Goal: Task Accomplishment & Management: Manage account settings

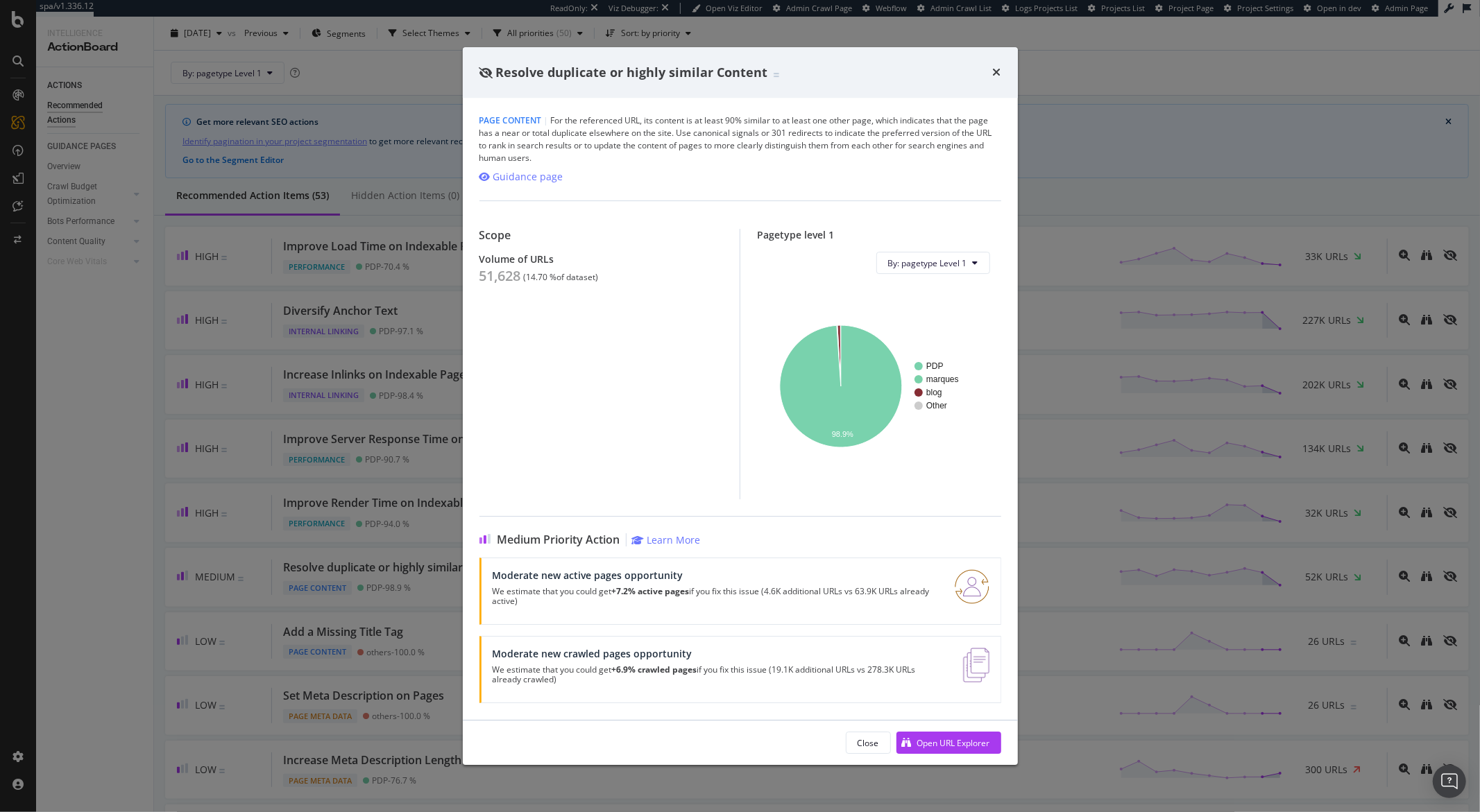
scroll to position [37, 0]
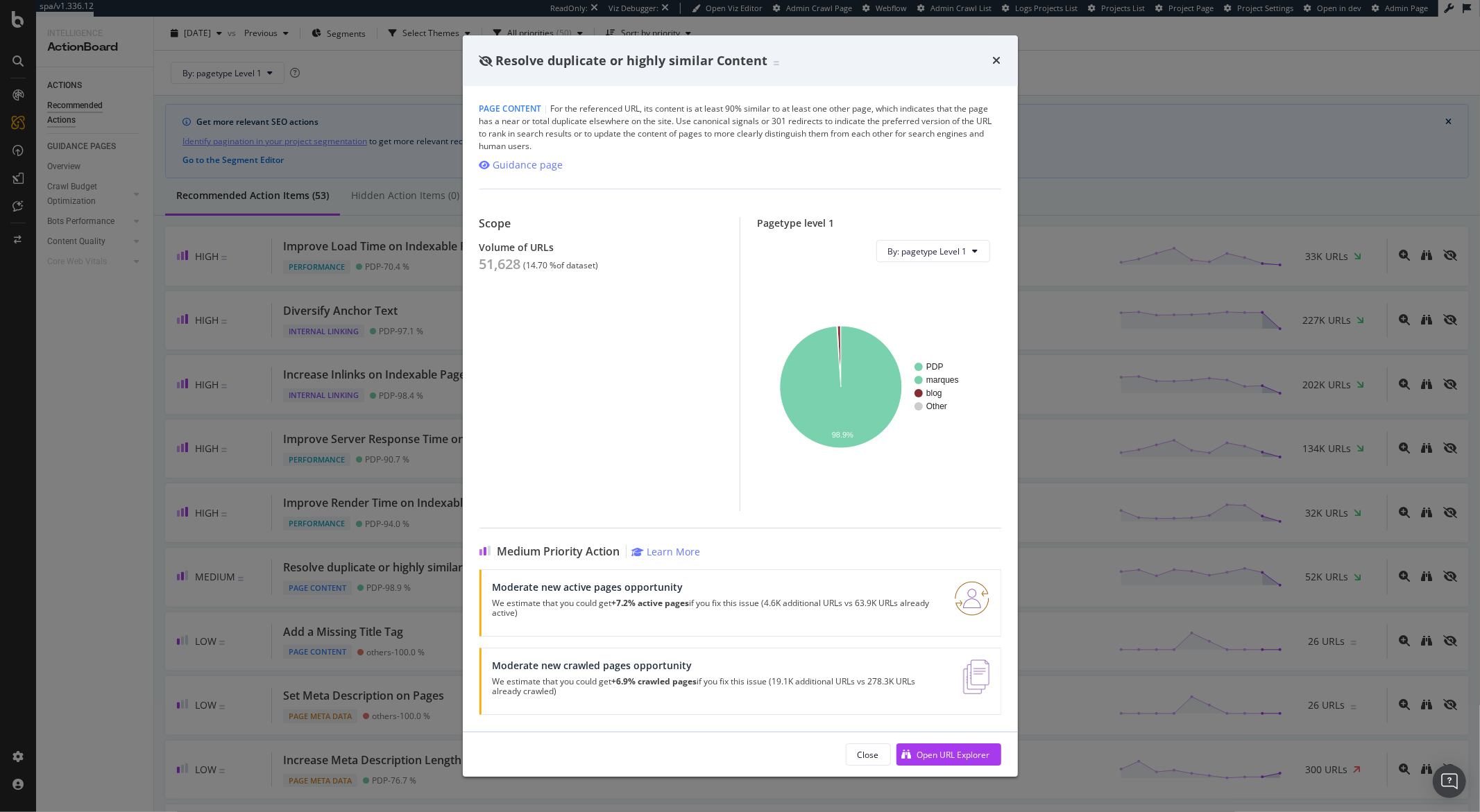
click at [997, 59] on icon "times" at bounding box center [997, 60] width 8 height 11
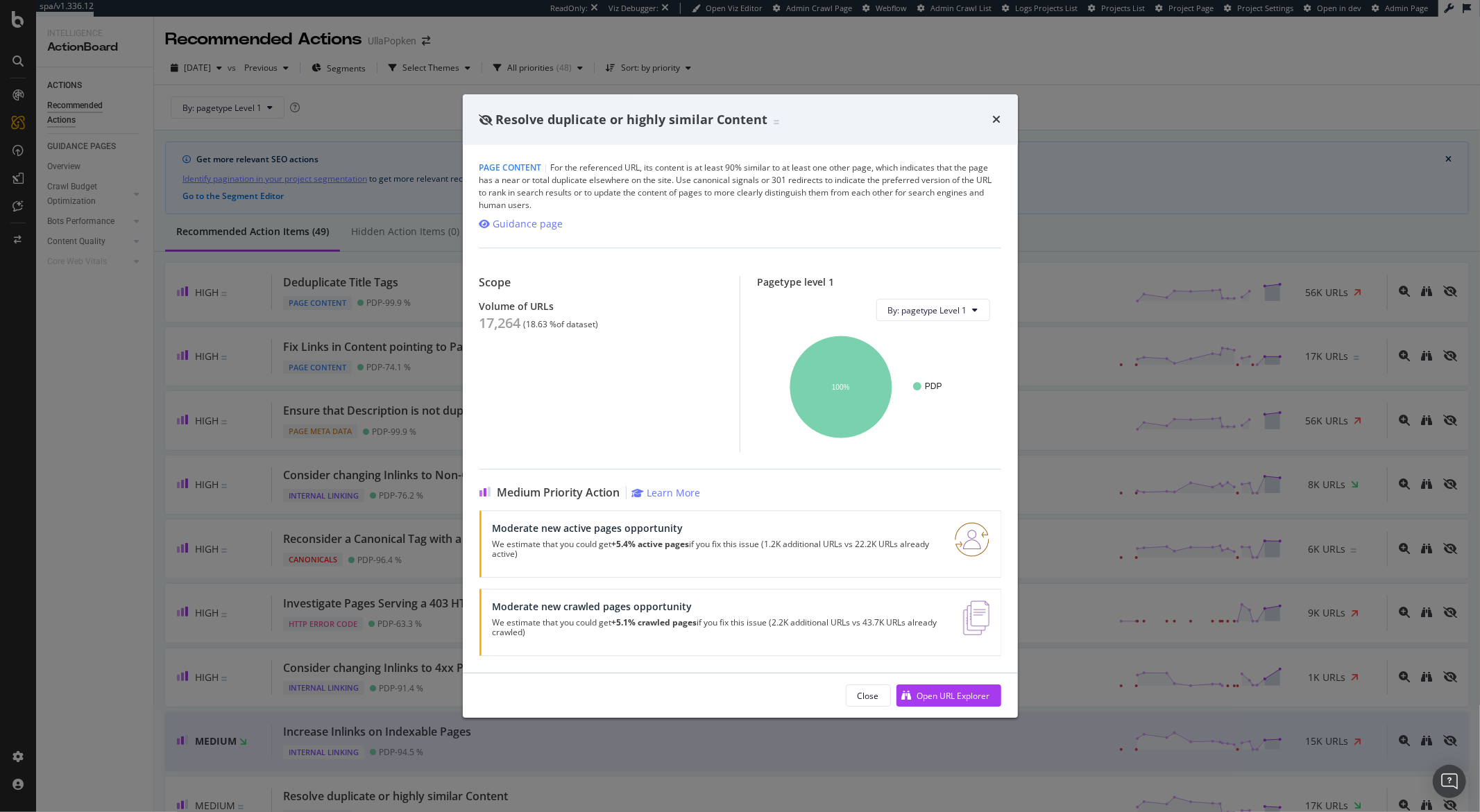
scroll to position [161, 0]
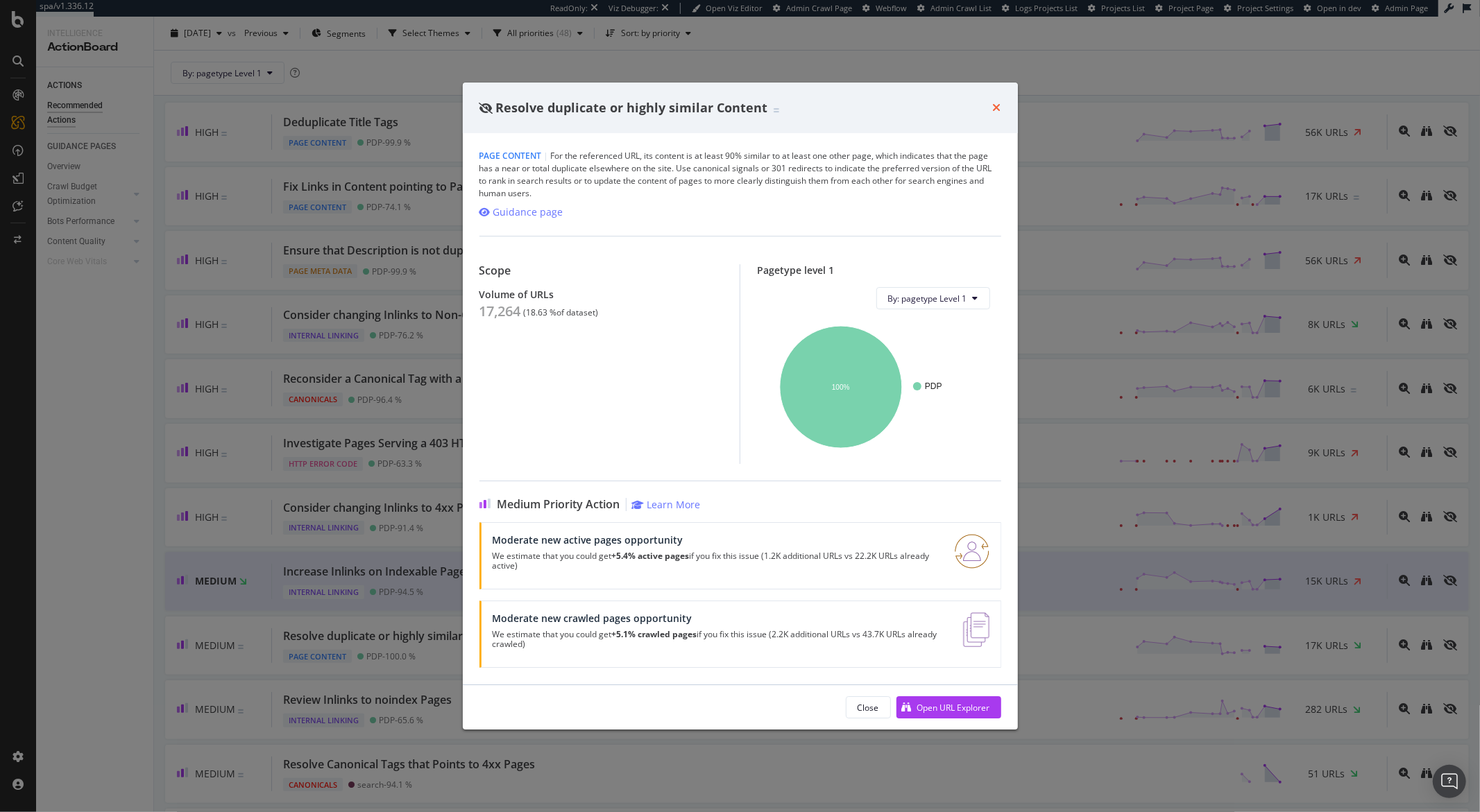
click at [995, 112] on icon "times" at bounding box center [997, 106] width 8 height 11
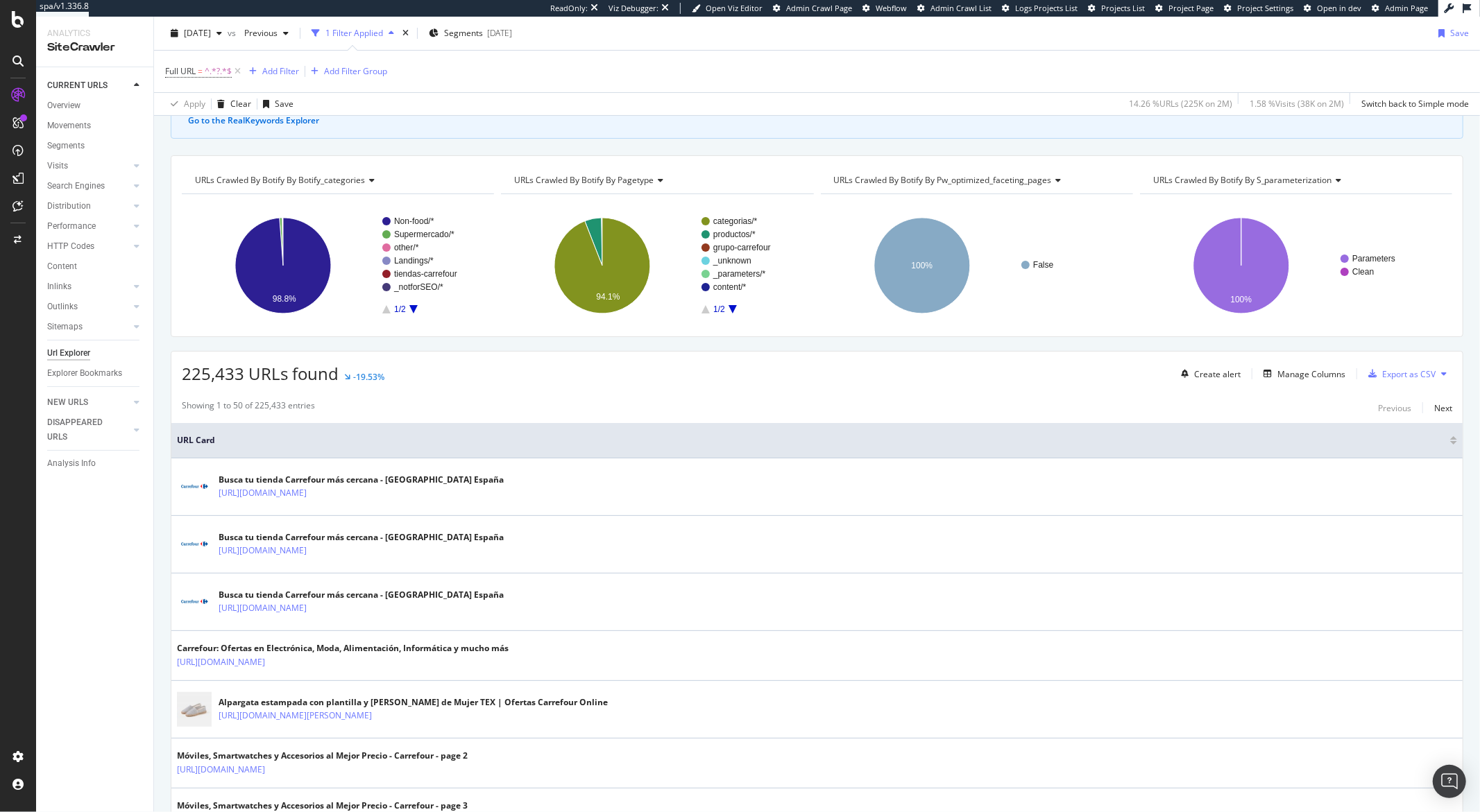
scroll to position [105, 0]
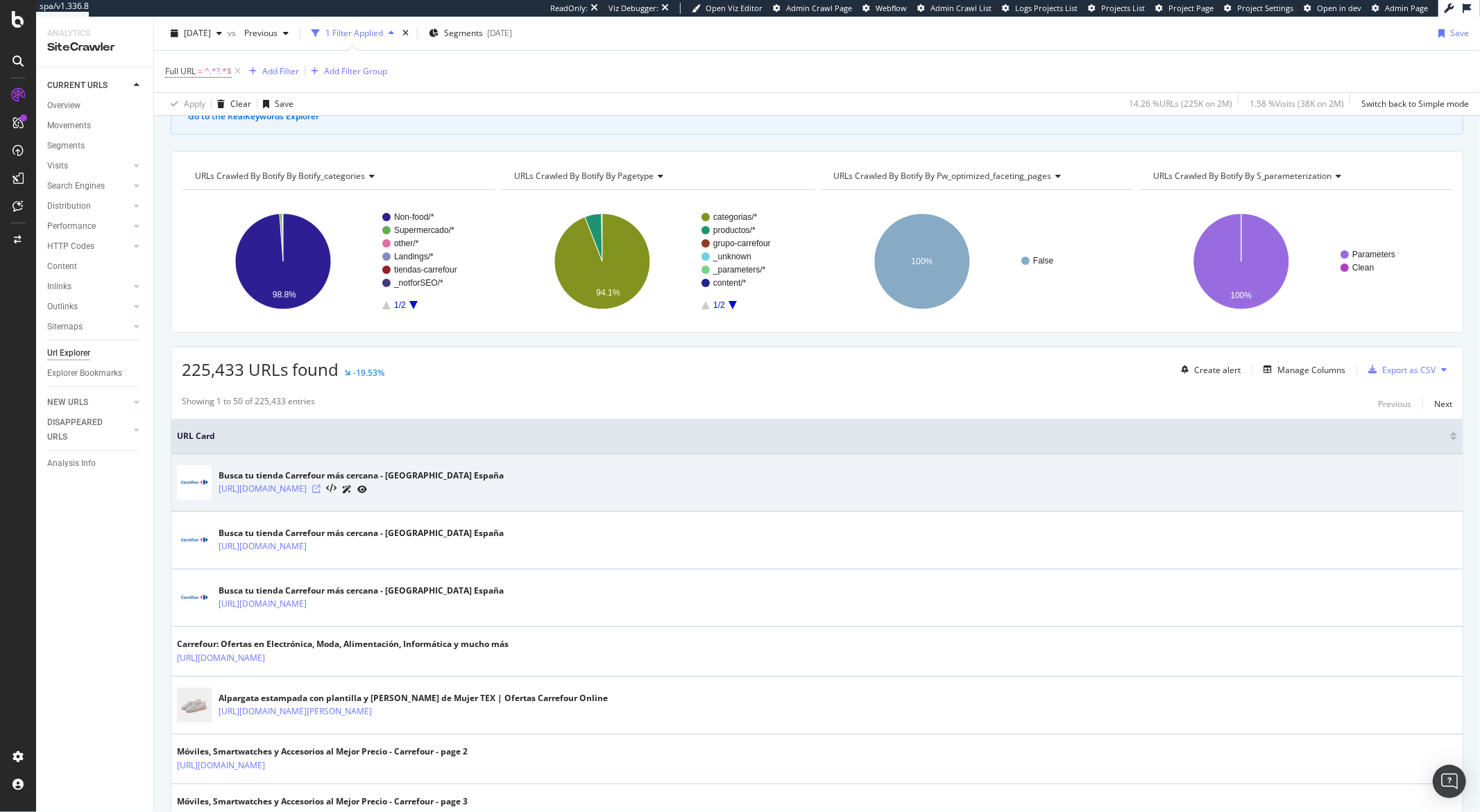
click at [320, 493] on icon at bounding box center [317, 489] width 8 height 8
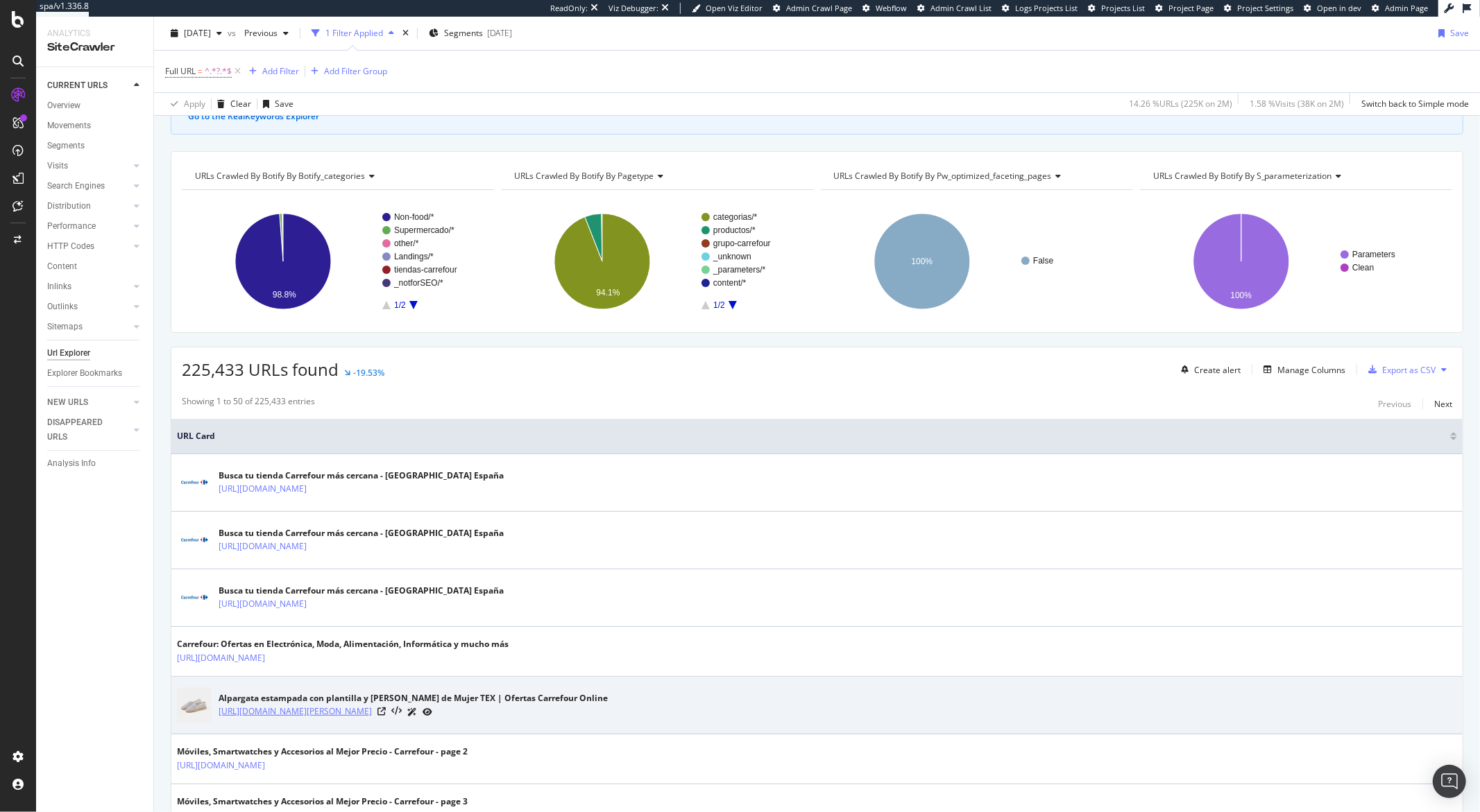
scroll to position [350, 0]
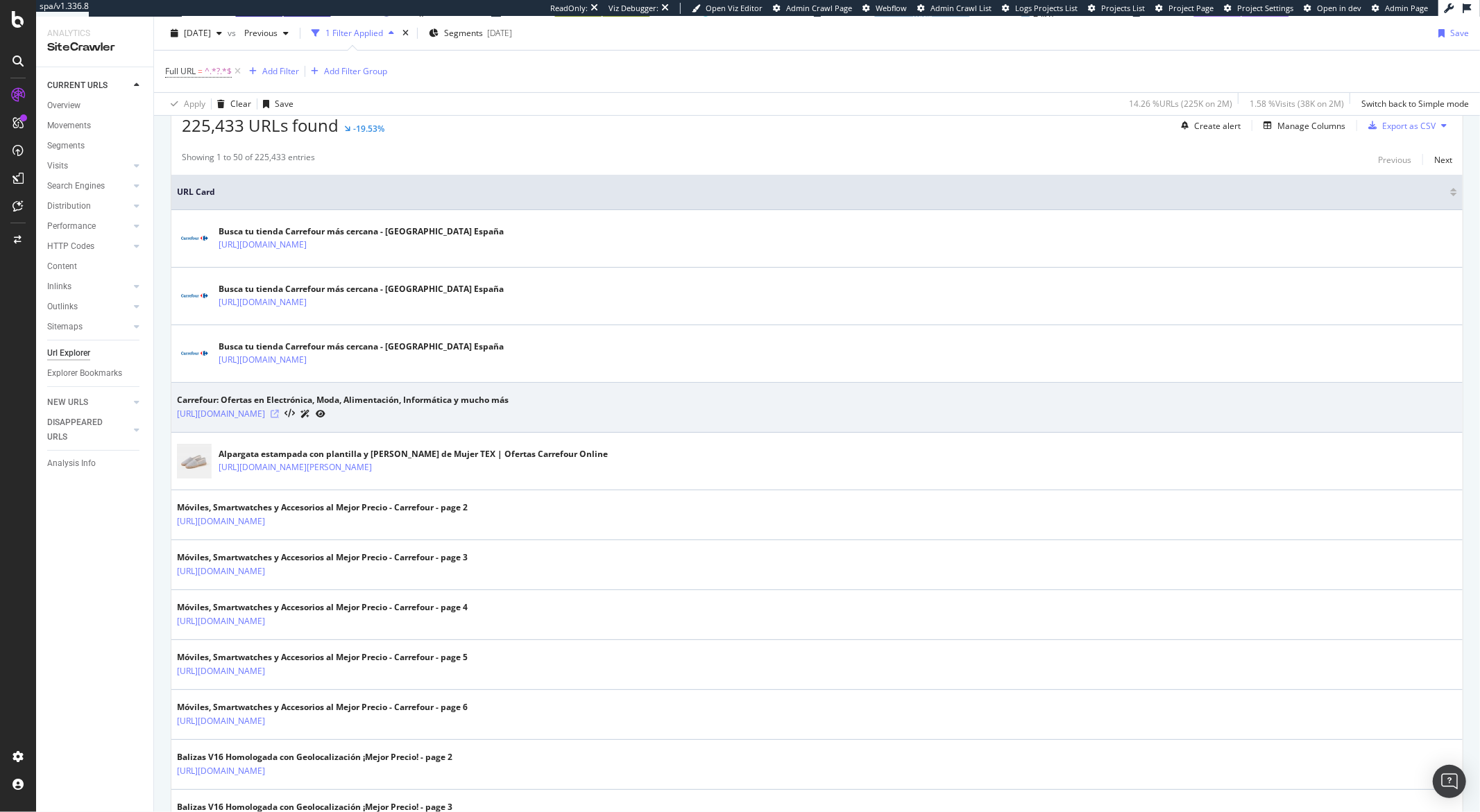
click at [279, 415] on icon at bounding box center [274, 414] width 8 height 8
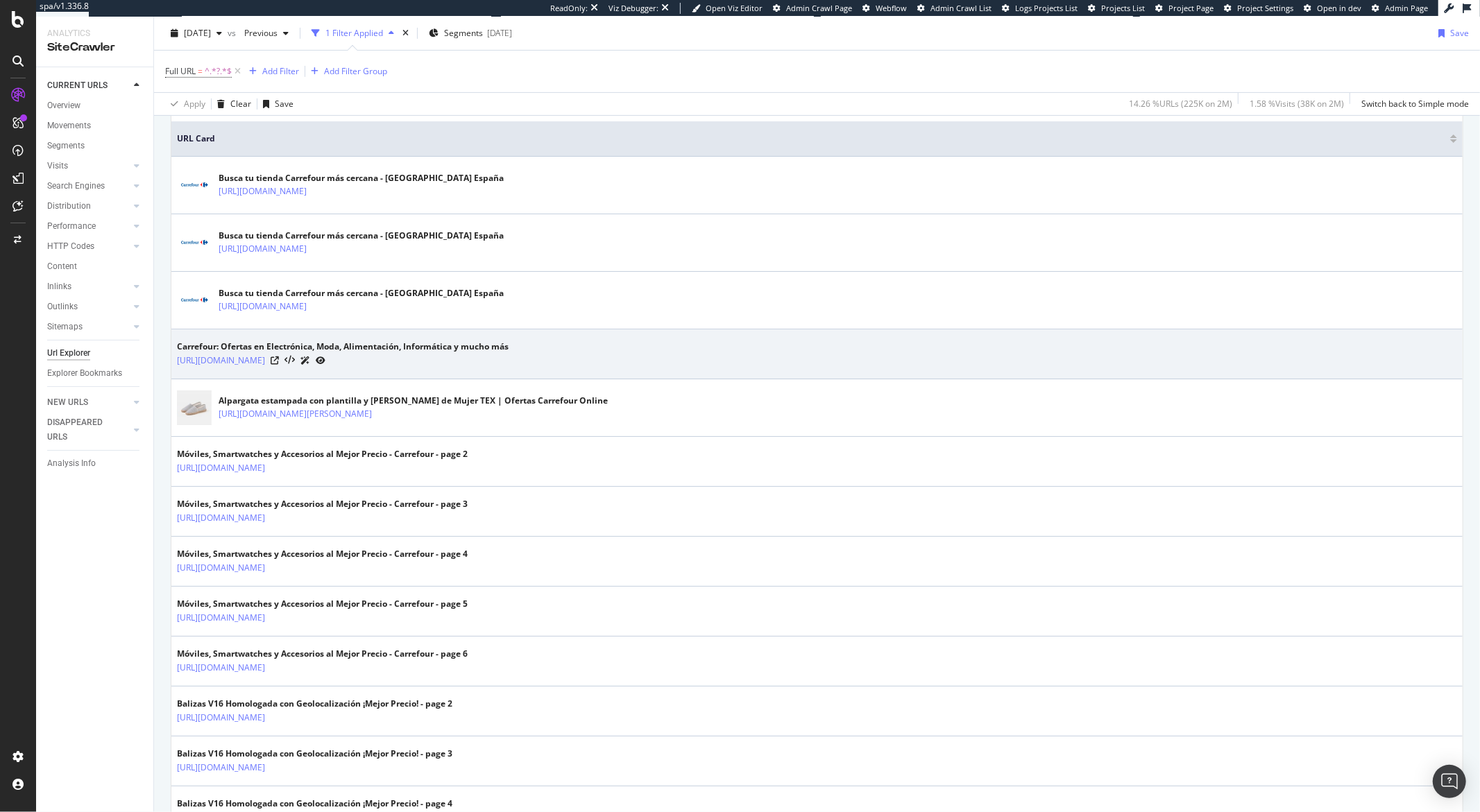
scroll to position [473, 0]
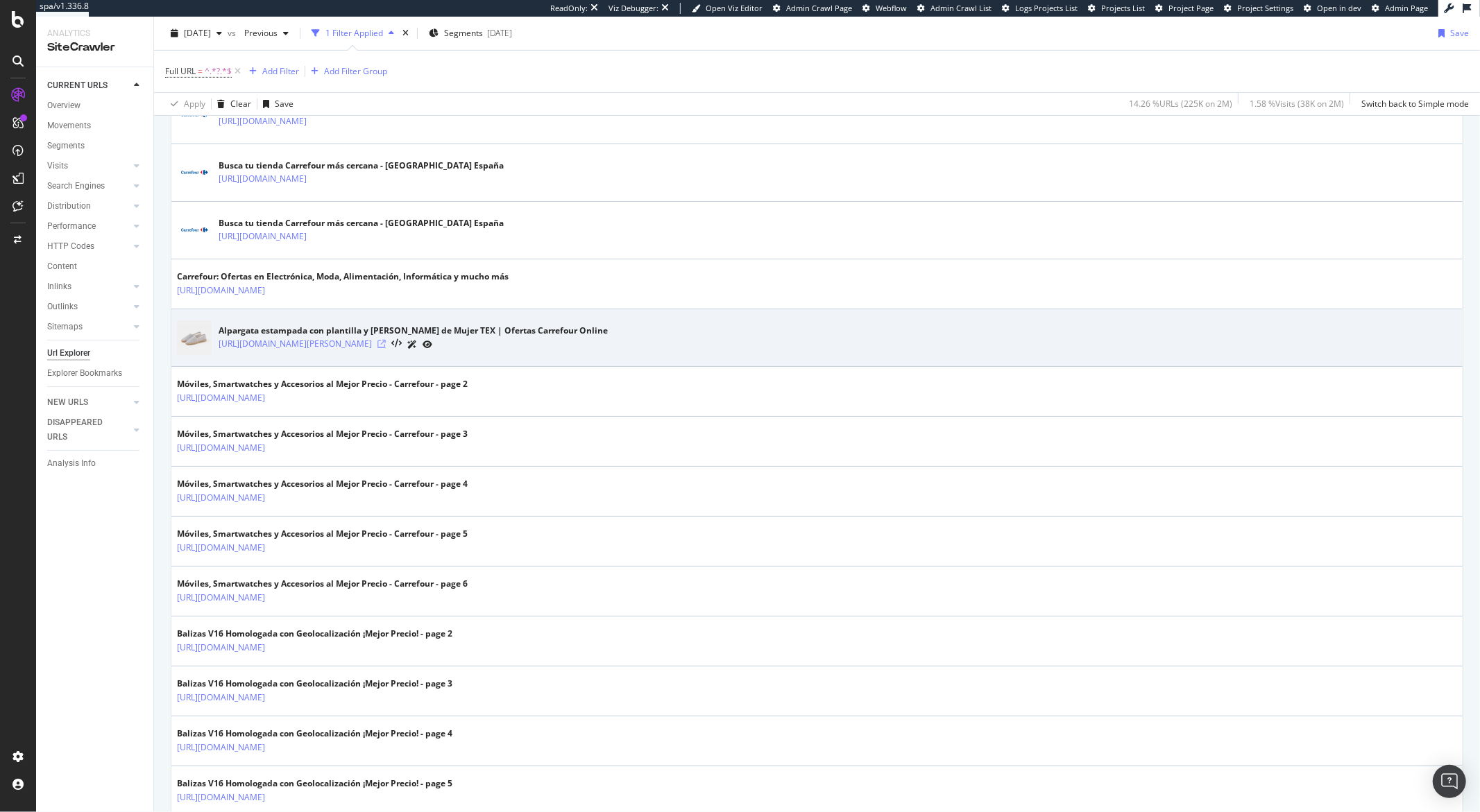
click at [386, 345] on icon at bounding box center [382, 344] width 8 height 8
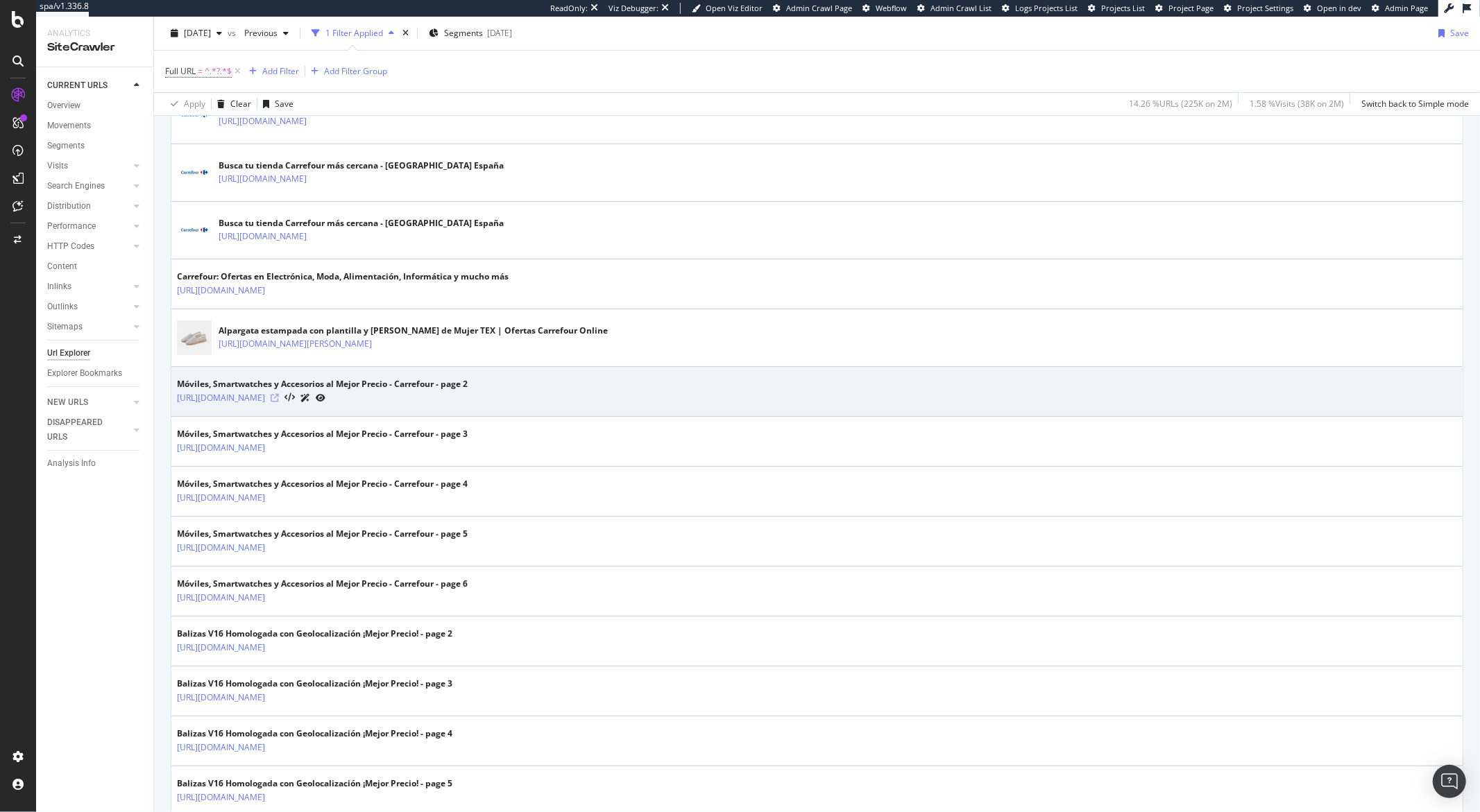
click at [279, 401] on icon at bounding box center [274, 398] width 8 height 8
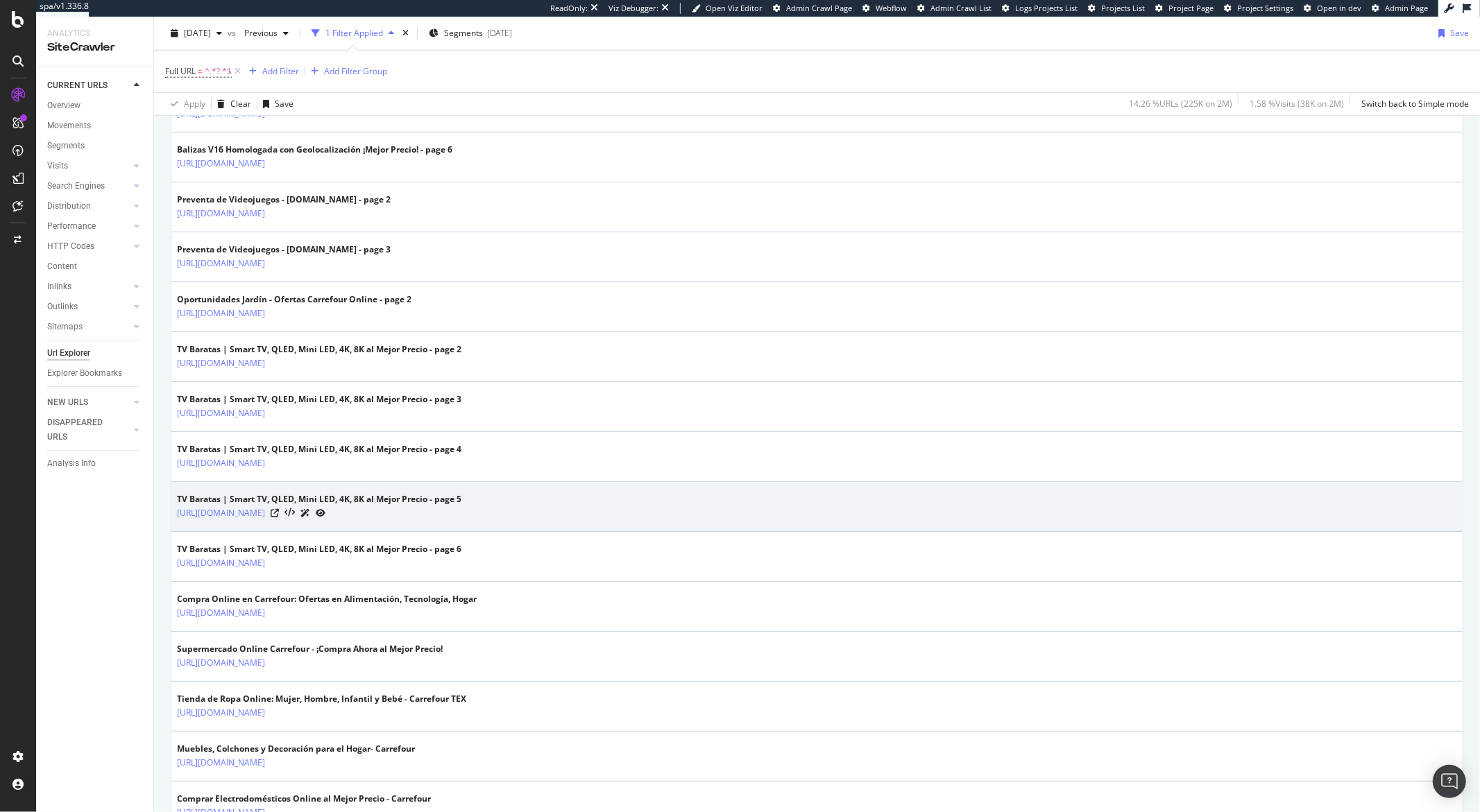
scroll to position [1235, 0]
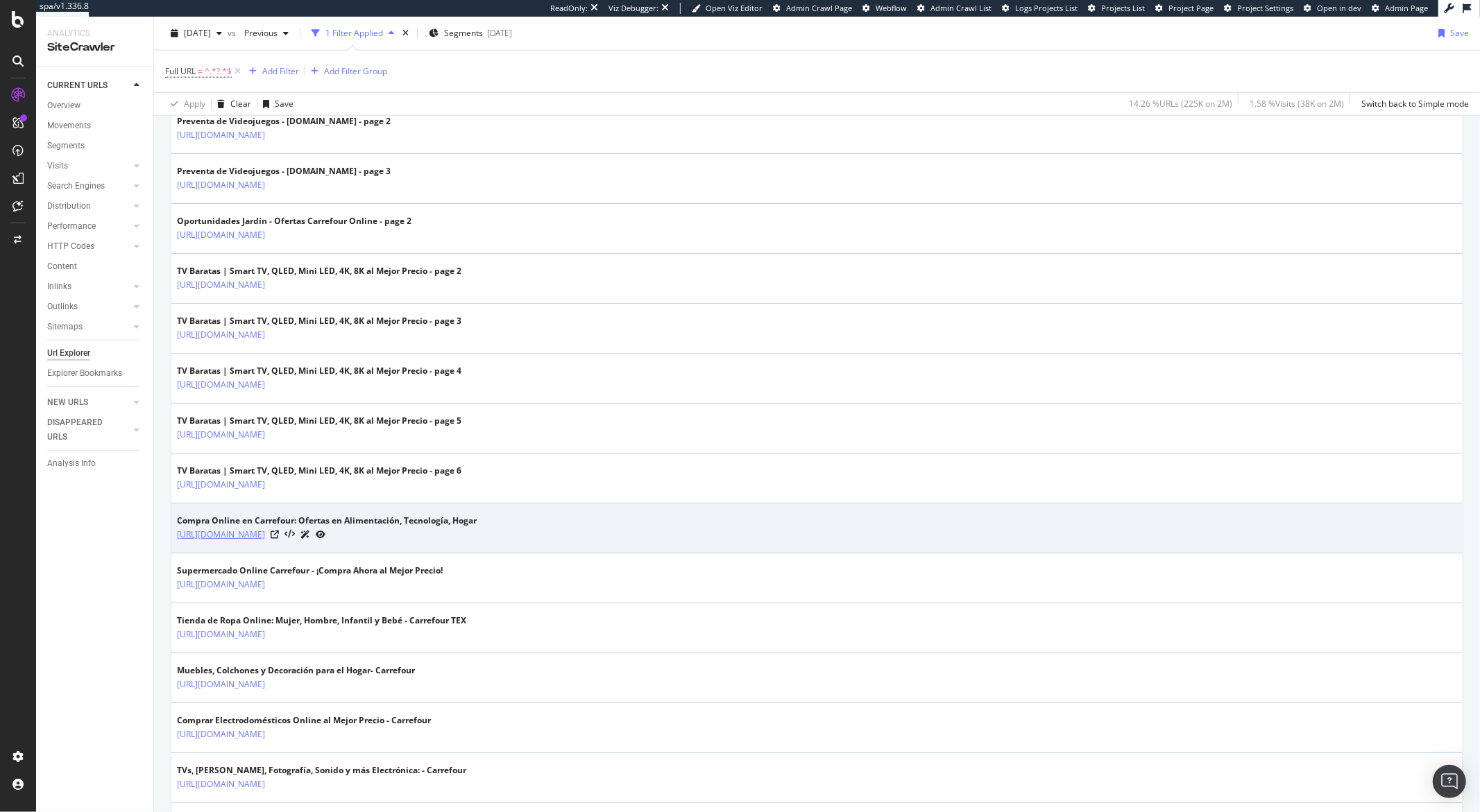
drag, startPoint x: 514, startPoint y: 539, endPoint x: 472, endPoint y: 539, distance: 42.0
click at [472, 532] on div "https://www.carrefour.es/?ic_source=portal&ic_medium=header&ic_content=logo-corp" at bounding box center [326, 534] width 300 height 15
click at [279, 532] on icon at bounding box center [274, 534] width 8 height 8
drag, startPoint x: 514, startPoint y: 537, endPoint x: 278, endPoint y: 542, distance: 236.1
click at [278, 532] on div "https://www.carrefour.es/?ic_source=portal&ic_medium=header&ic_content=logo-corp" at bounding box center [326, 534] width 300 height 15
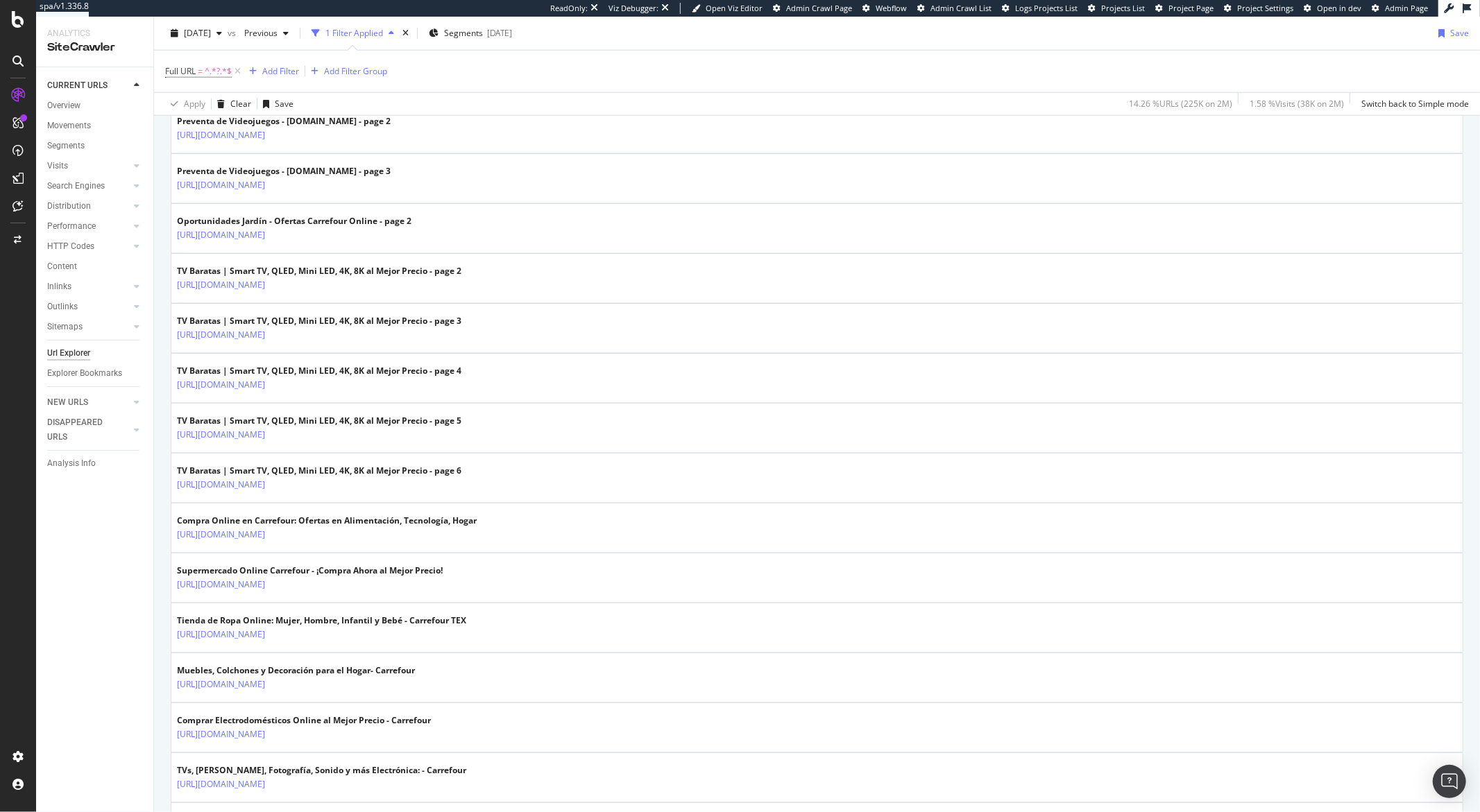
copy link "?ic_source="
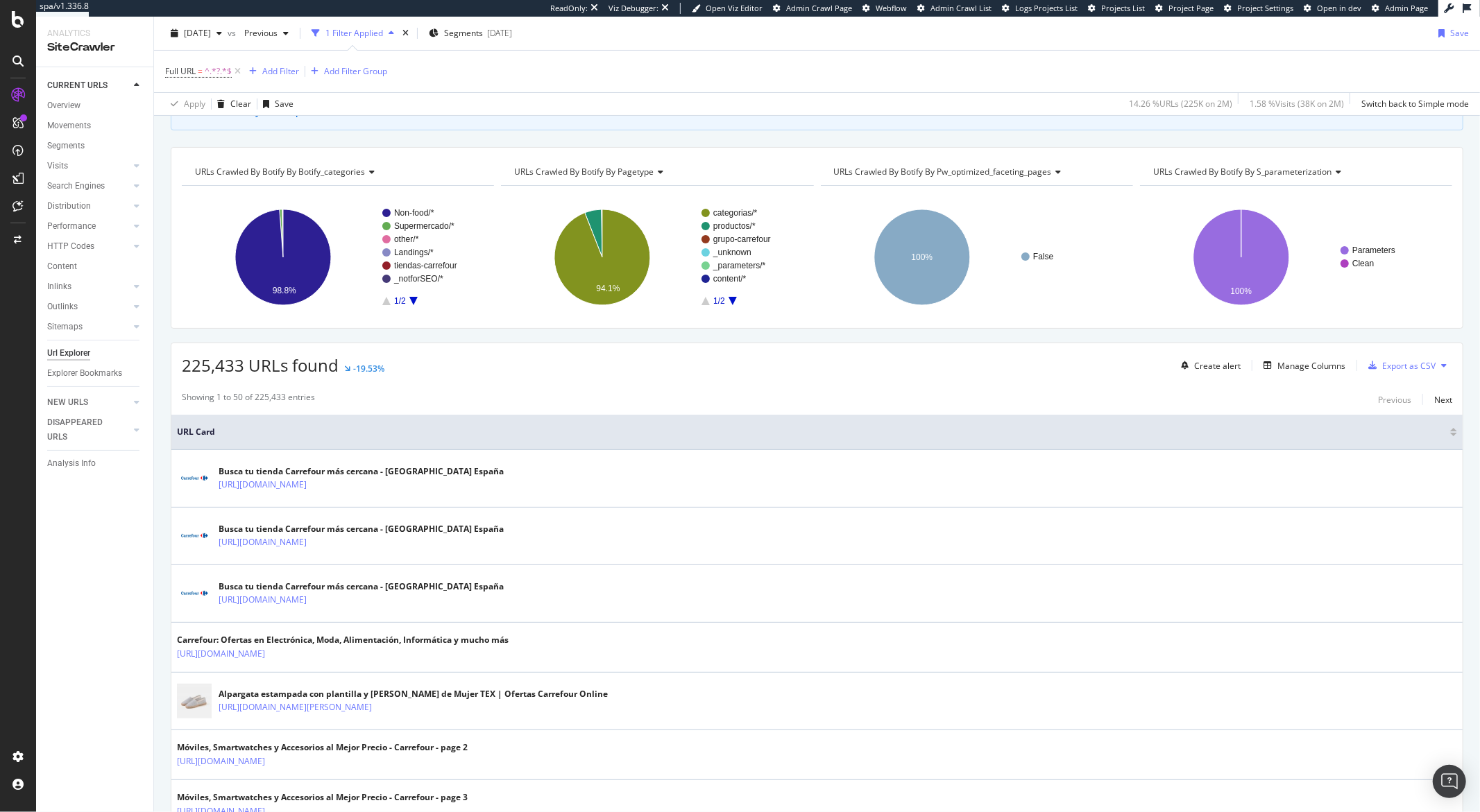
scroll to position [0, 0]
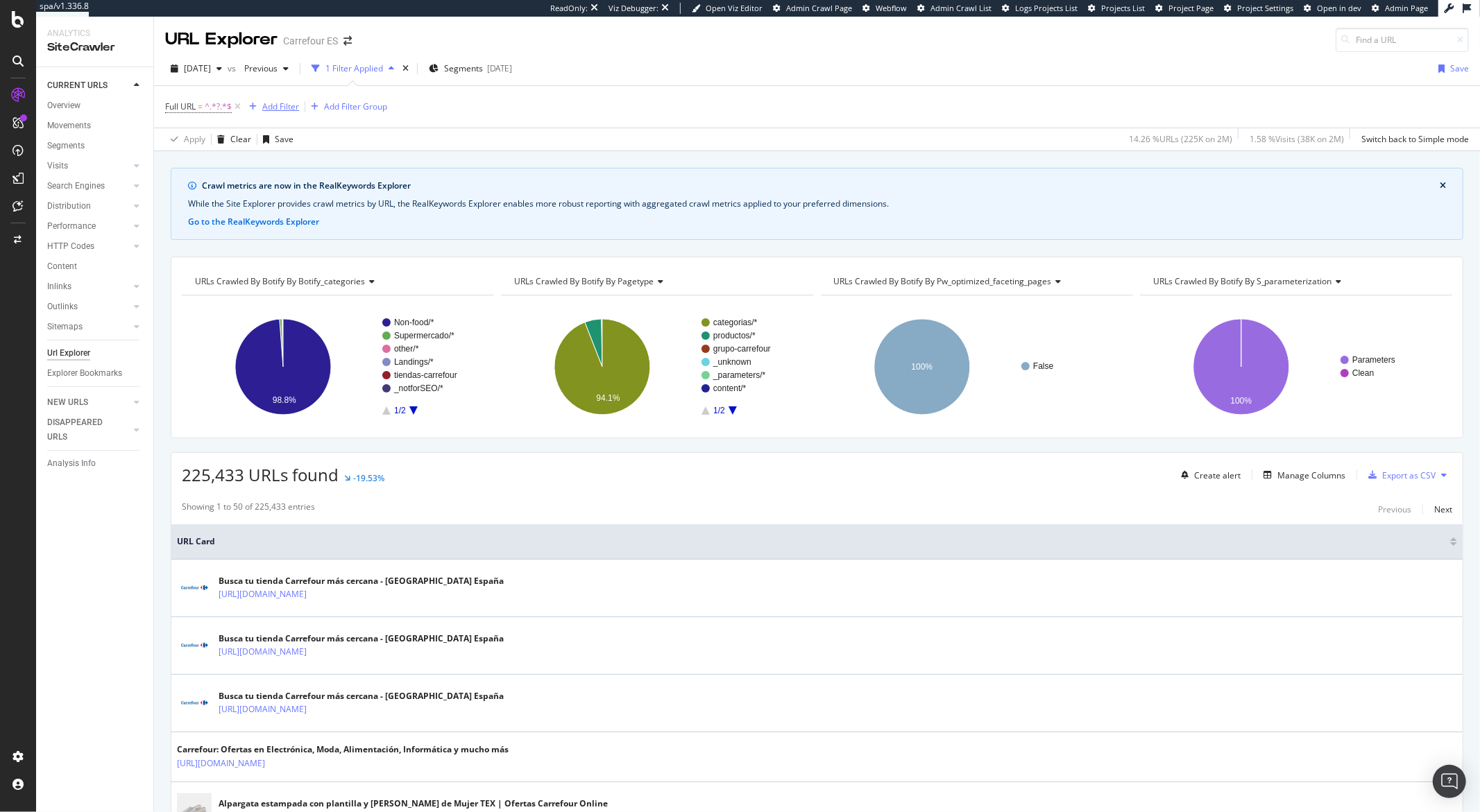
click at [291, 107] on div "Add Filter" at bounding box center [280, 106] width 36 height 12
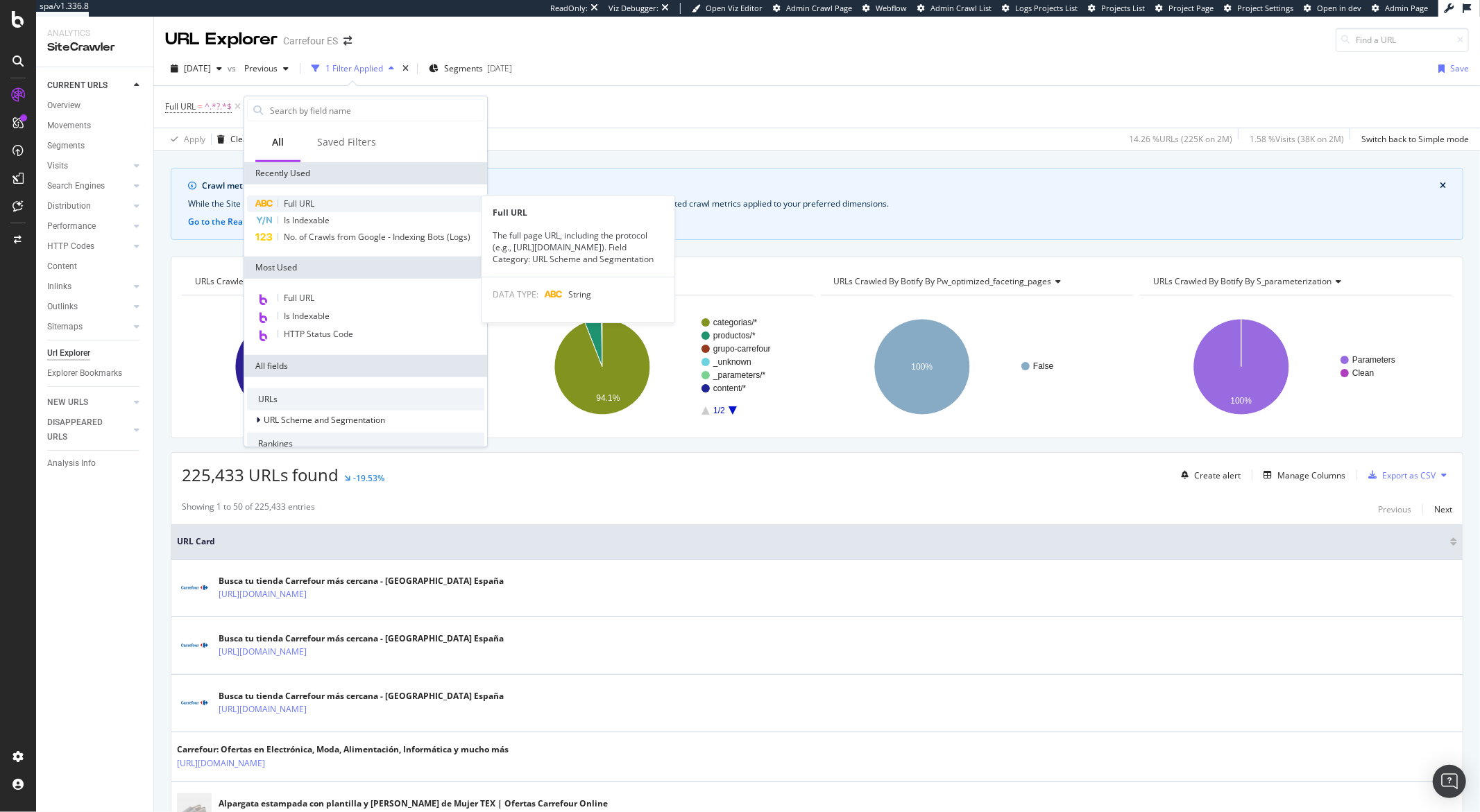
click at [319, 202] on div "Full URL" at bounding box center [366, 203] width 238 height 17
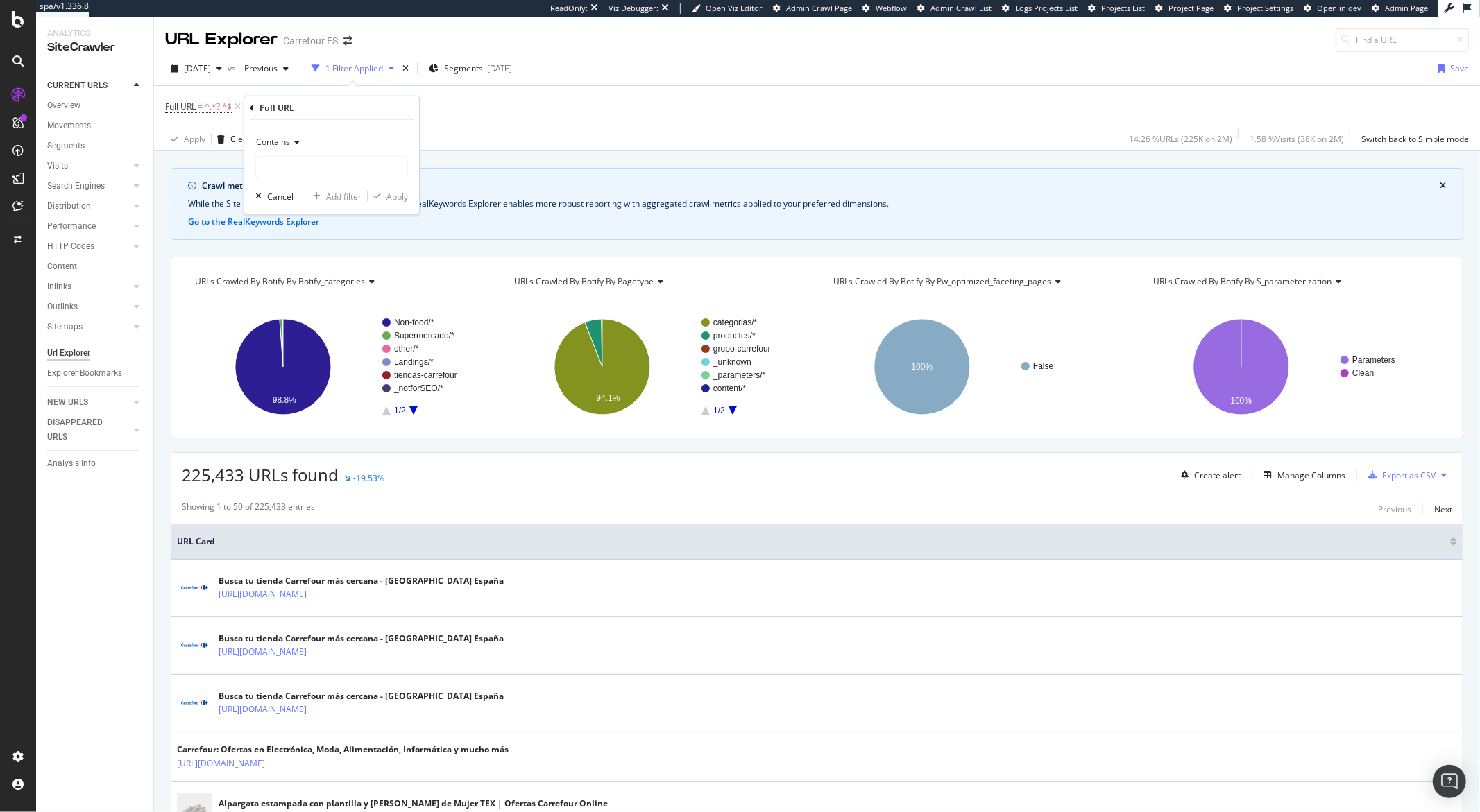
click at [279, 148] on div "Contains" at bounding box center [331, 142] width 153 height 23
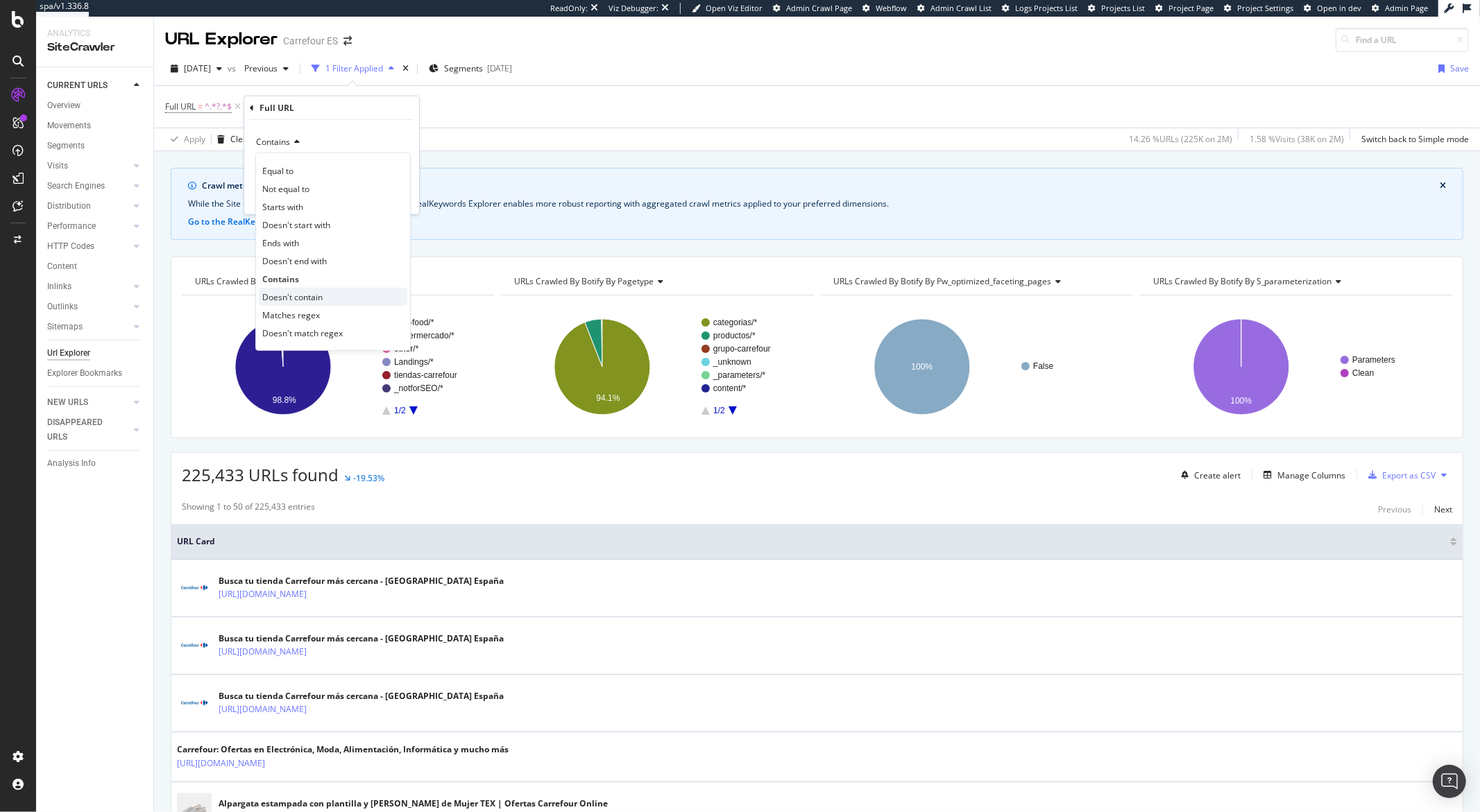
click at [304, 295] on span "Doesn't contain" at bounding box center [292, 297] width 60 height 12
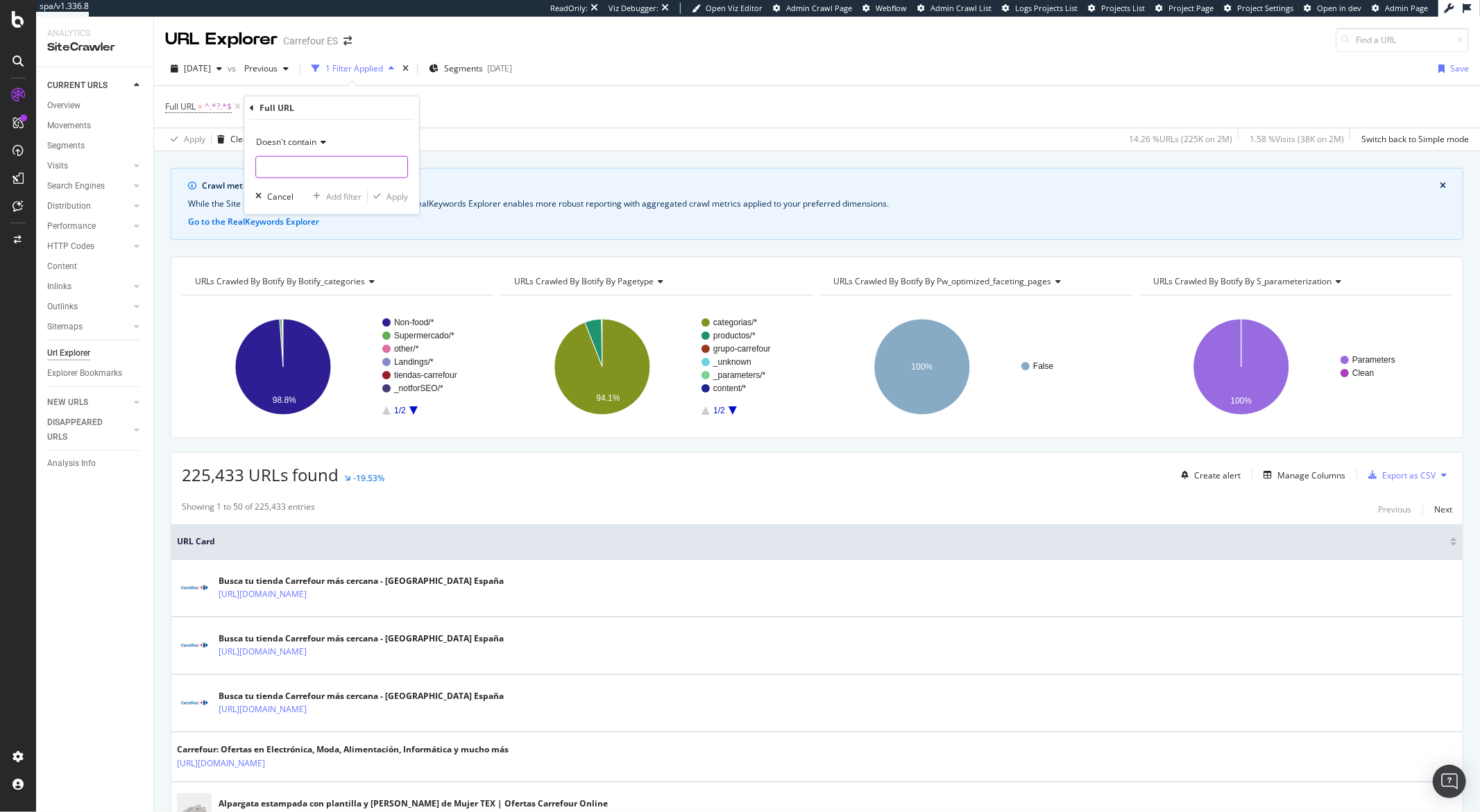
click at [294, 169] on input "text" at bounding box center [331, 167] width 151 height 23
type input "medium"
click at [376, 196] on icon "button" at bounding box center [378, 196] width 8 height 8
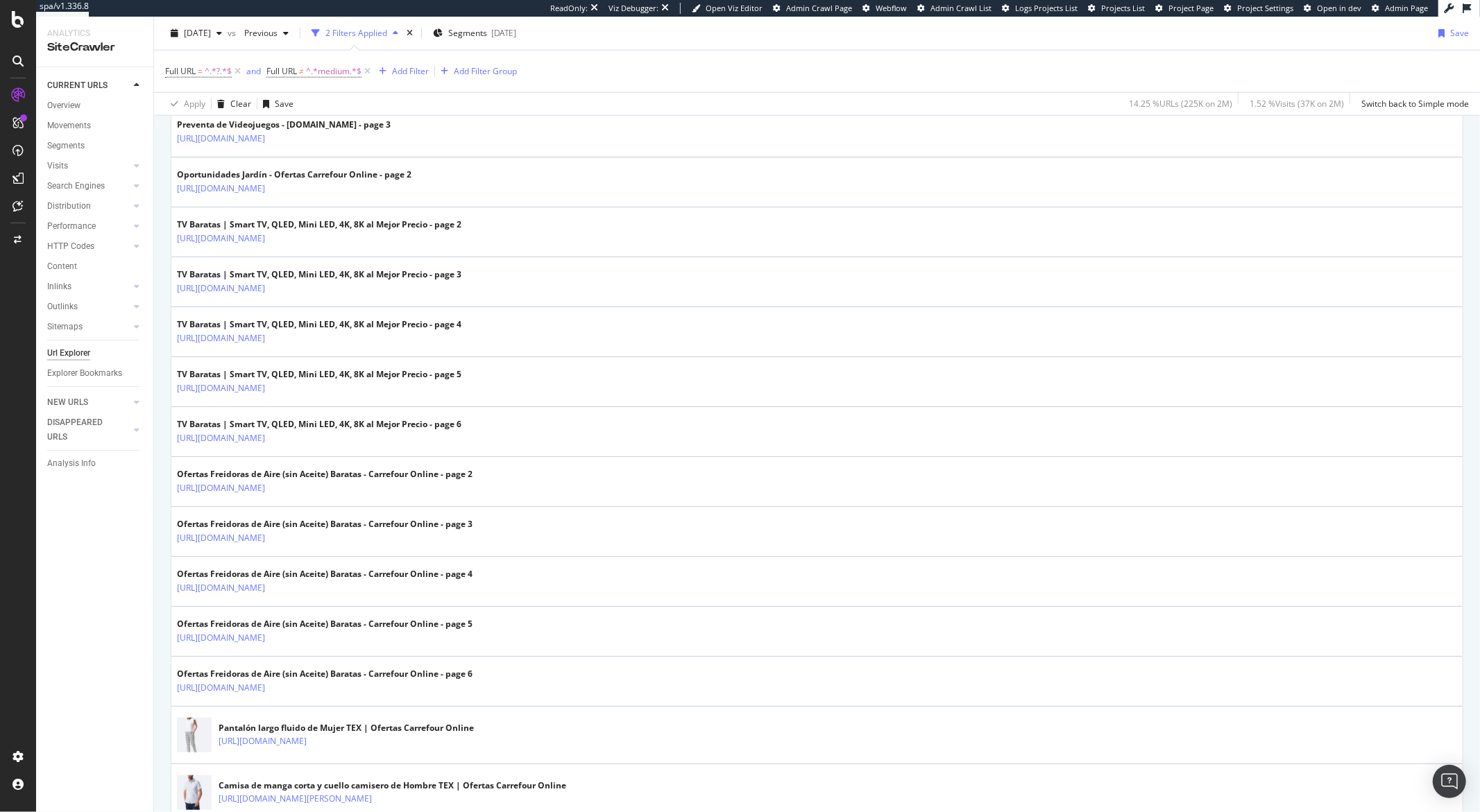
scroll to position [1307, 0]
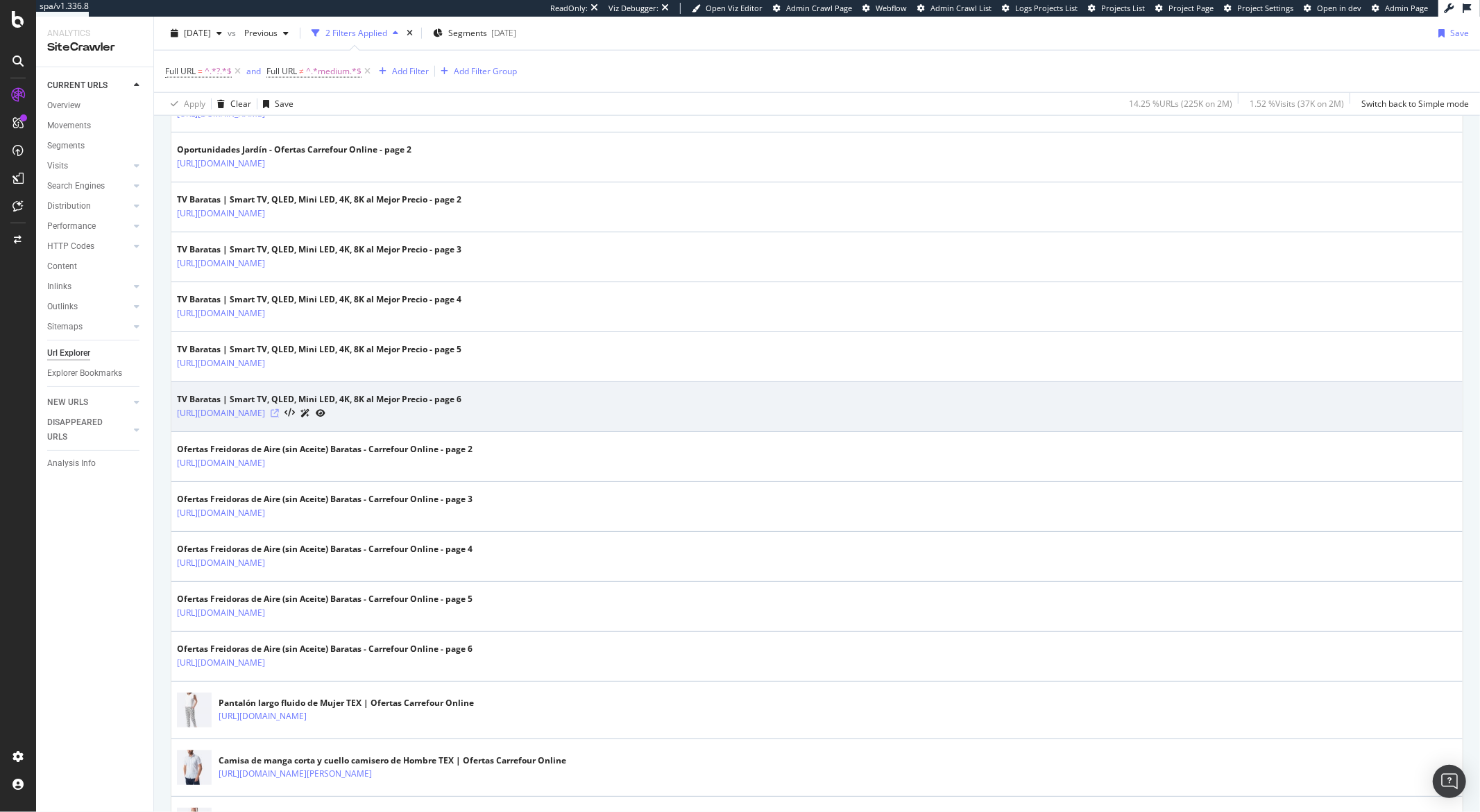
click at [279, 416] on icon at bounding box center [274, 413] width 8 height 8
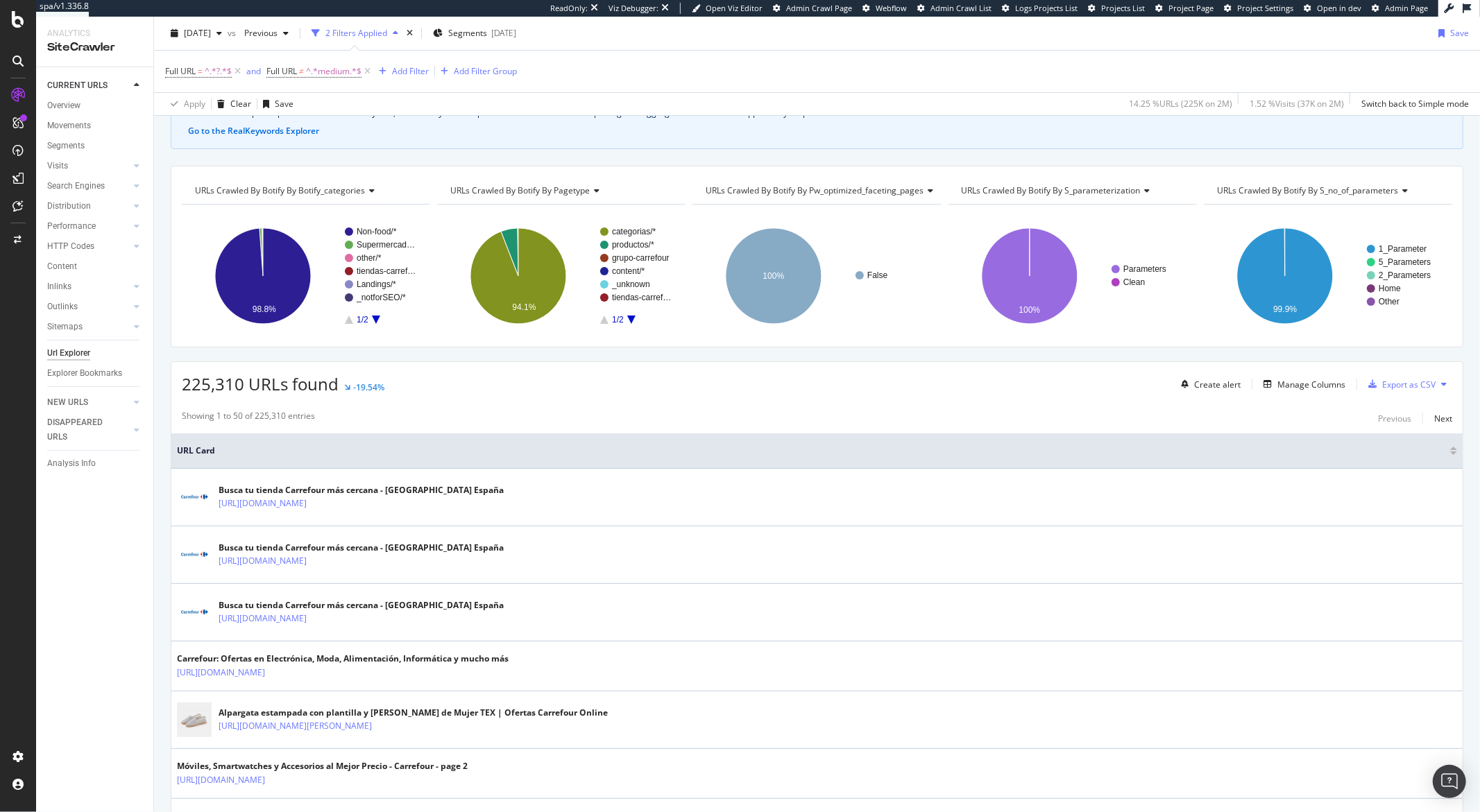
scroll to position [0, 0]
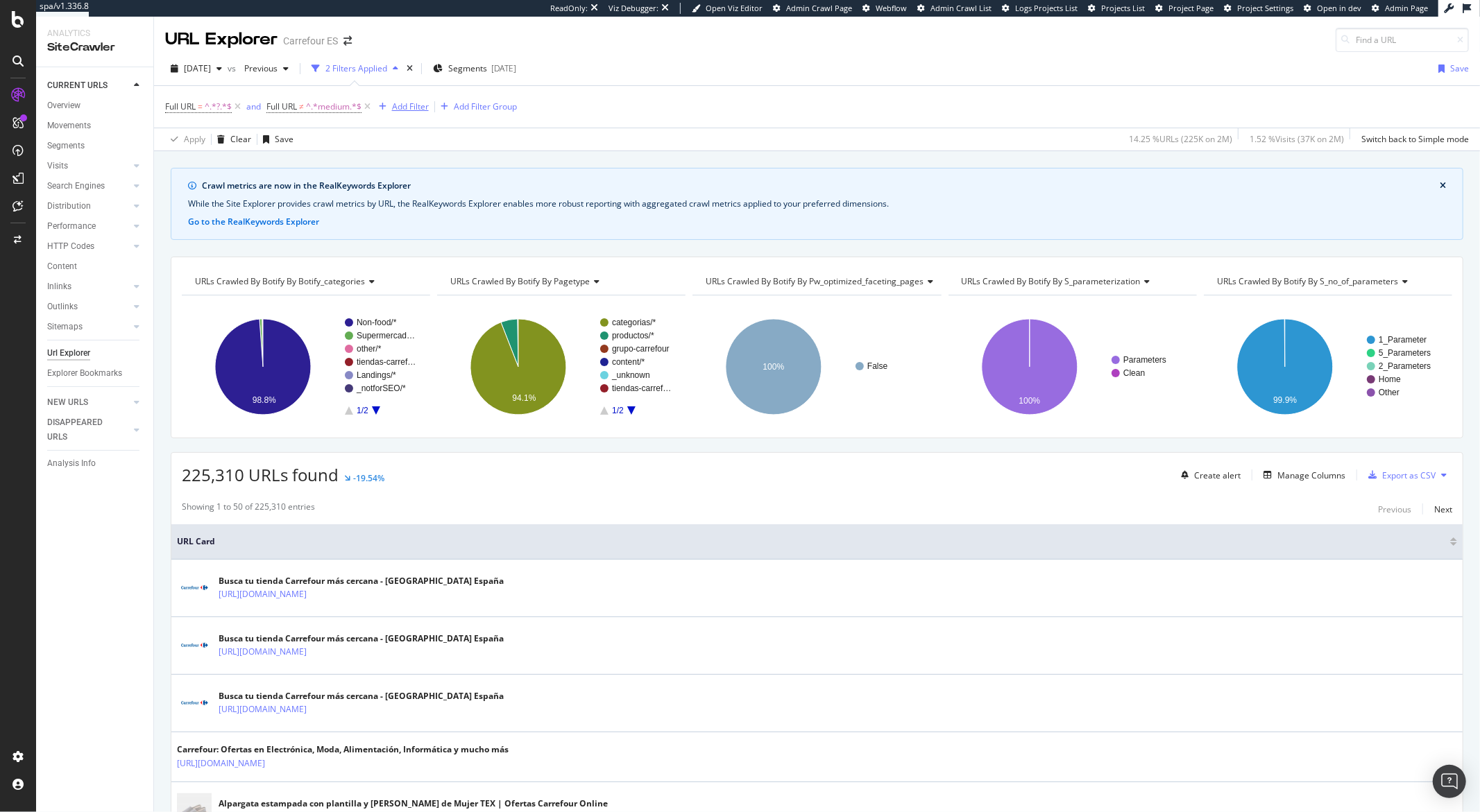
click at [399, 107] on div "Add Filter" at bounding box center [410, 106] width 36 height 12
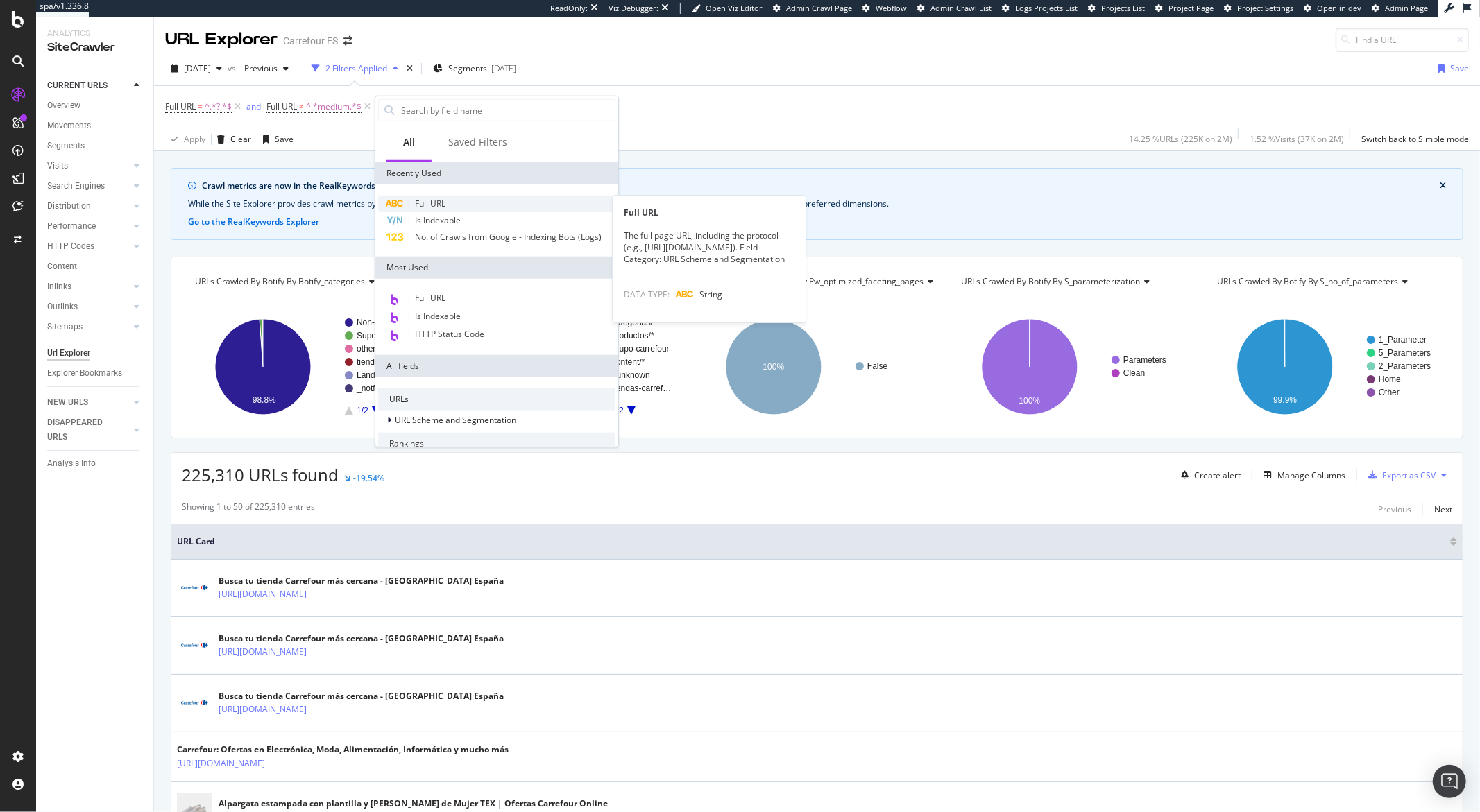
click at [437, 202] on span "Full URL" at bounding box center [430, 204] width 31 height 12
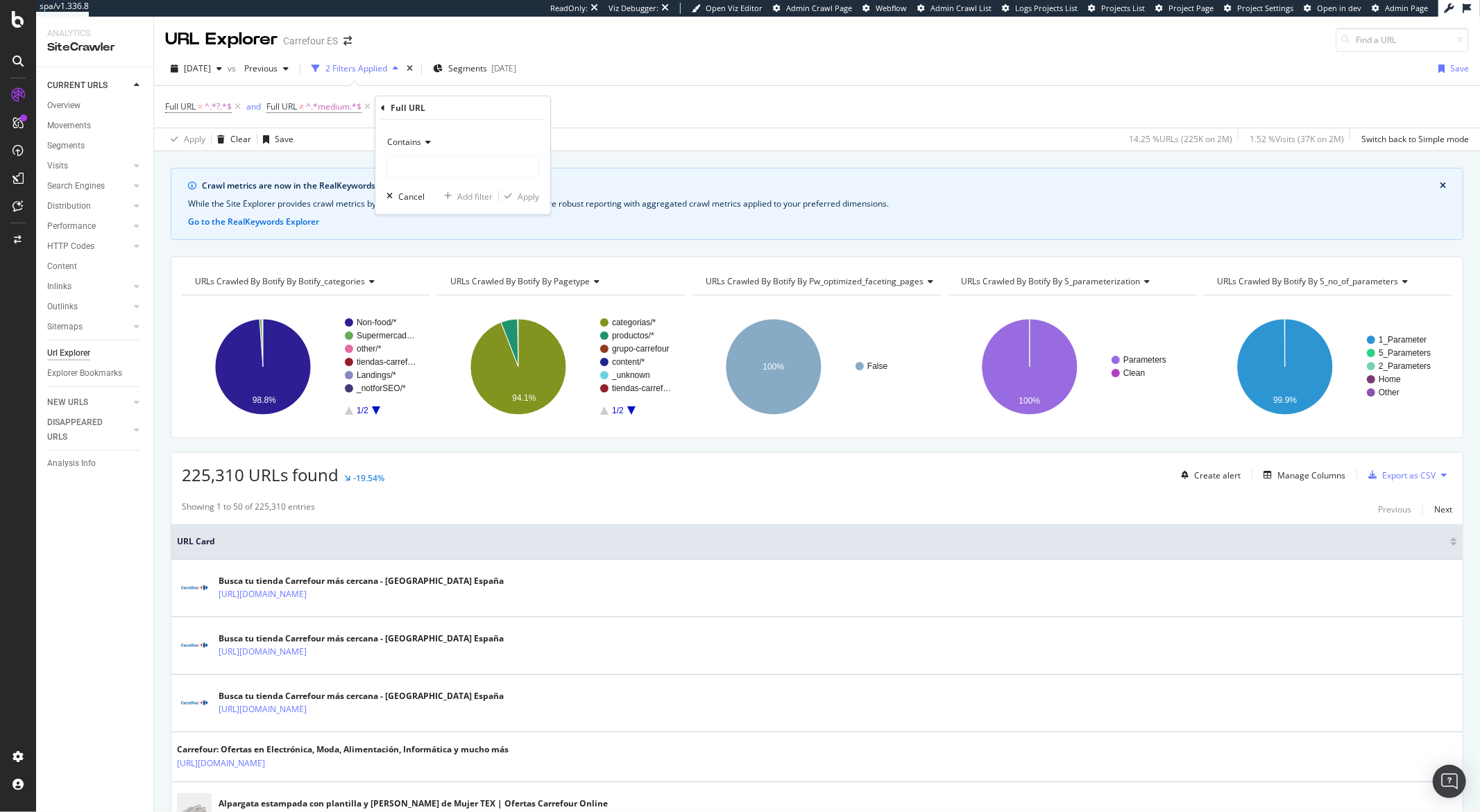
click at [421, 148] on div "Contains" at bounding box center [462, 142] width 153 height 23
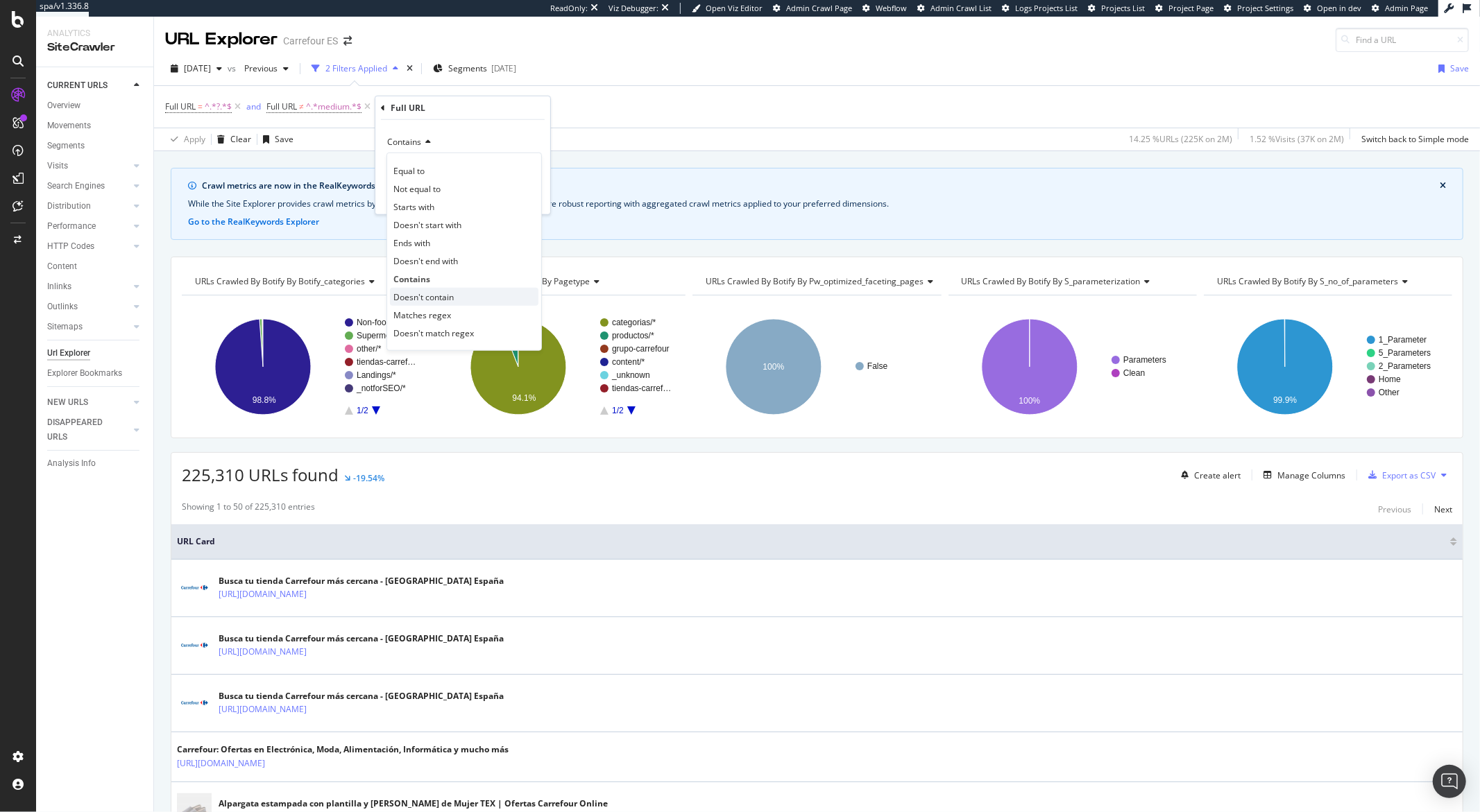
click at [425, 296] on span "Doesn't contain" at bounding box center [423, 297] width 60 height 12
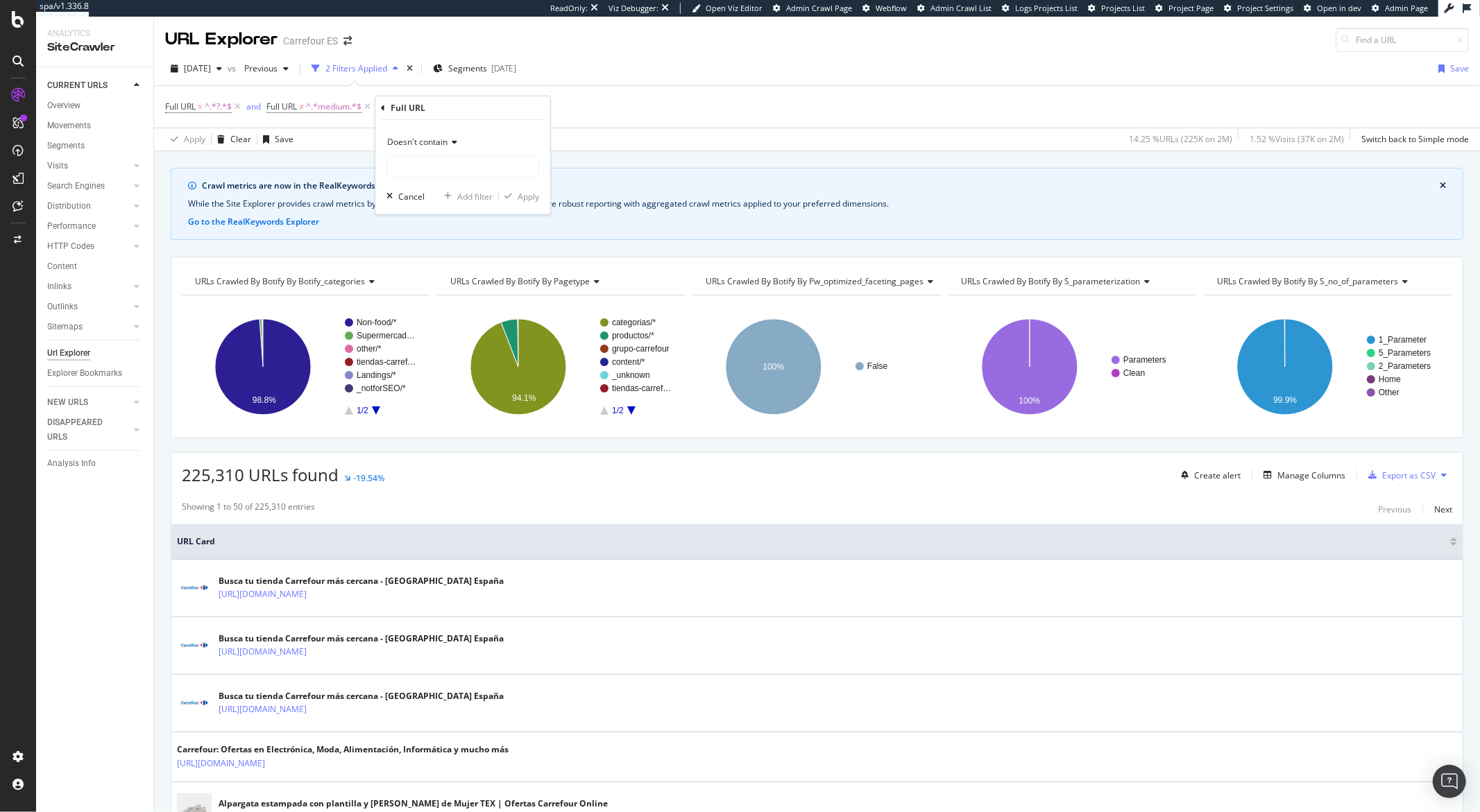
click at [411, 180] on div "Doesn't contain Cancel Add filter Apply" at bounding box center [462, 168] width 175 height 95
click at [406, 169] on input "text" at bounding box center [462, 167] width 151 height 23
click at [395, 166] on input "?offset" at bounding box center [453, 167] width 131 height 23
type input "offset"
click at [519, 200] on div "Apply" at bounding box center [529, 196] width 22 height 12
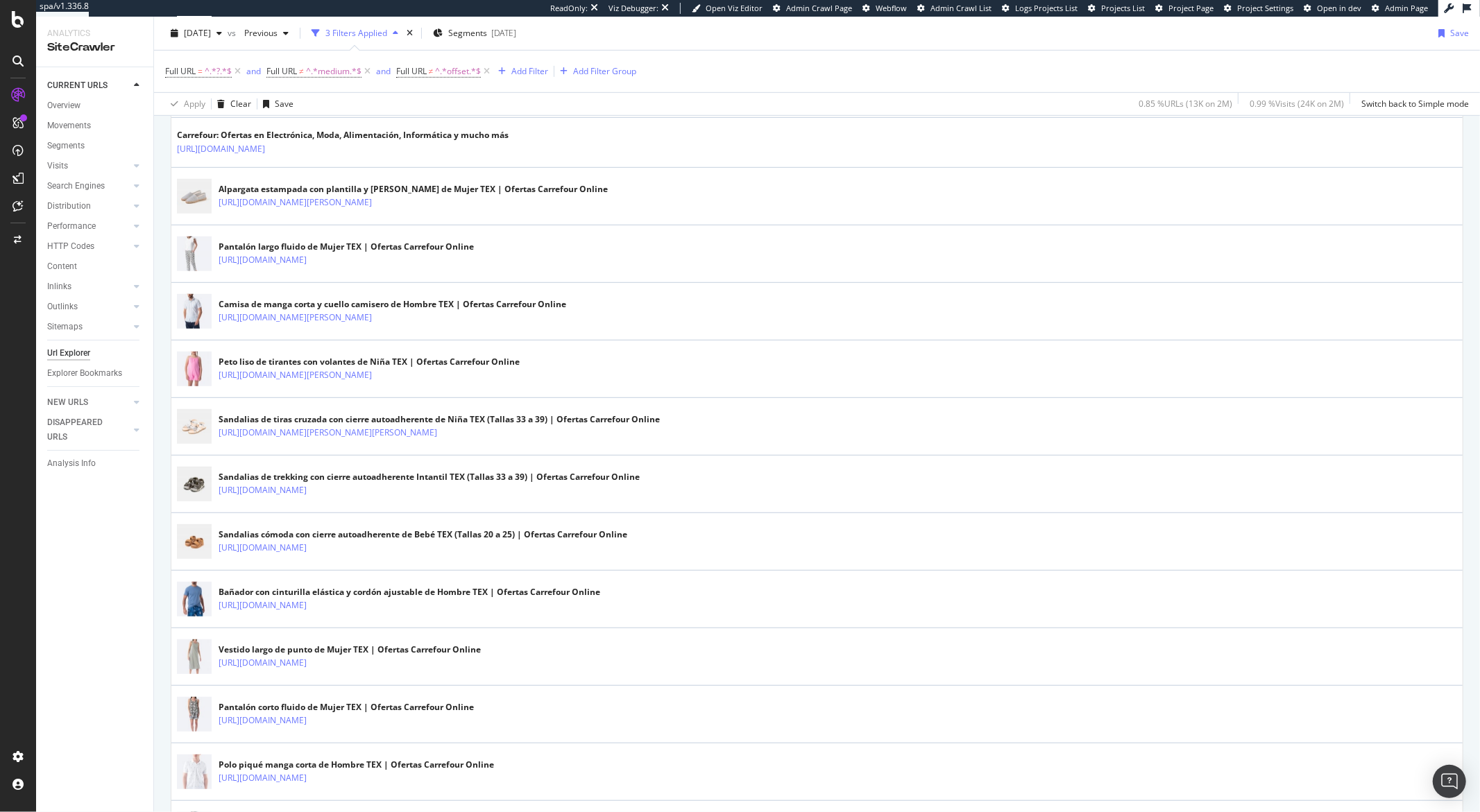
scroll to position [625, 0]
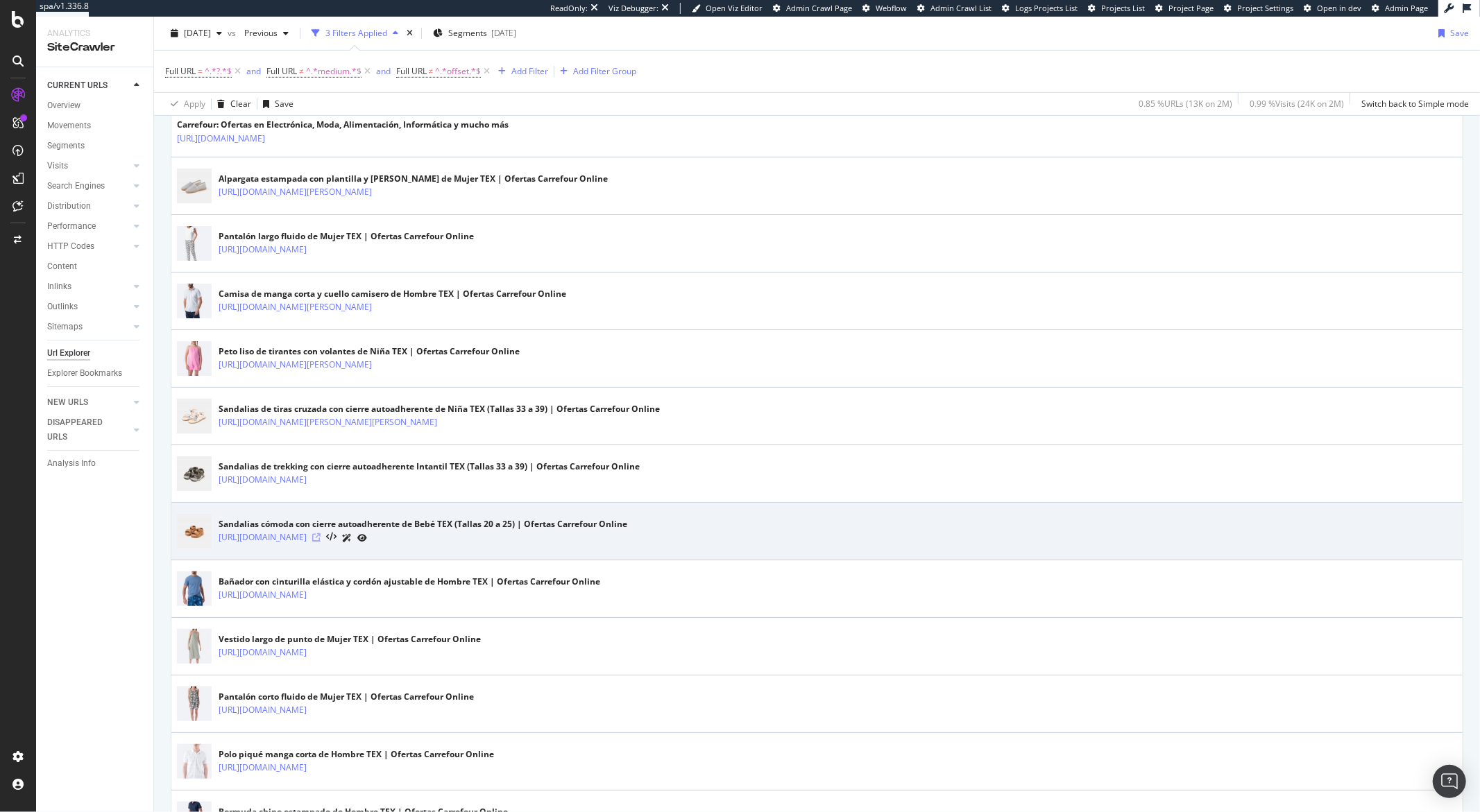
click at [320, 532] on icon at bounding box center [317, 537] width 8 height 8
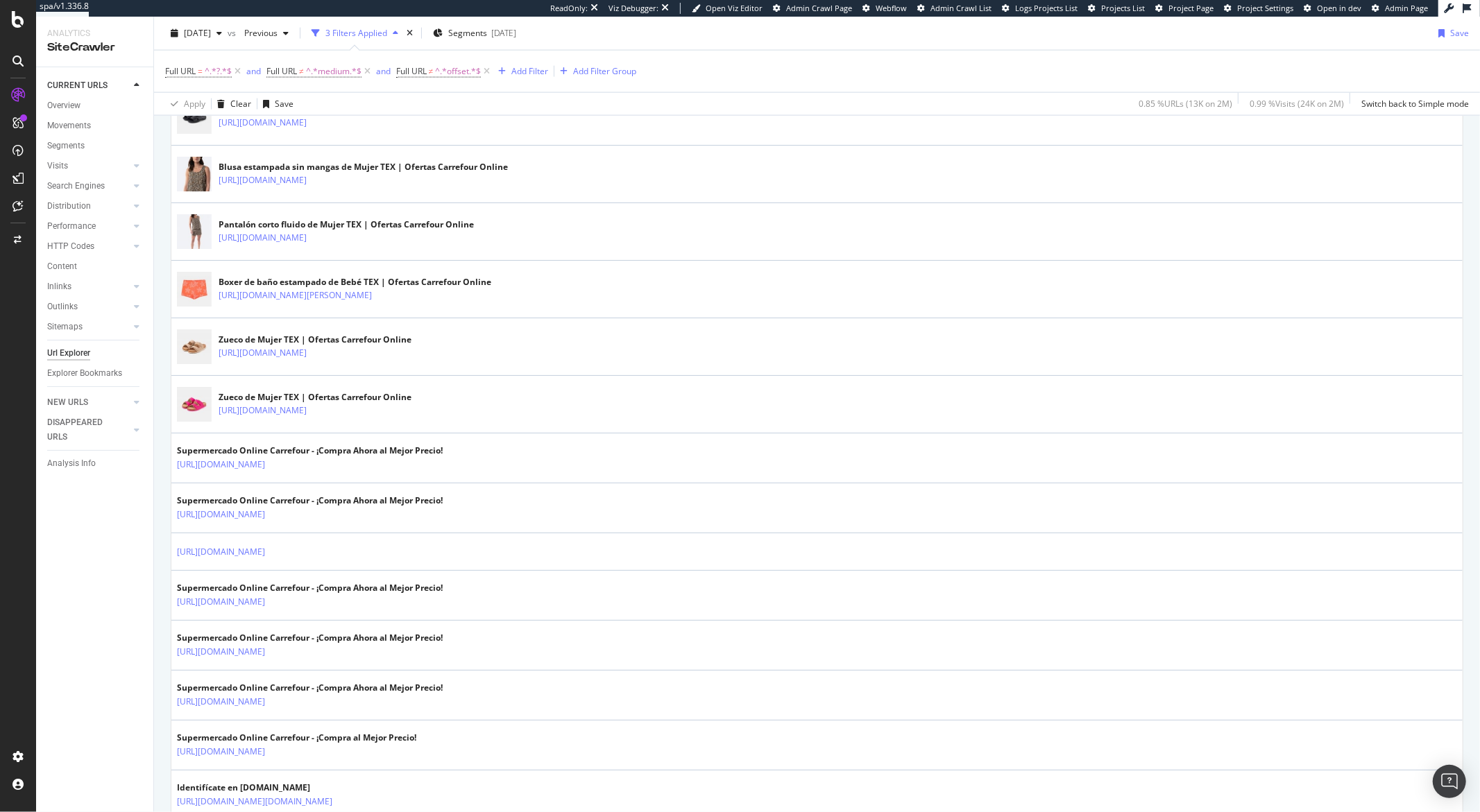
scroll to position [2077, 0]
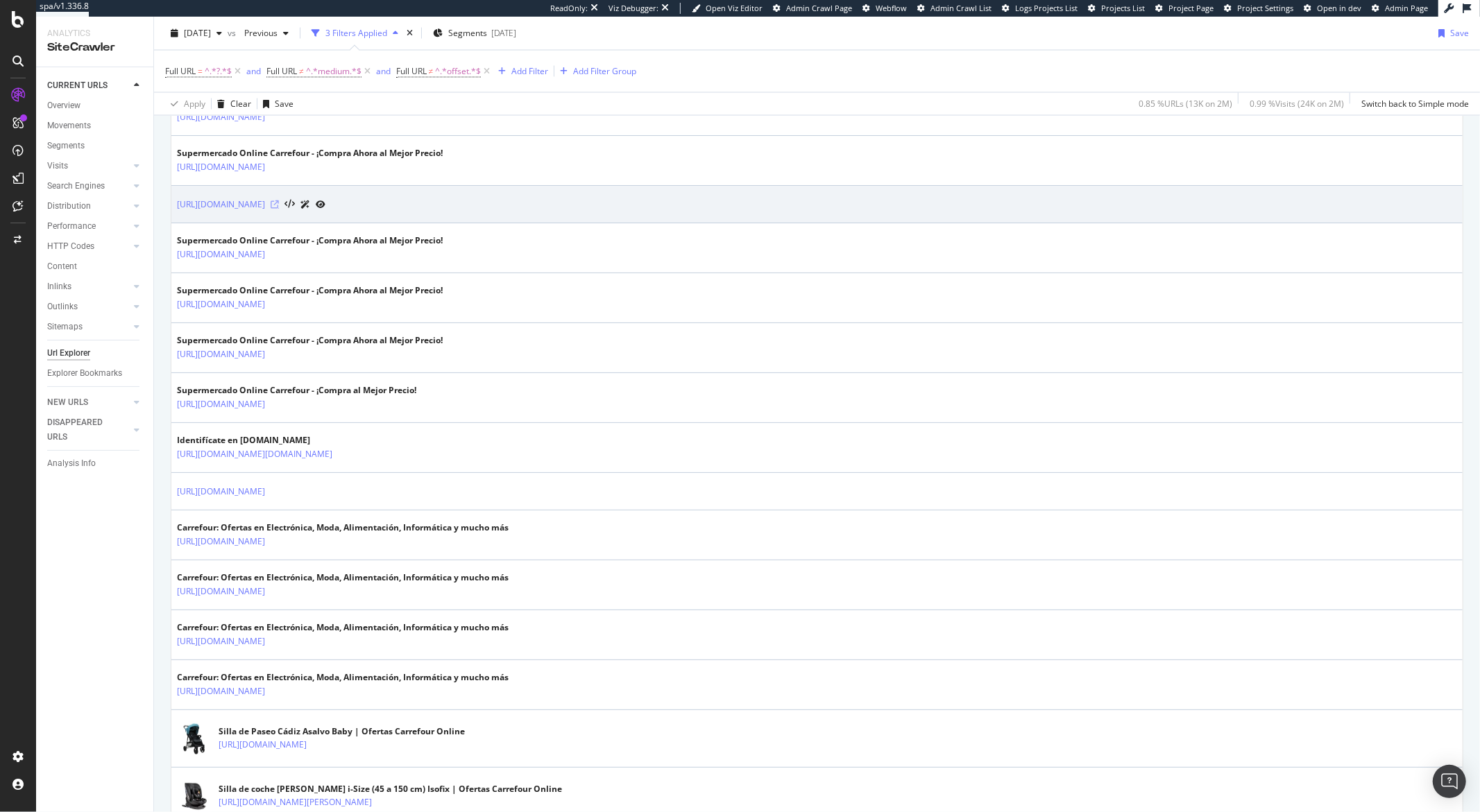
click at [279, 206] on icon at bounding box center [274, 204] width 8 height 8
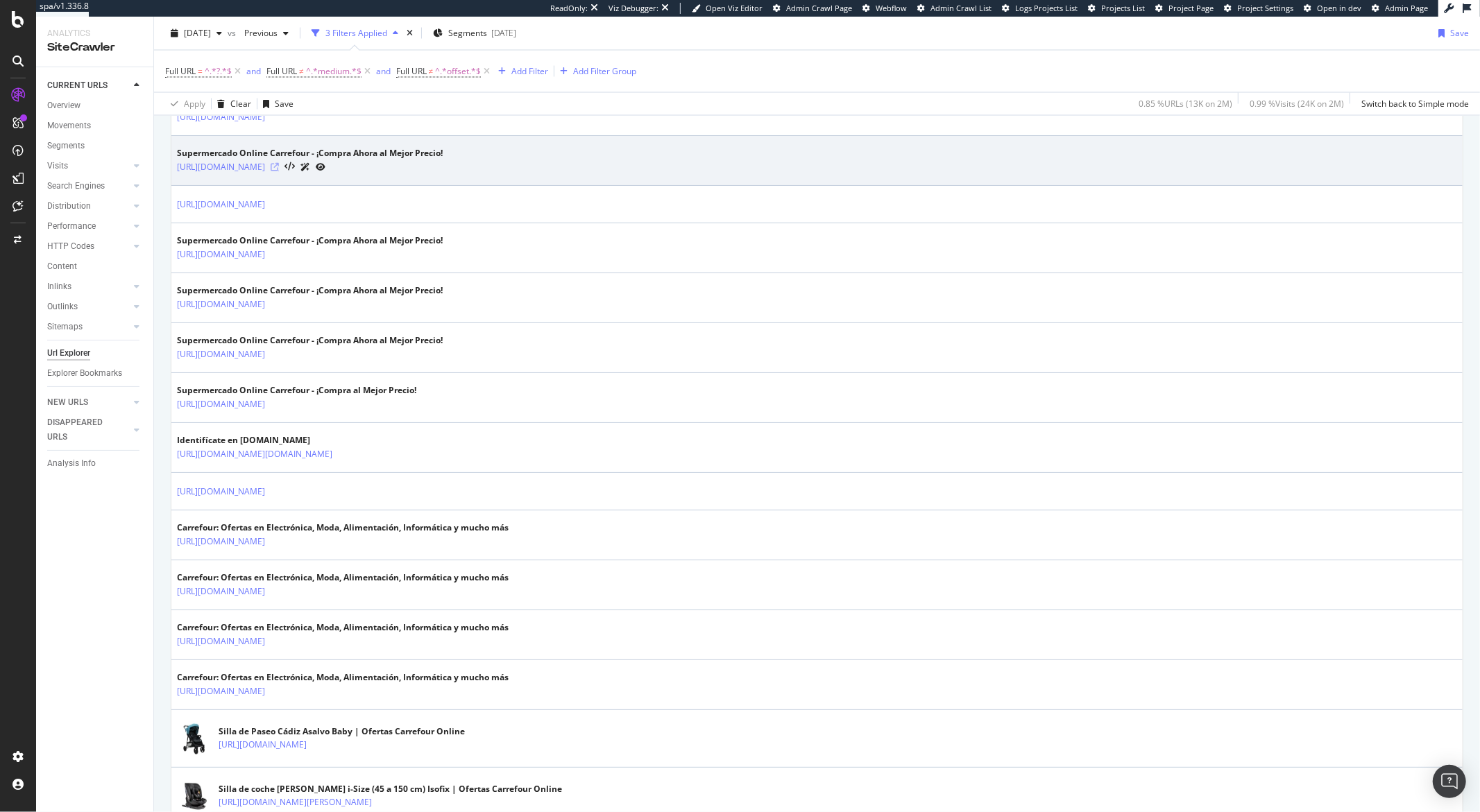
click at [279, 171] on icon at bounding box center [274, 167] width 8 height 8
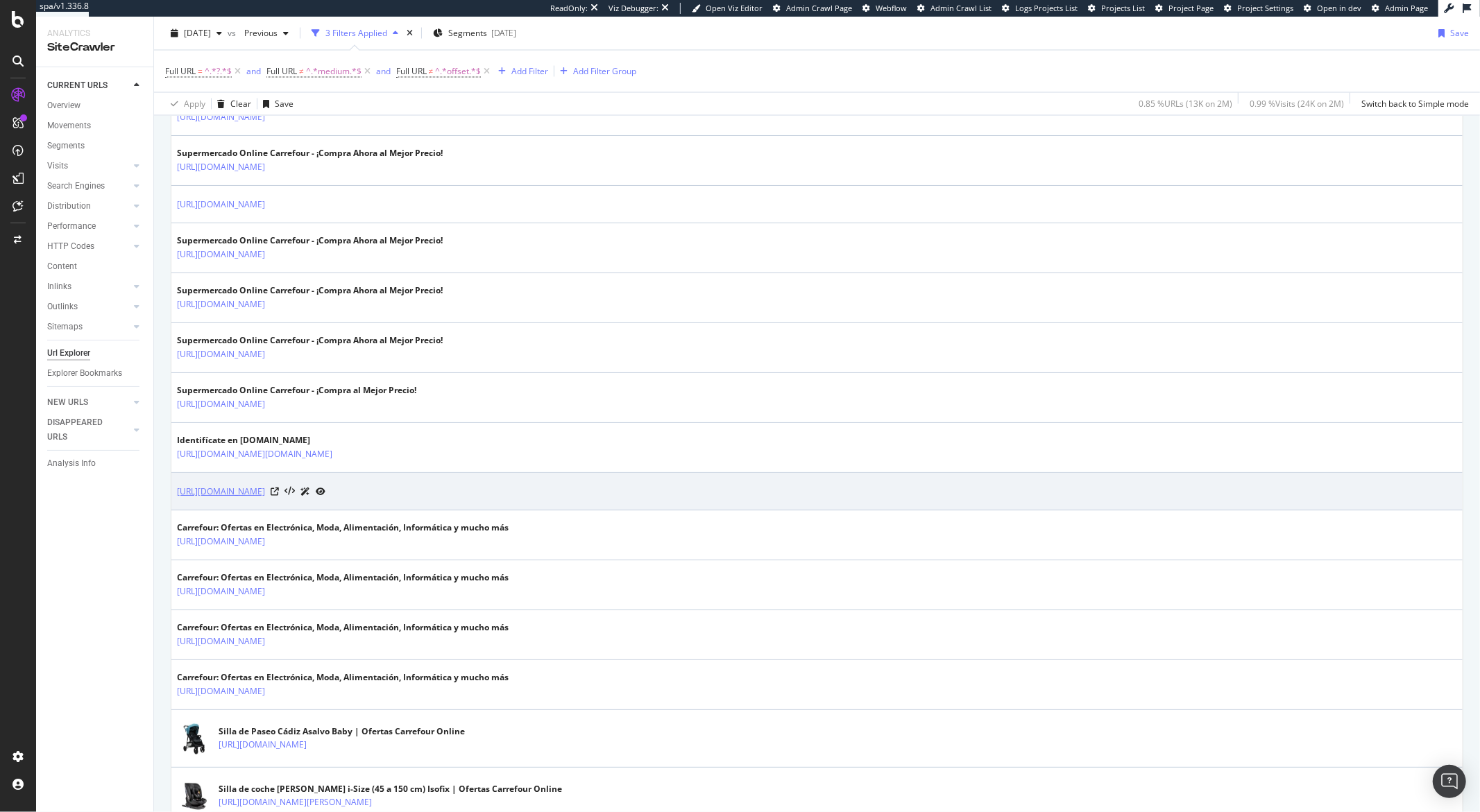
drag, startPoint x: 544, startPoint y: 498, endPoint x: 507, endPoint y: 498, distance: 37.0
click at [325, 493] on div "https://www.carrefour.es/grupo-carrefour/sala-de-prensa/noticias2015.aspx?tcm=t…" at bounding box center [250, 491] width 149 height 15
drag, startPoint x: 543, startPoint y: 497, endPoint x: 472, endPoint y: 498, distance: 71.0
click at [325, 498] on div "https://www.carrefour.es/grupo-carrefour/sala-de-prensa/noticias2015.aspx?tcm=t…" at bounding box center [250, 491] width 149 height 15
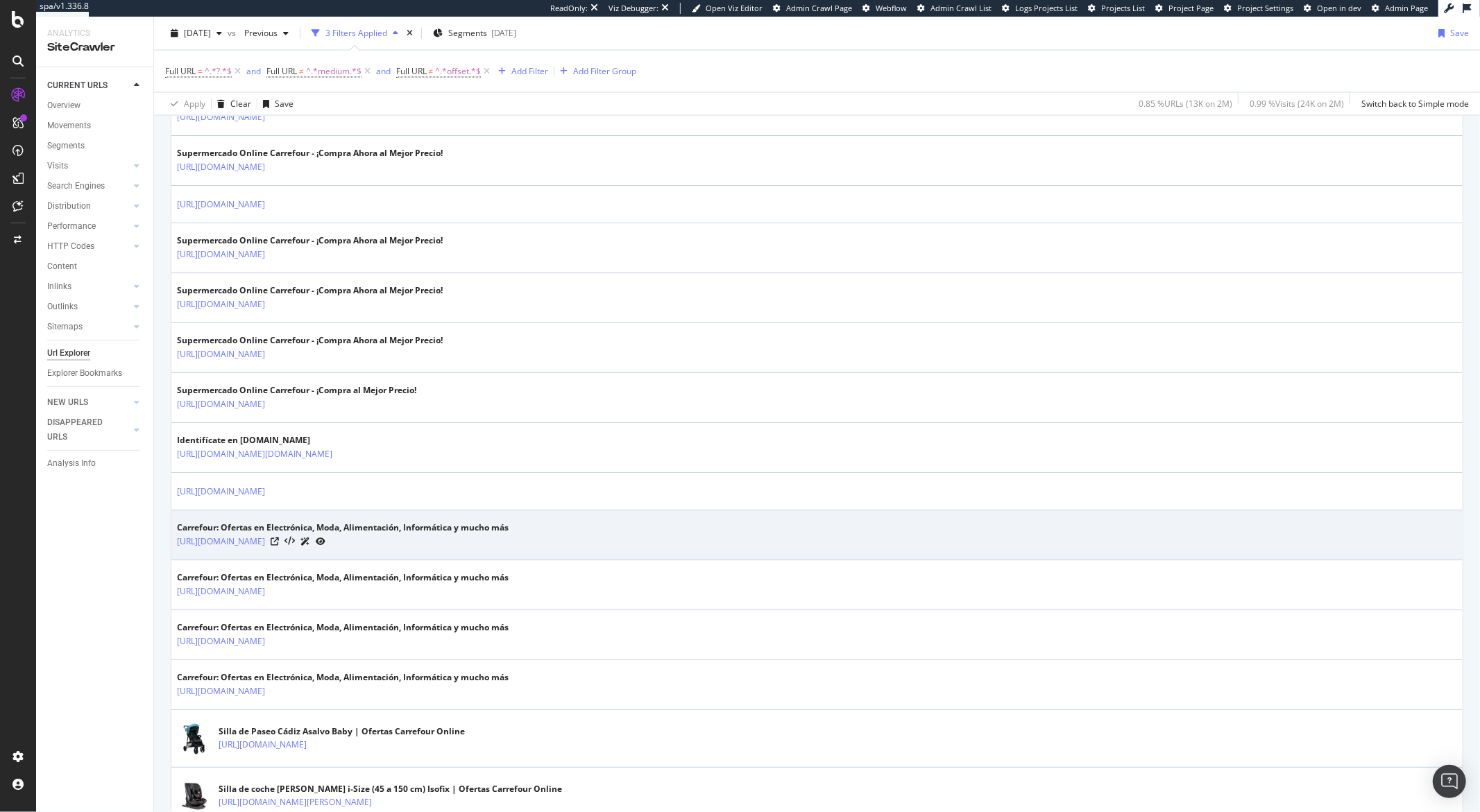
copy link "?tcm=tcm:5-53908"
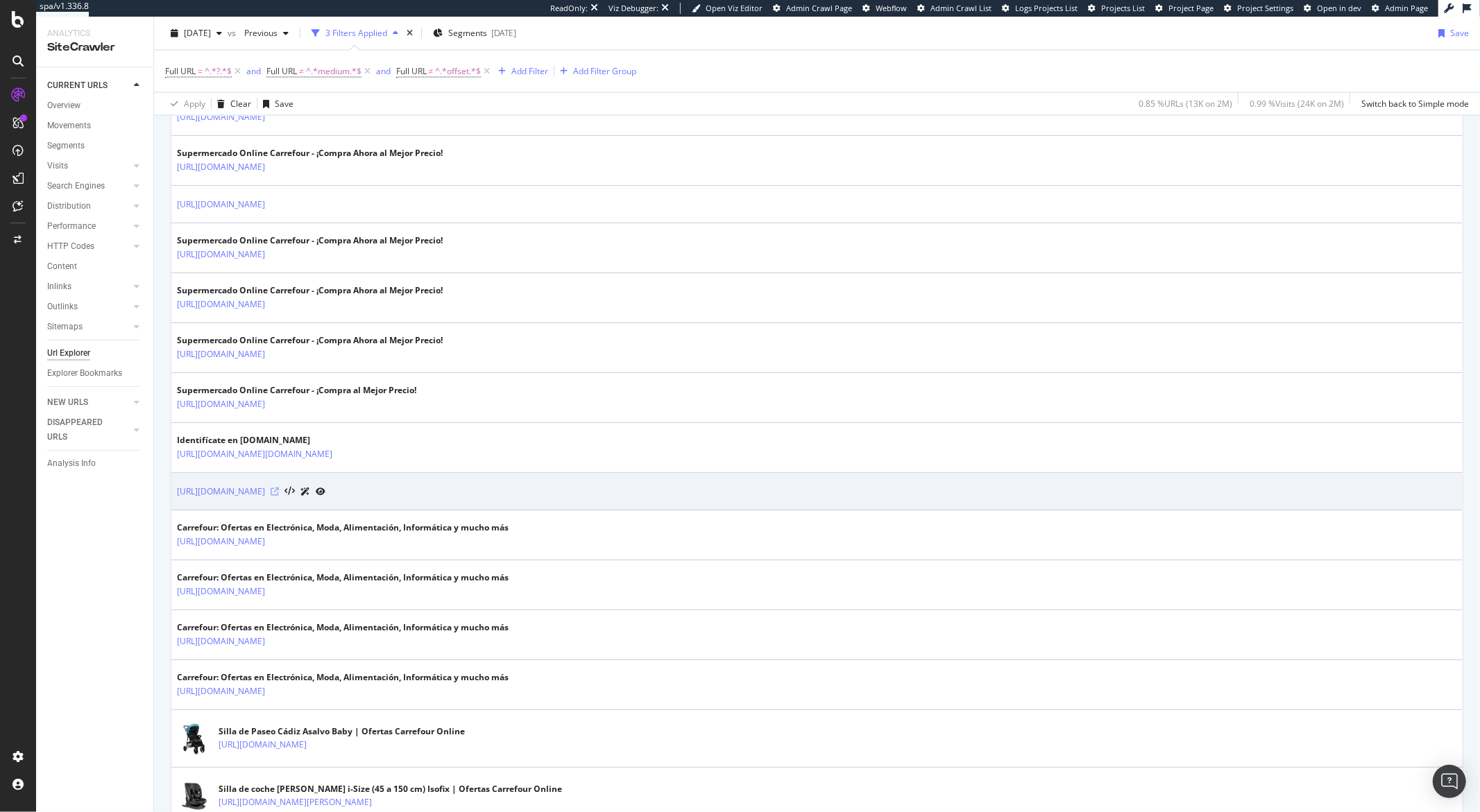
click at [279, 496] on icon at bounding box center [274, 492] width 8 height 8
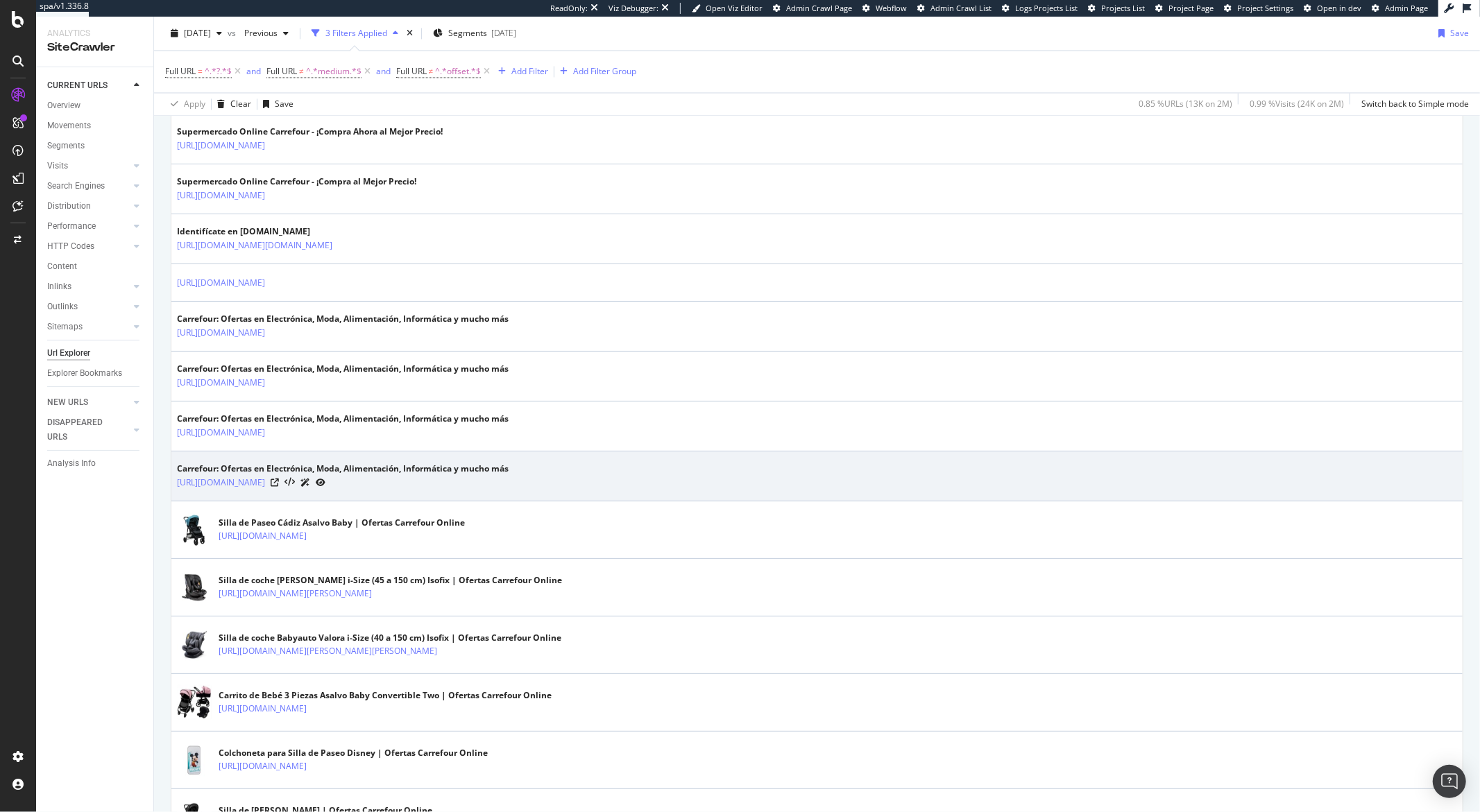
scroll to position [2389, 0]
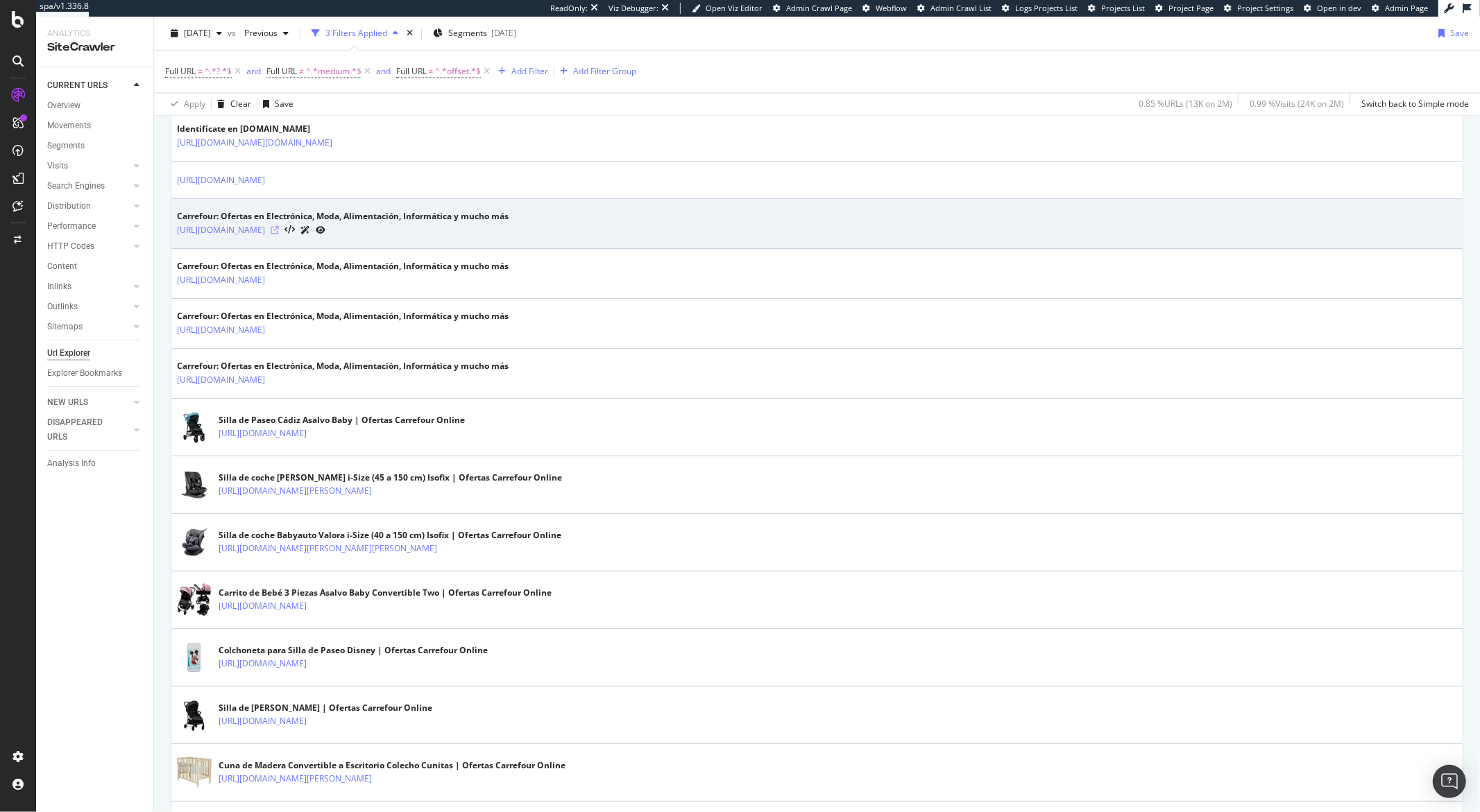
click at [279, 231] on icon at bounding box center [274, 230] width 8 height 8
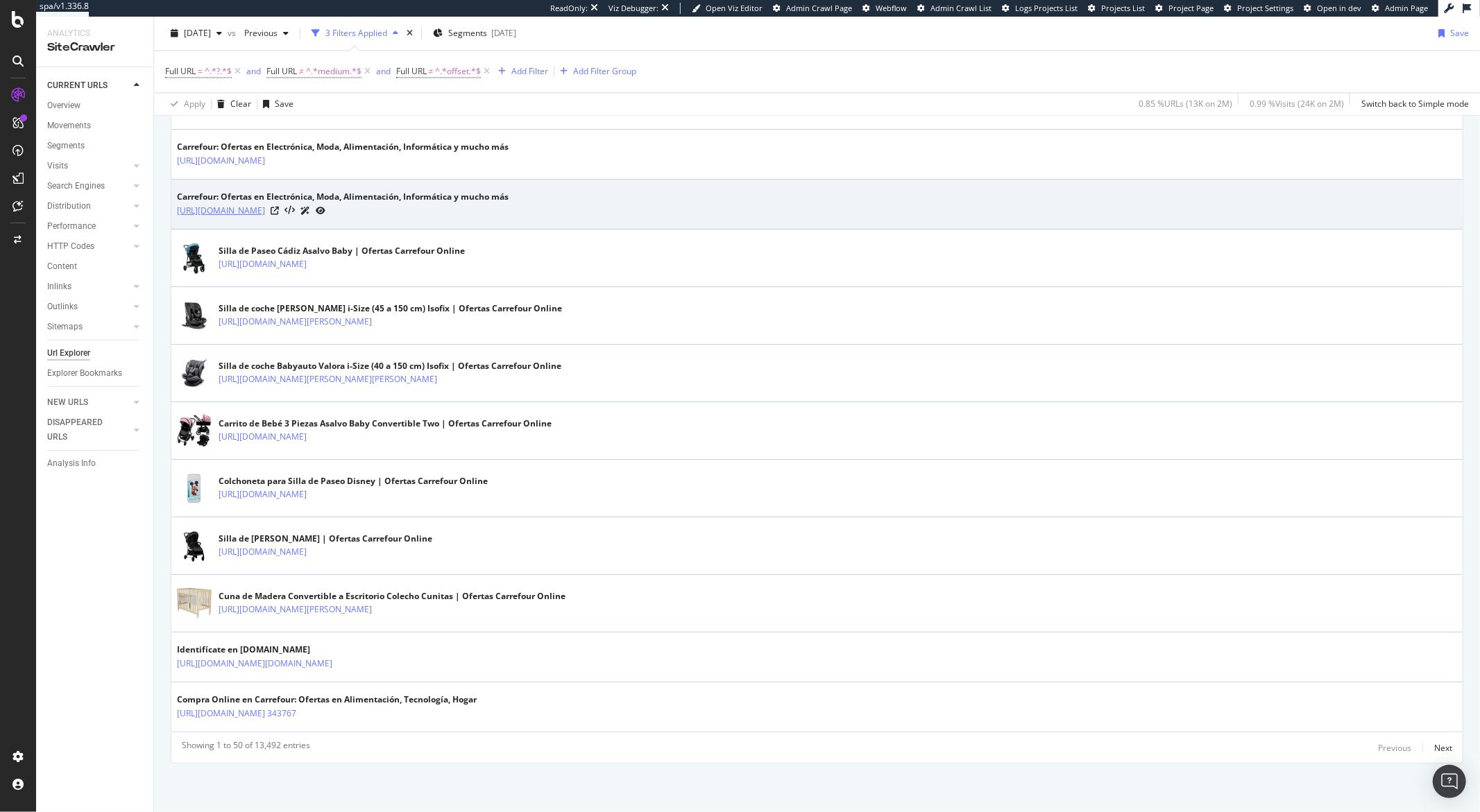
scroll to position [2562, 0]
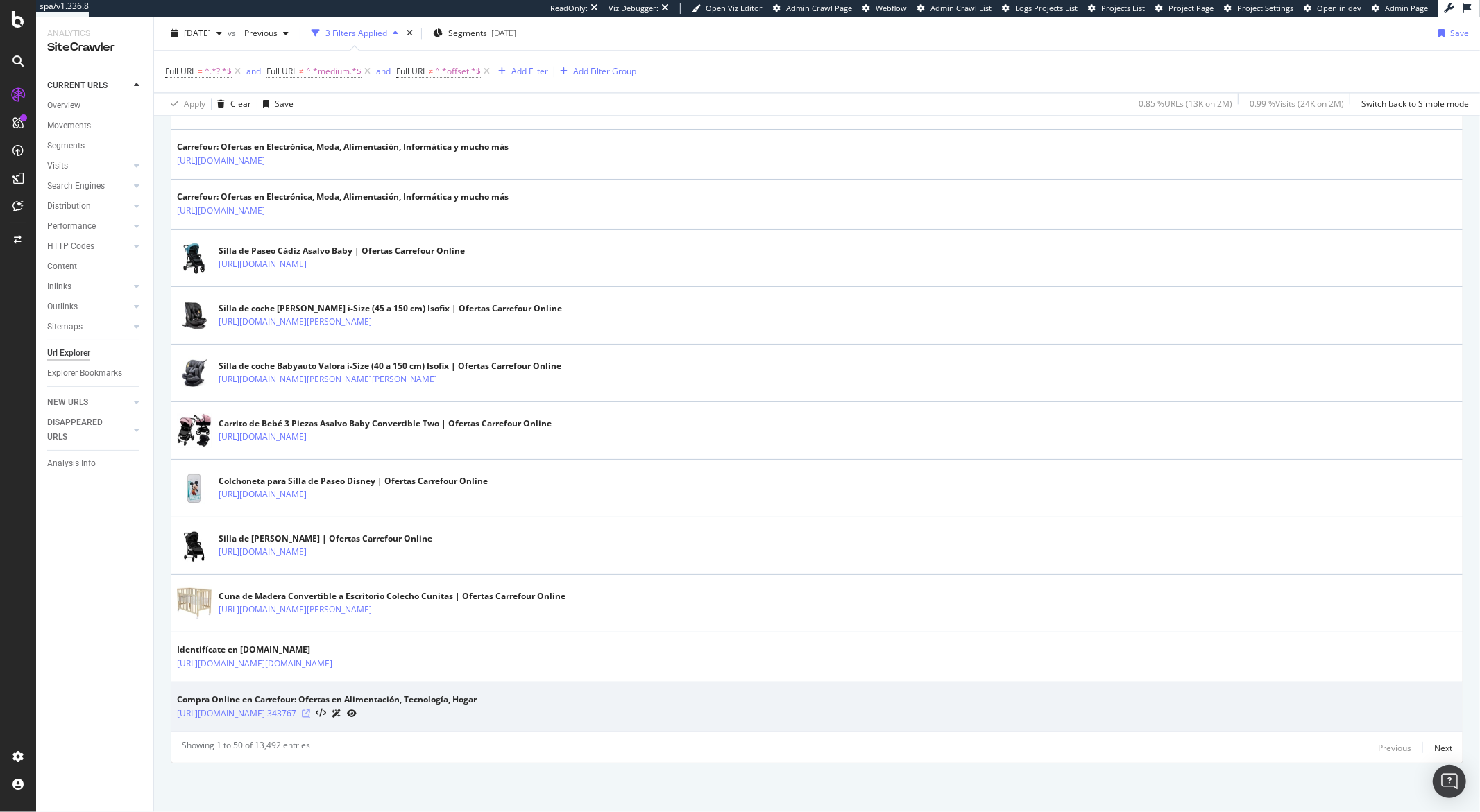
click at [311, 532] on icon at bounding box center [306, 713] width 8 height 8
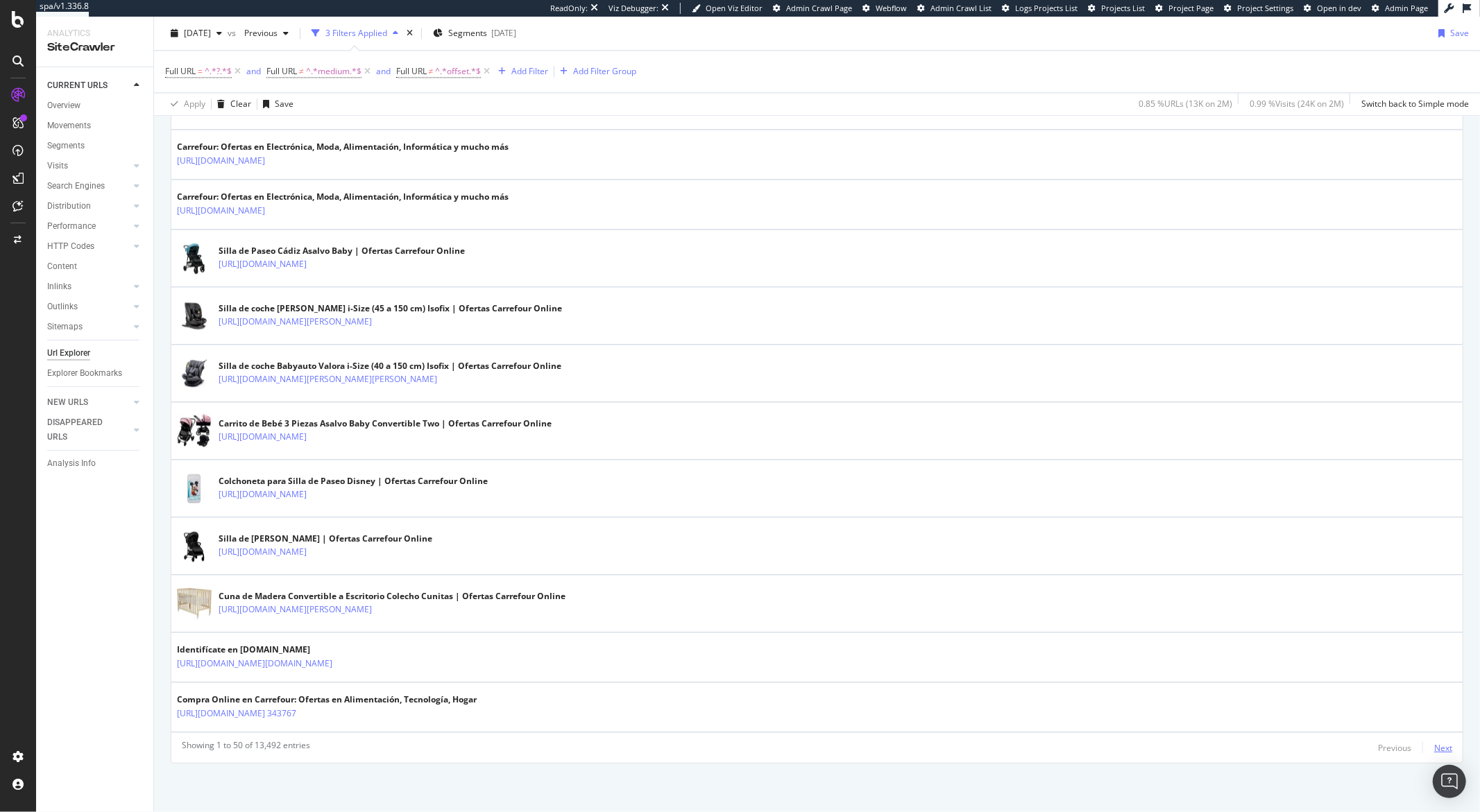
click at [1109, 532] on div "Next" at bounding box center [1444, 748] width 18 height 12
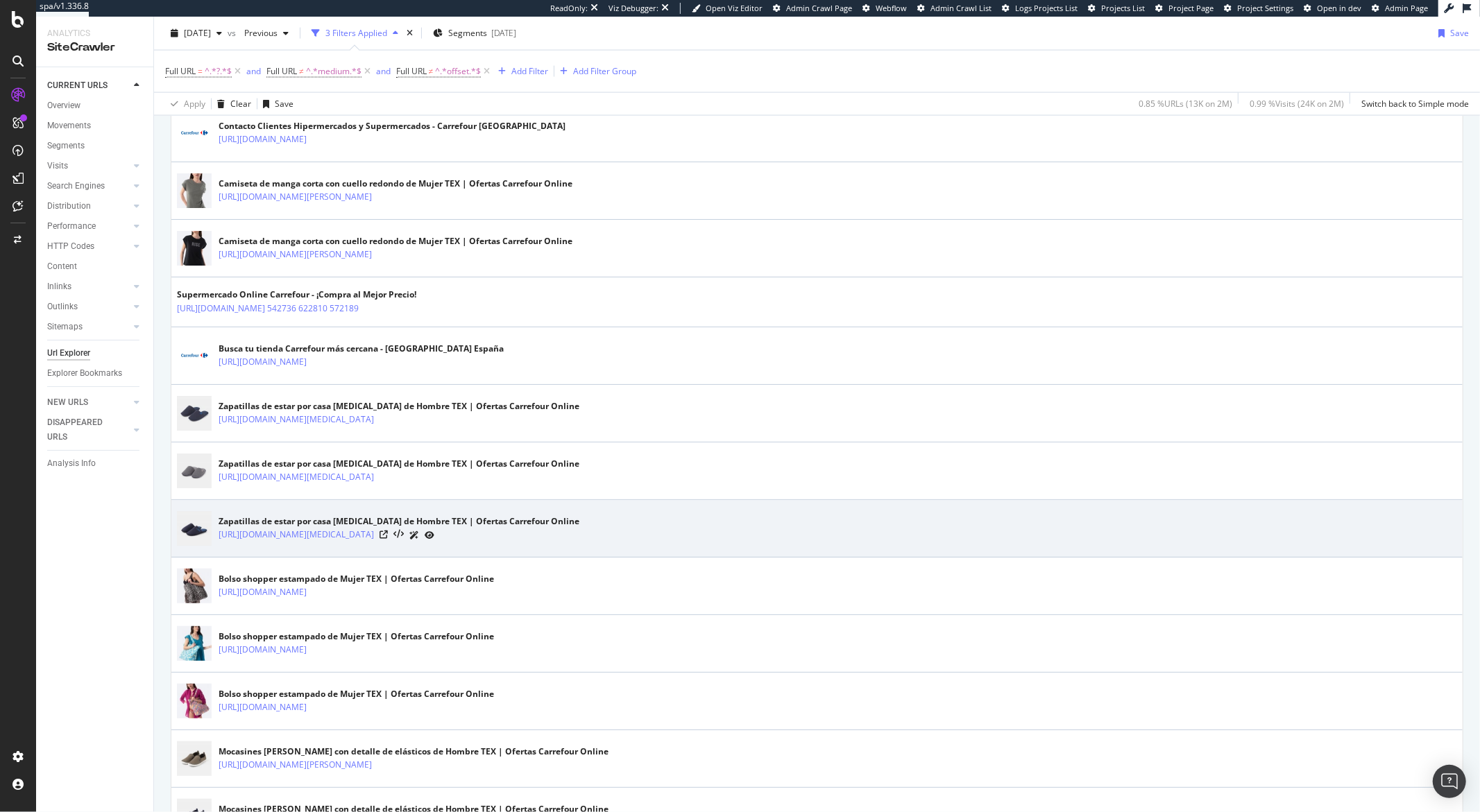
scroll to position [2694, 0]
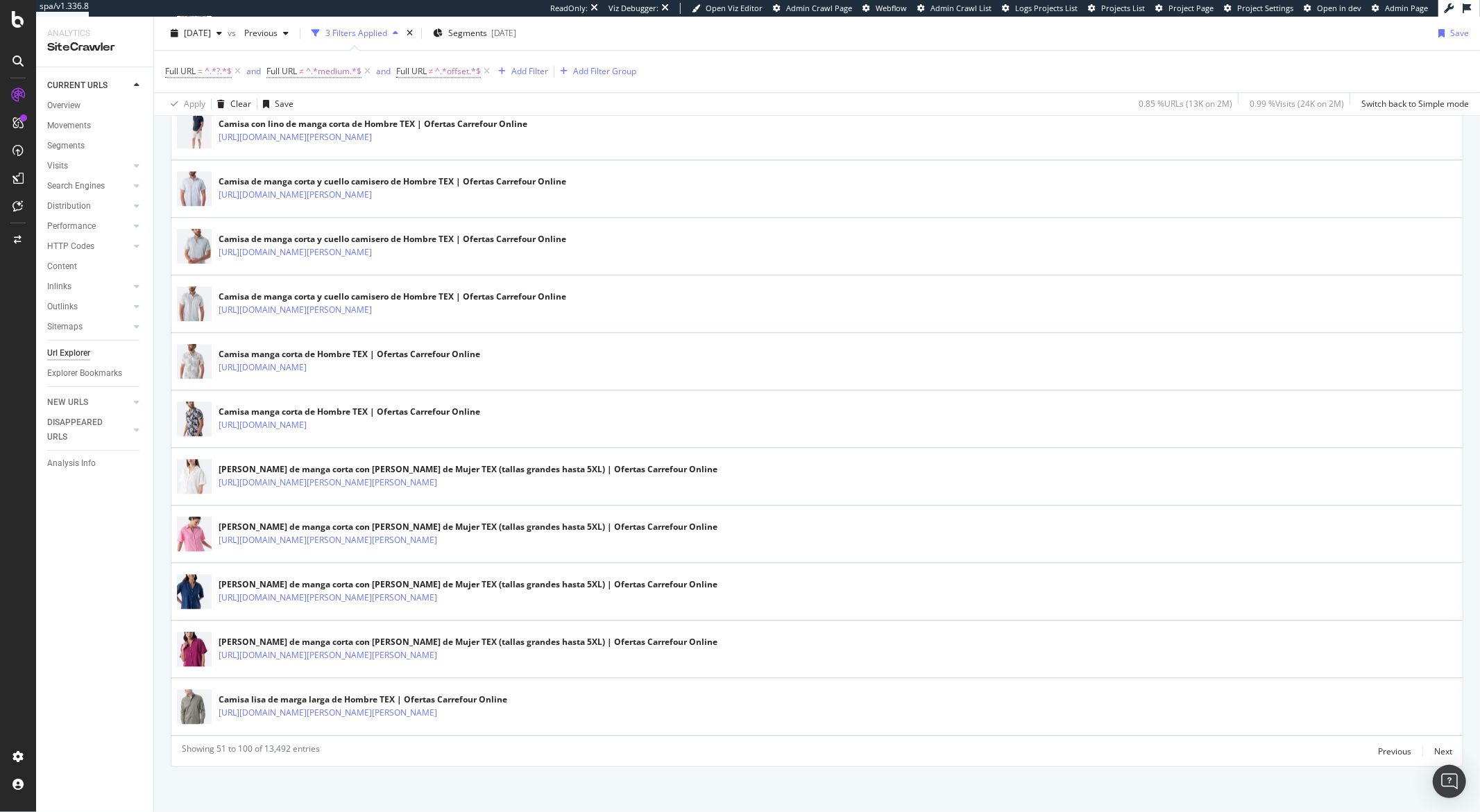
click at [1109, 532] on div "Previous Next" at bounding box center [1415, 751] width 74 height 17
click at [1109, 532] on div "Next" at bounding box center [1444, 751] width 18 height 12
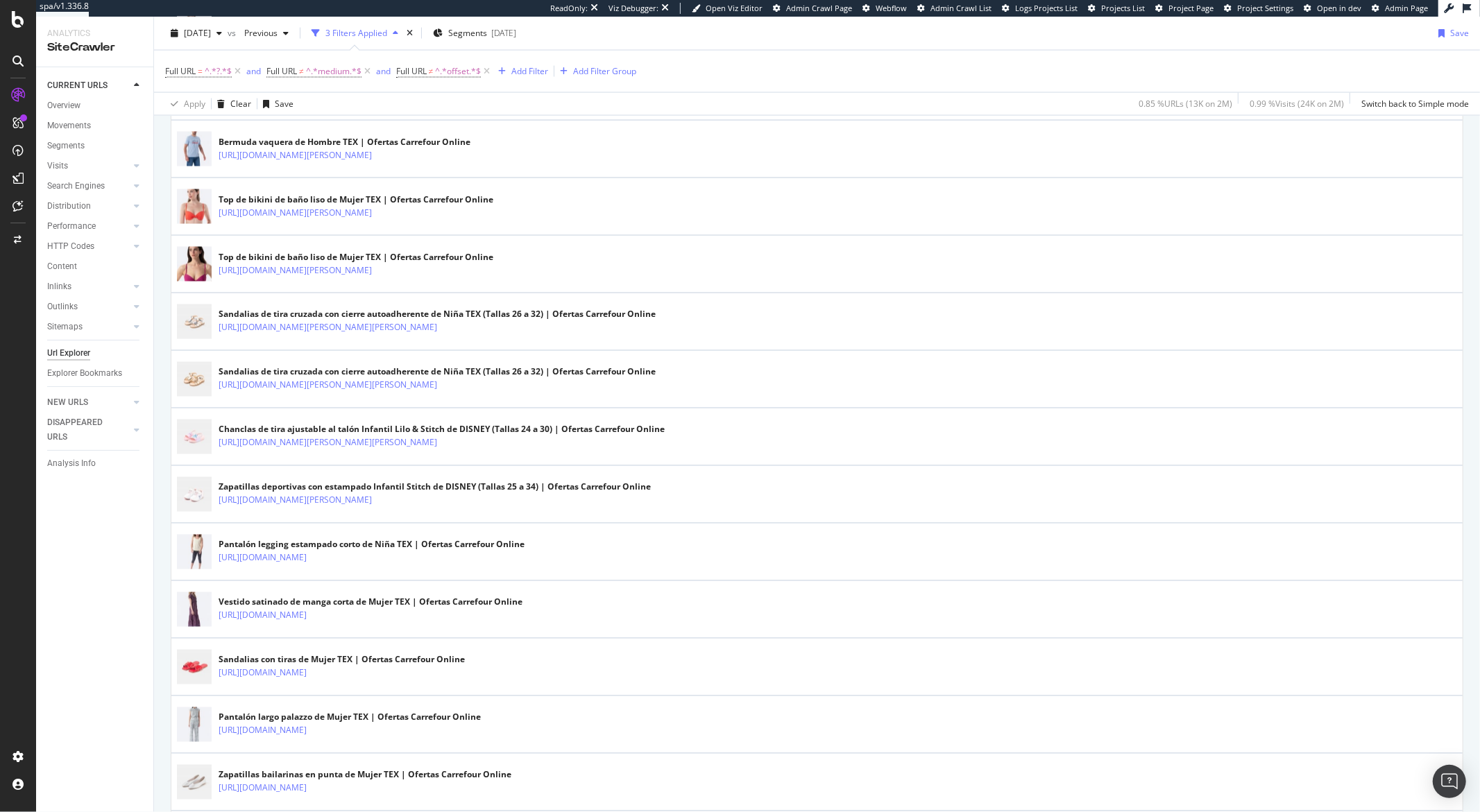
scroll to position [2709, 0]
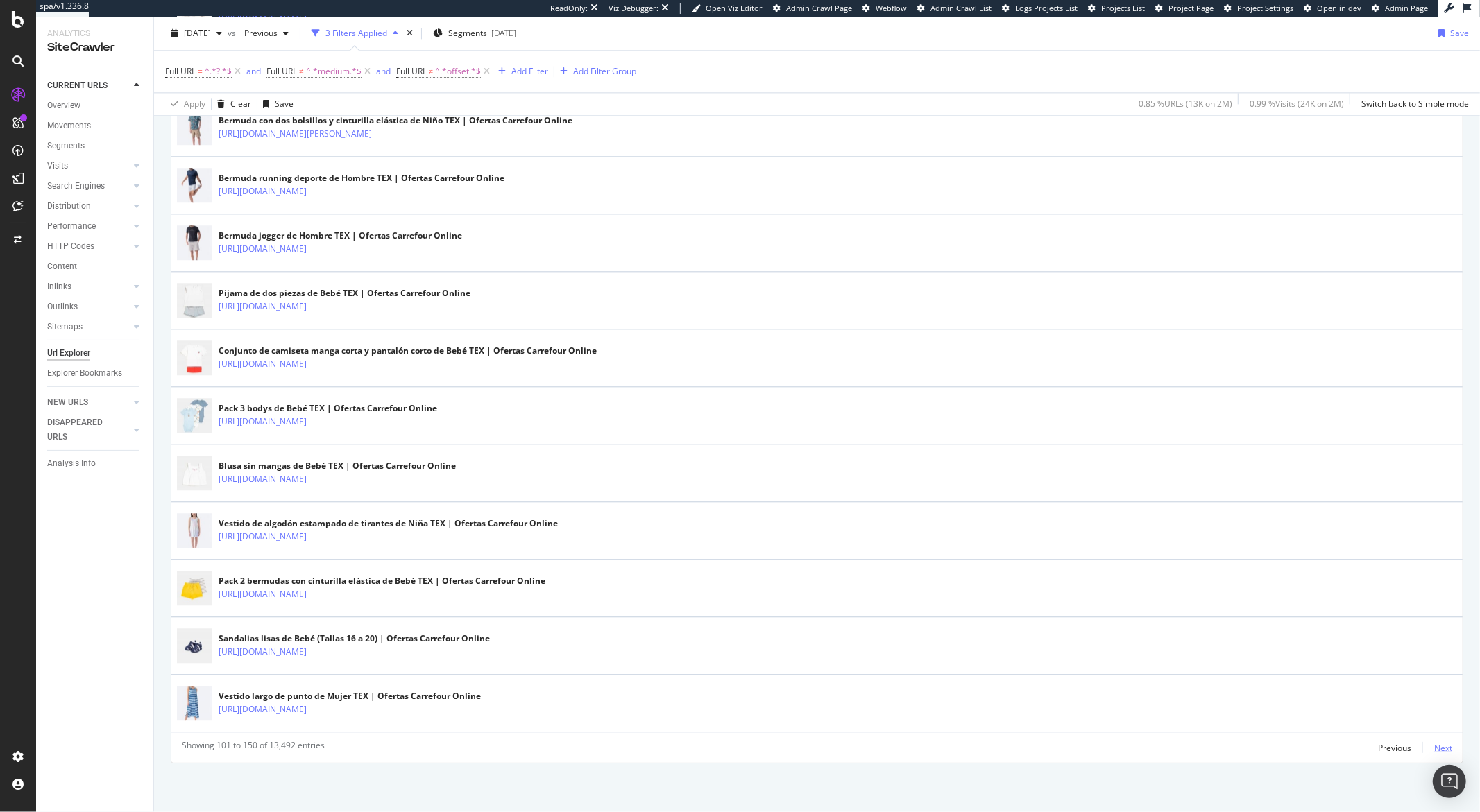
click at [1109, 532] on div "Next" at bounding box center [1444, 748] width 18 height 12
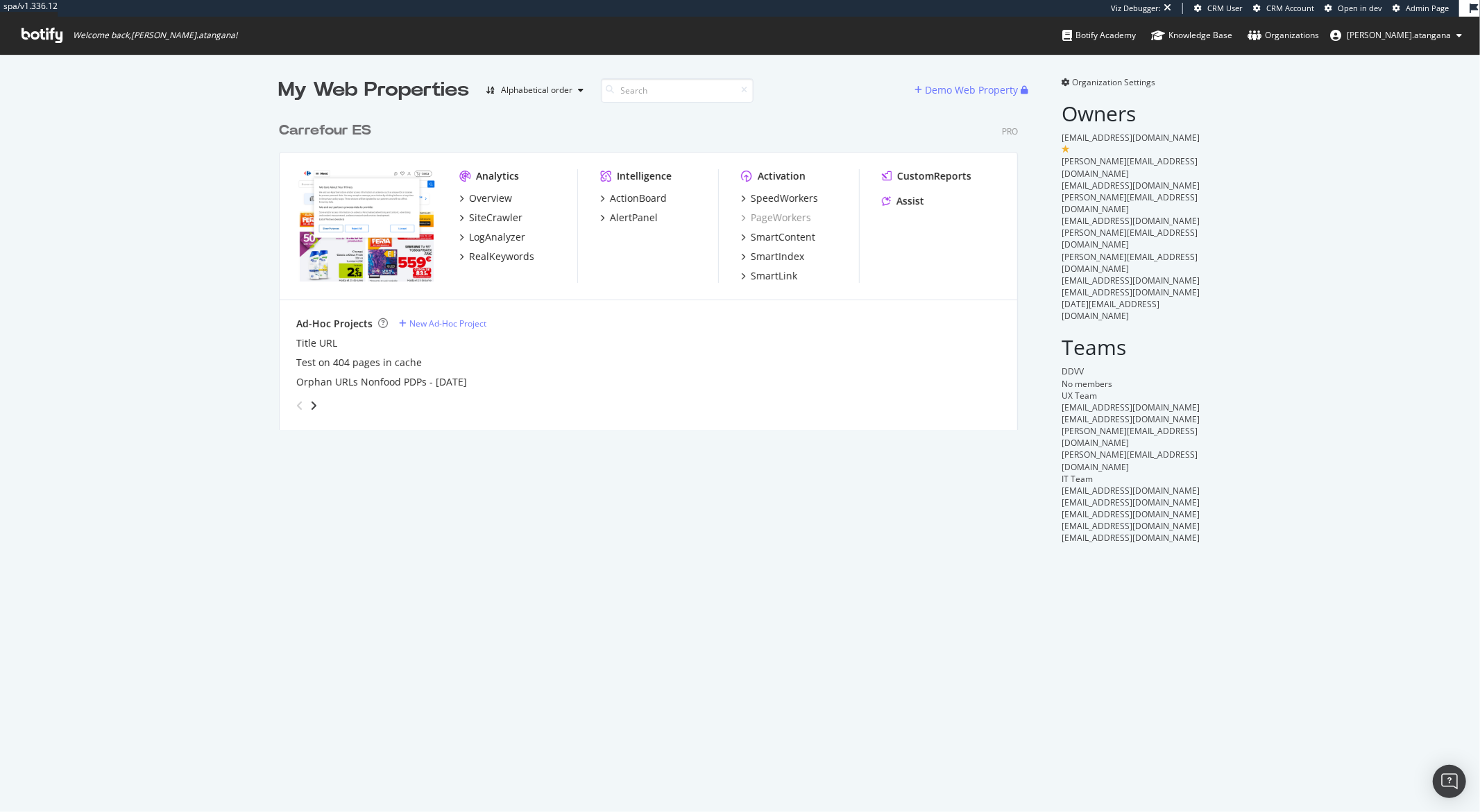
scroll to position [314, 739]
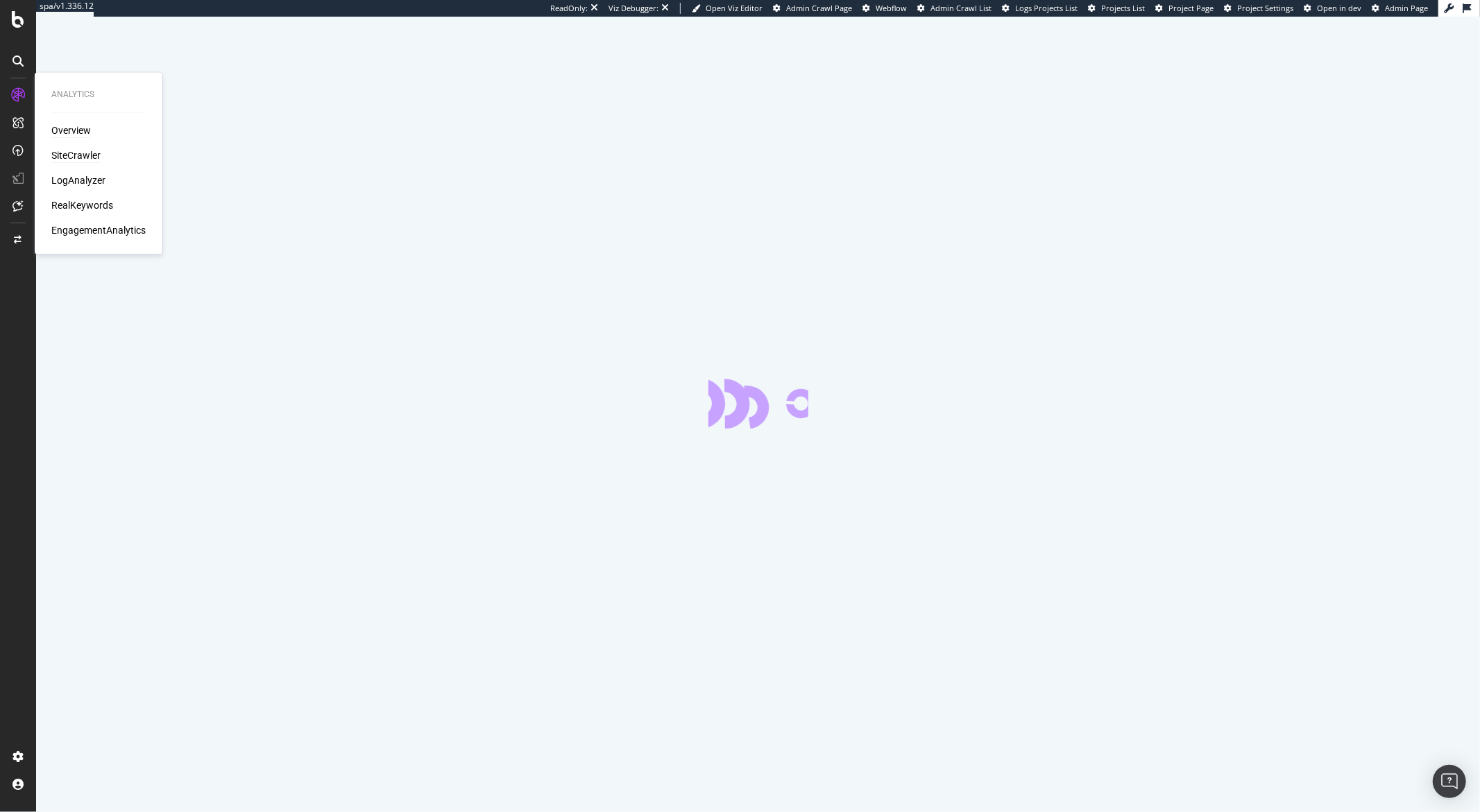
click at [67, 130] on div "Overview" at bounding box center [71, 131] width 39 height 14
click at [71, 158] on div "SiteCrawler" at bounding box center [76, 156] width 49 height 14
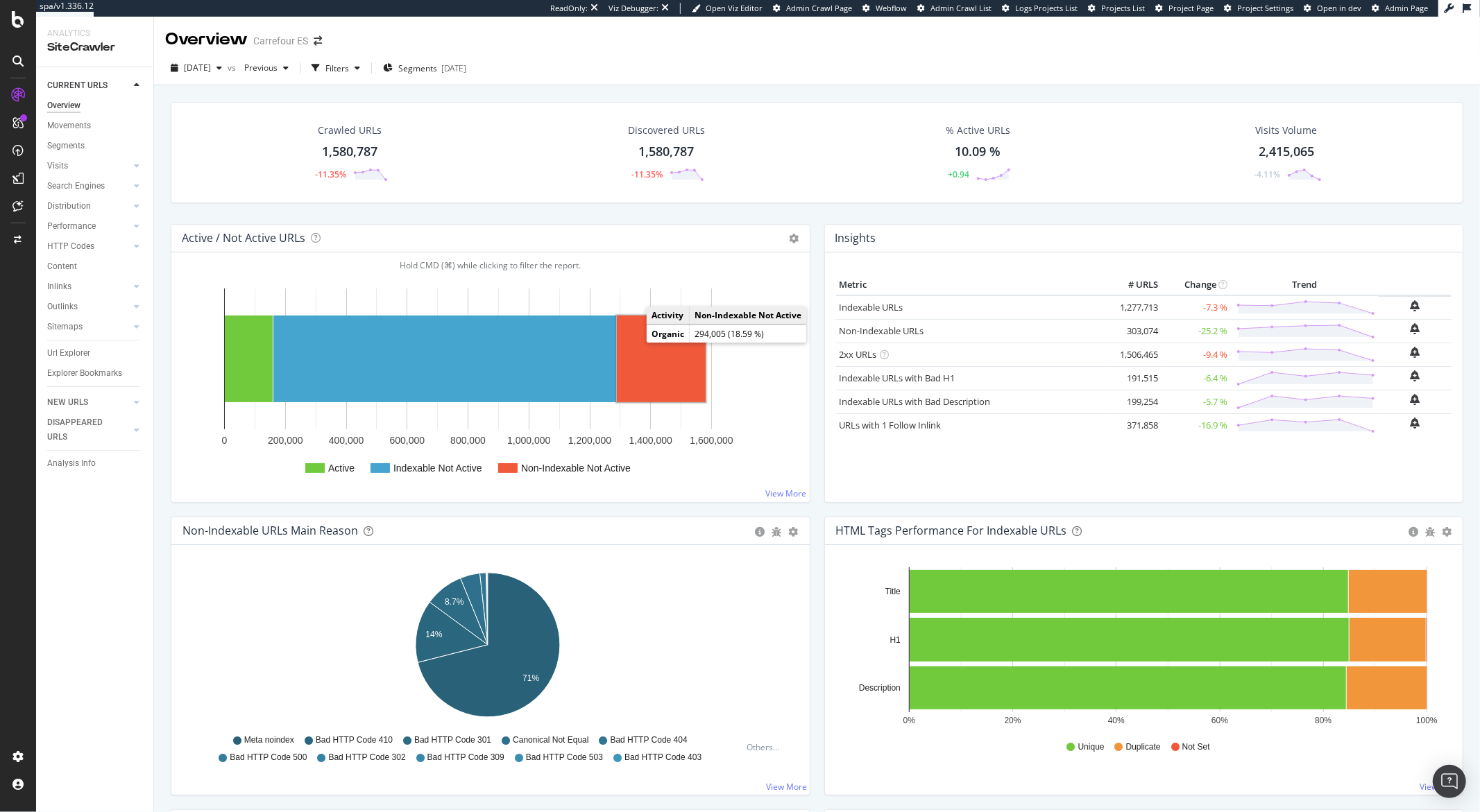
click at [668, 367] on rect "A chart." at bounding box center [662, 359] width 89 height 87
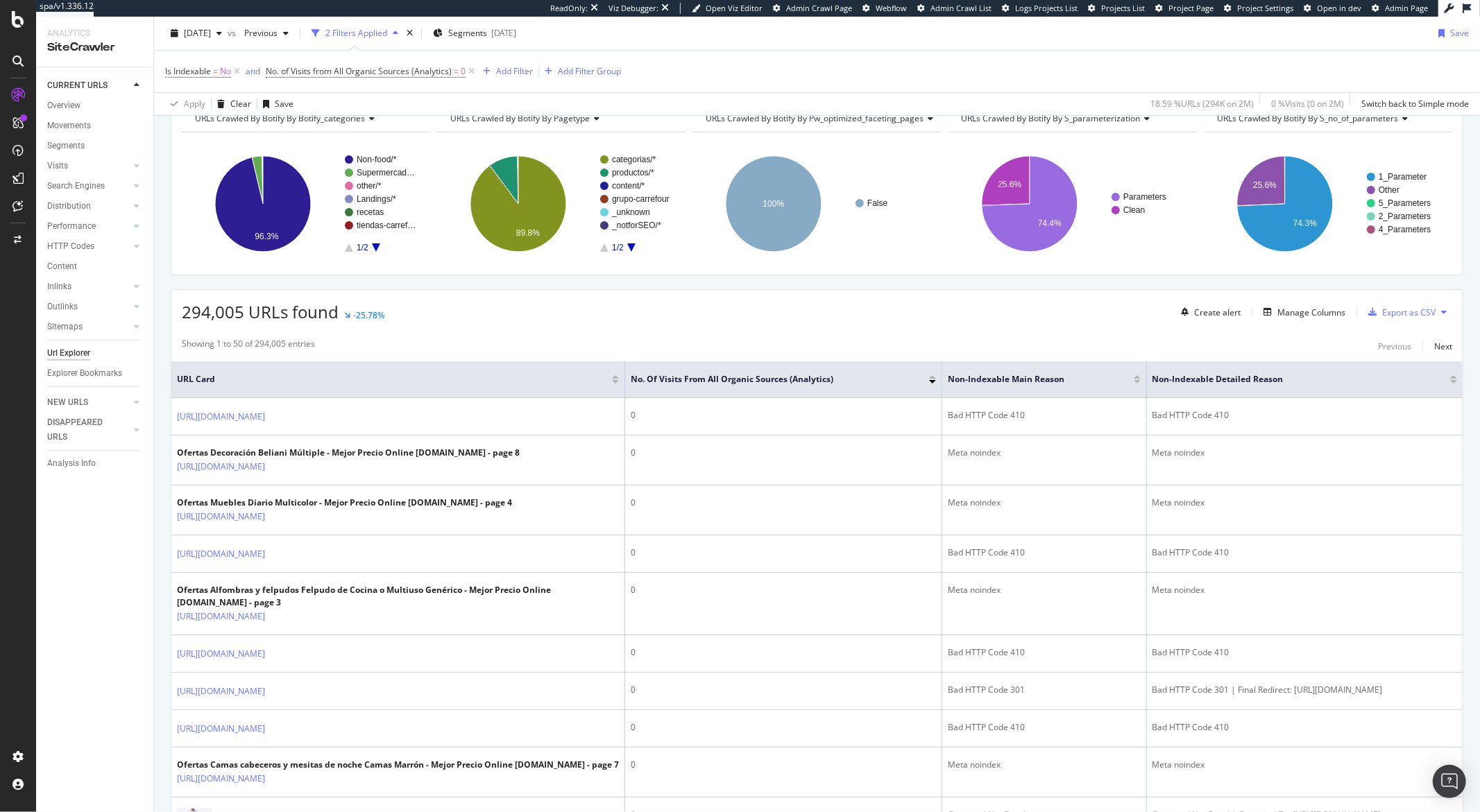
scroll to position [163, 0]
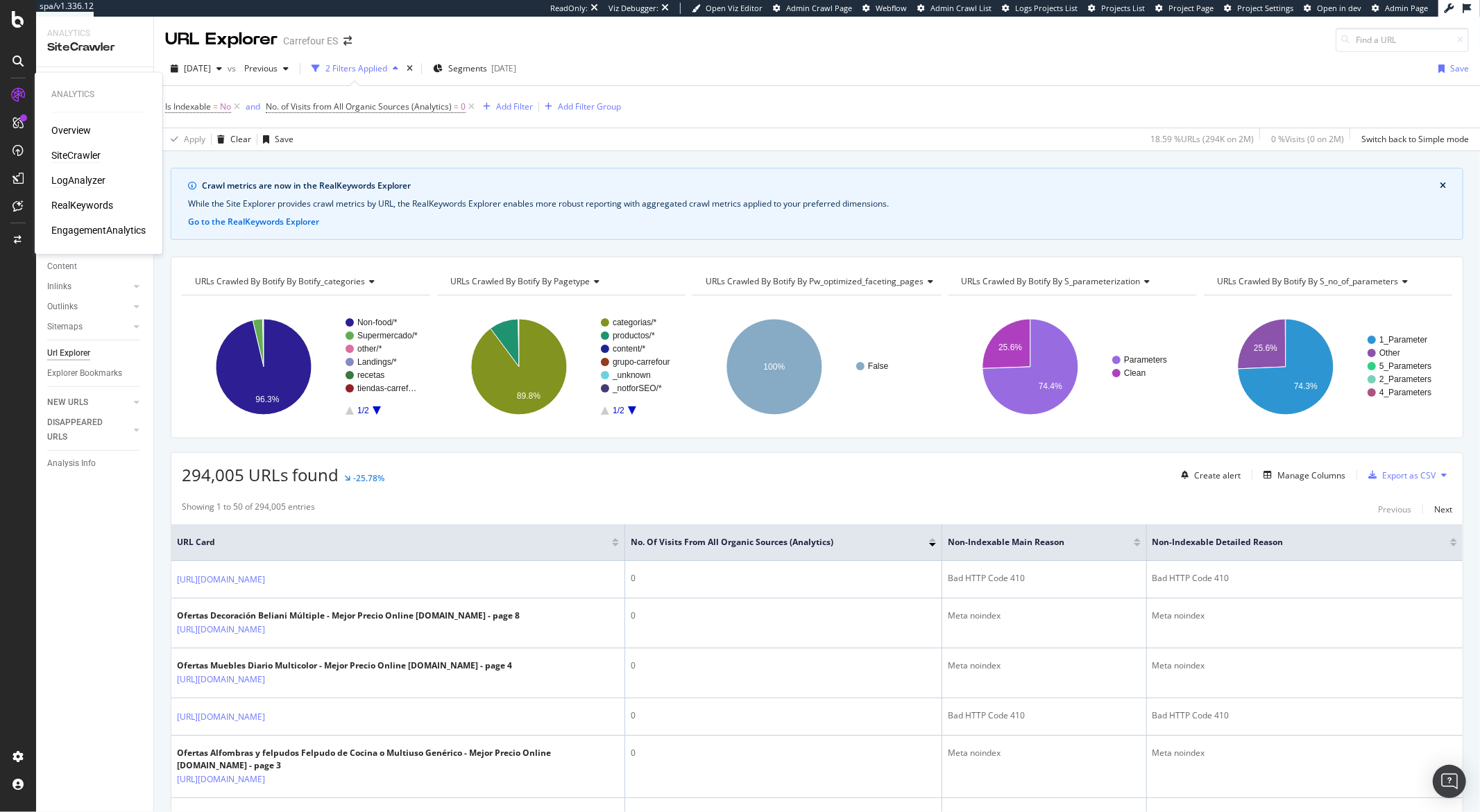
click at [57, 183] on div "LogAnalyzer" at bounding box center [78, 181] width 54 height 14
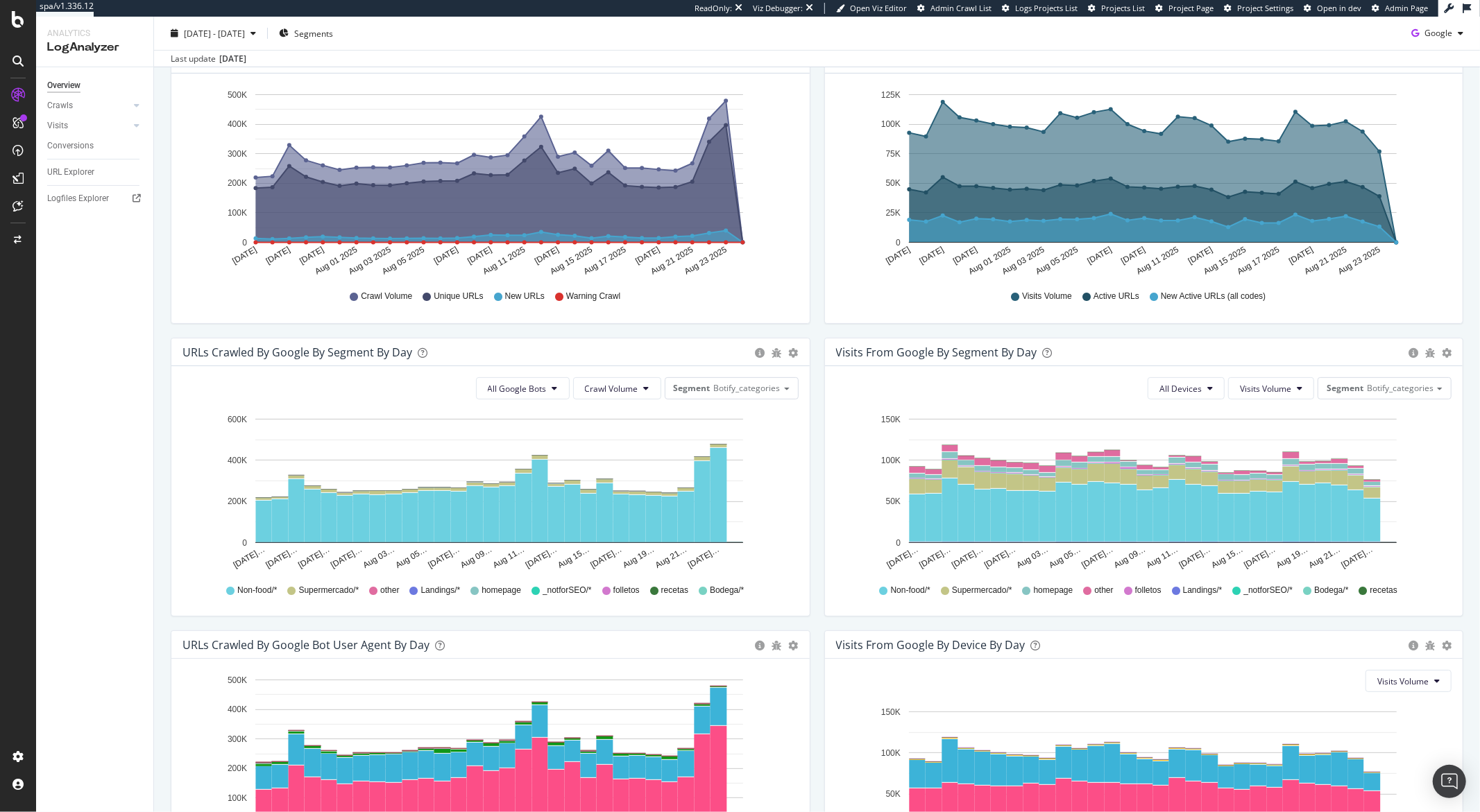
scroll to position [362, 0]
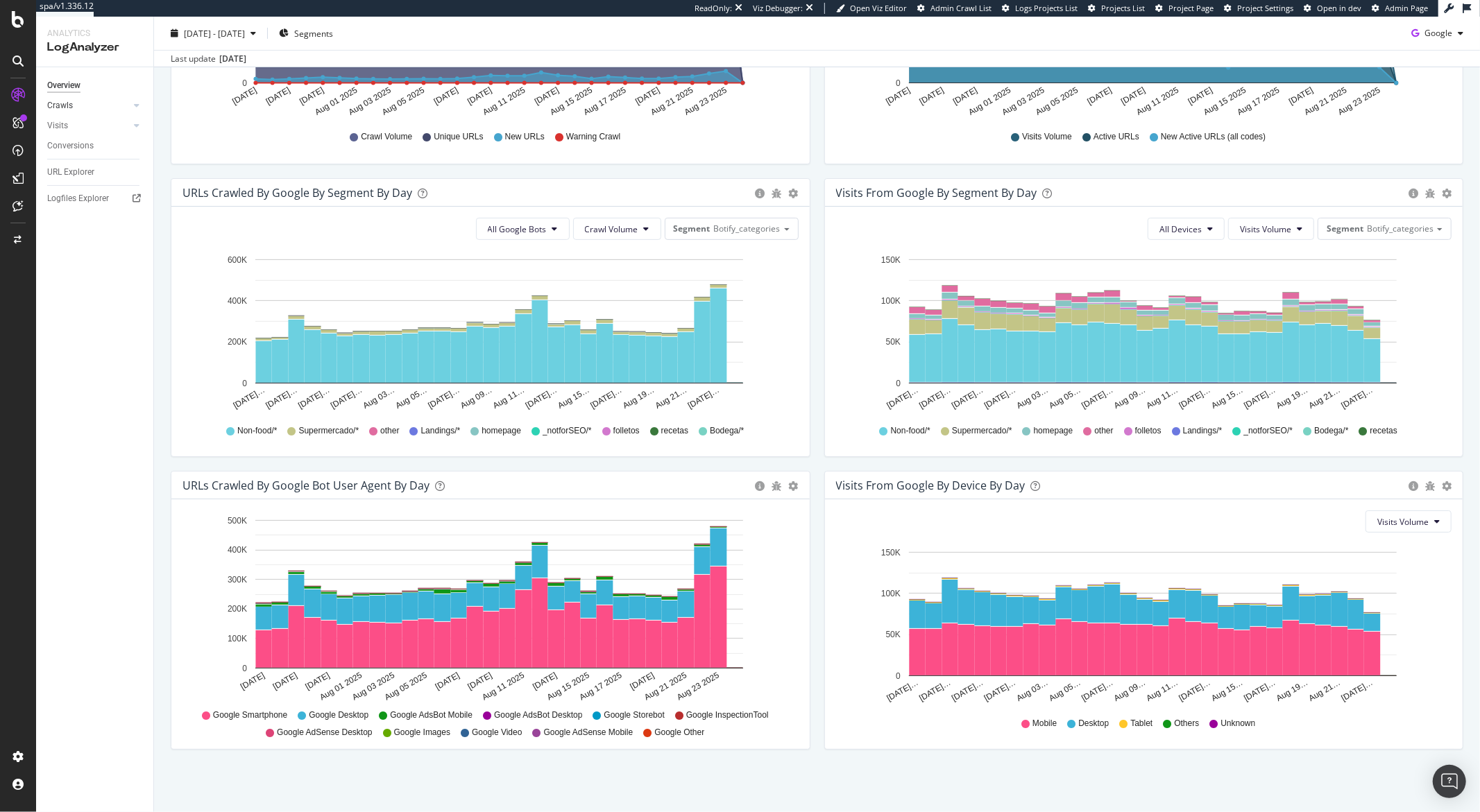
click at [120, 104] on div at bounding box center [123, 105] width 14 height 14
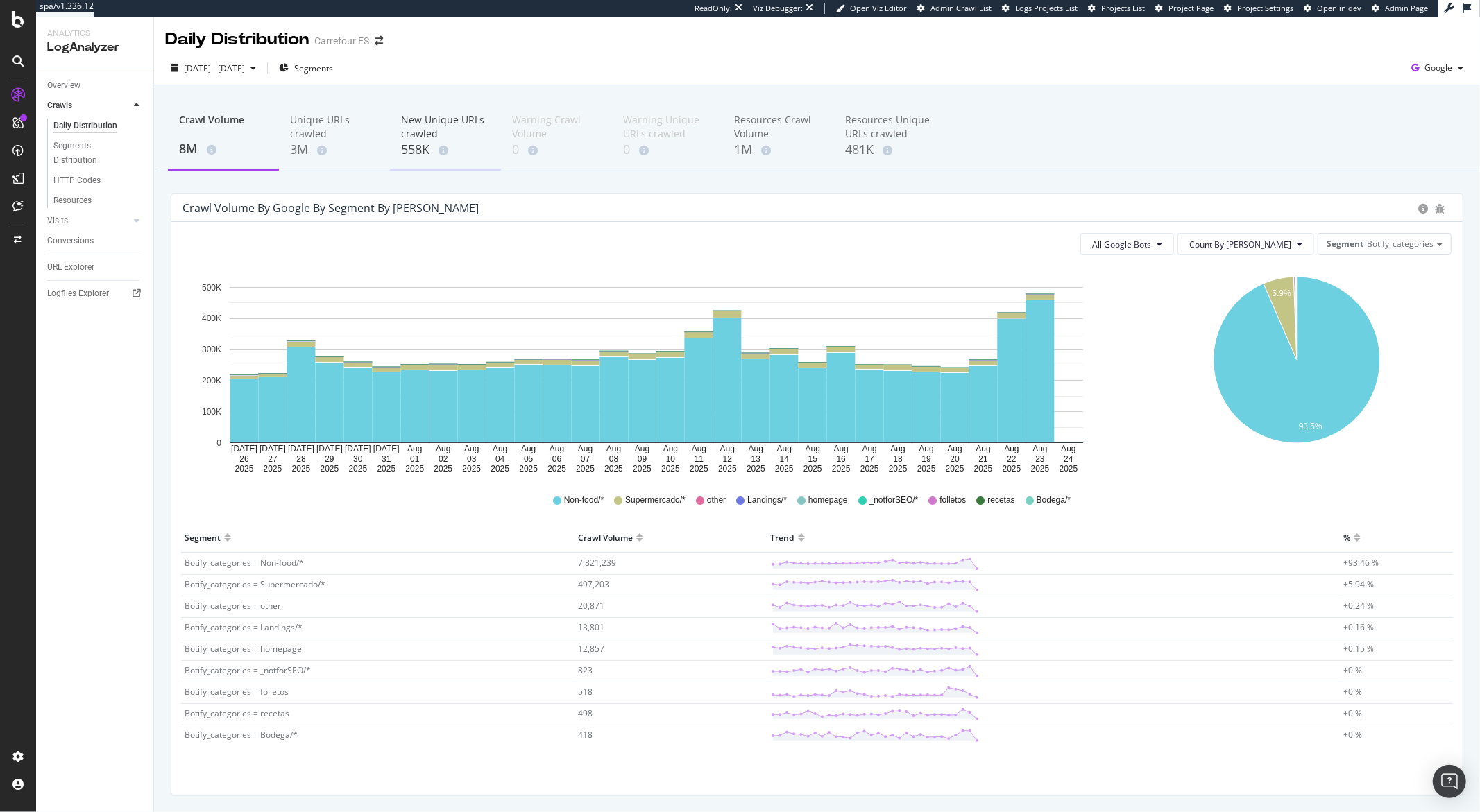
click at [417, 146] on div "558K" at bounding box center [446, 150] width 89 height 18
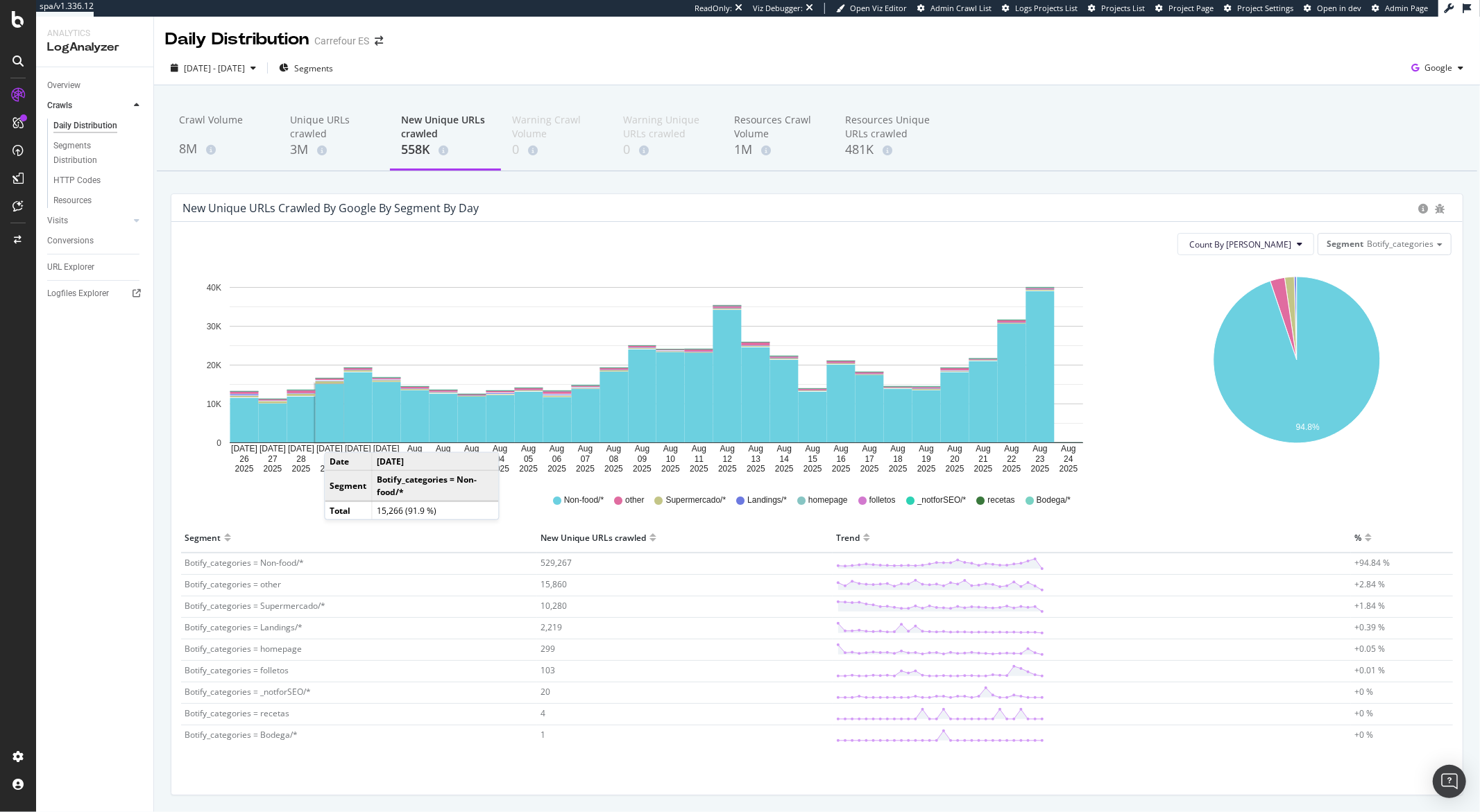
click at [258, 585] on span "Botify_categories = other" at bounding box center [233, 584] width 97 height 12
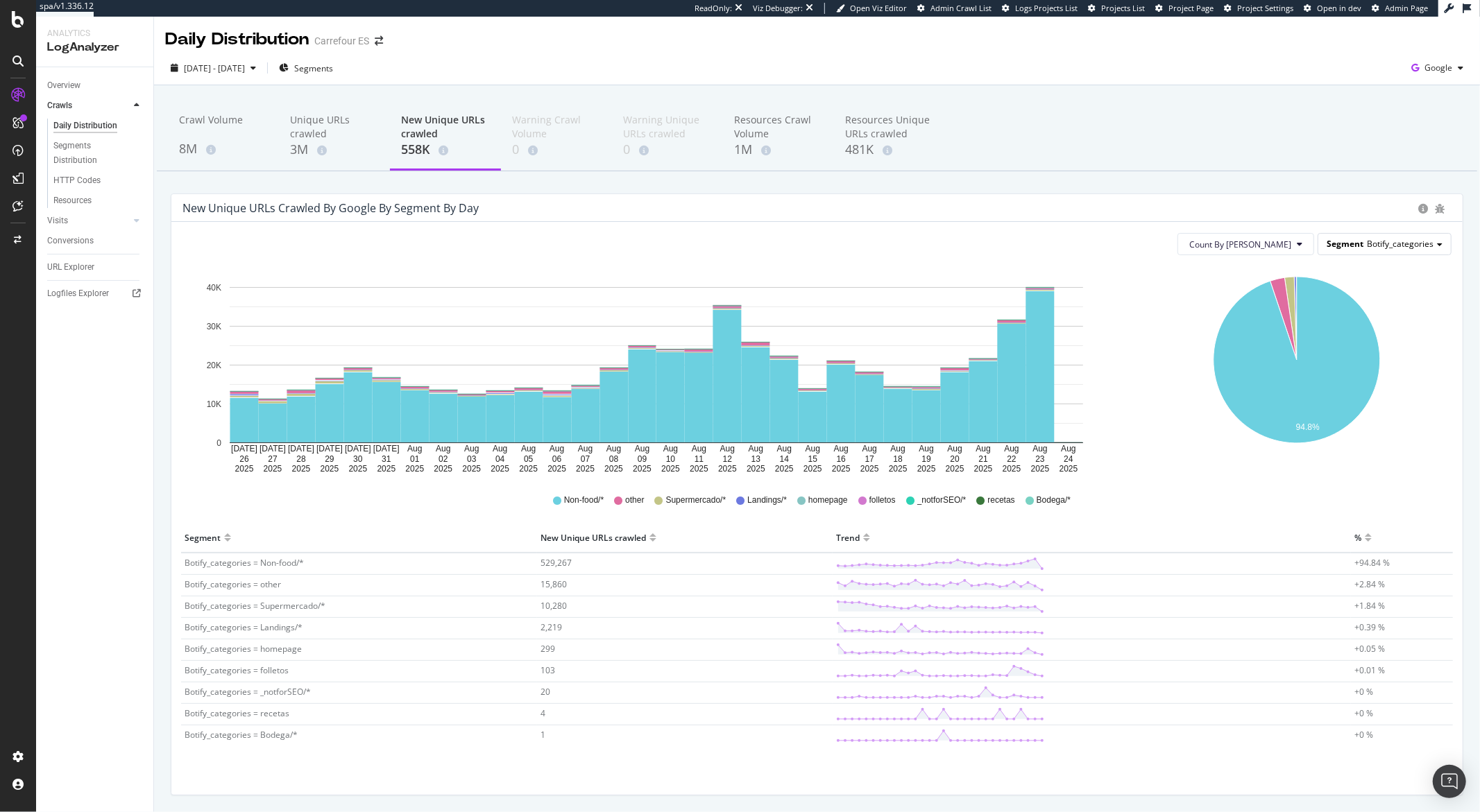
click at [1367, 249] on span "Botify_categories" at bounding box center [1400, 243] width 67 height 12
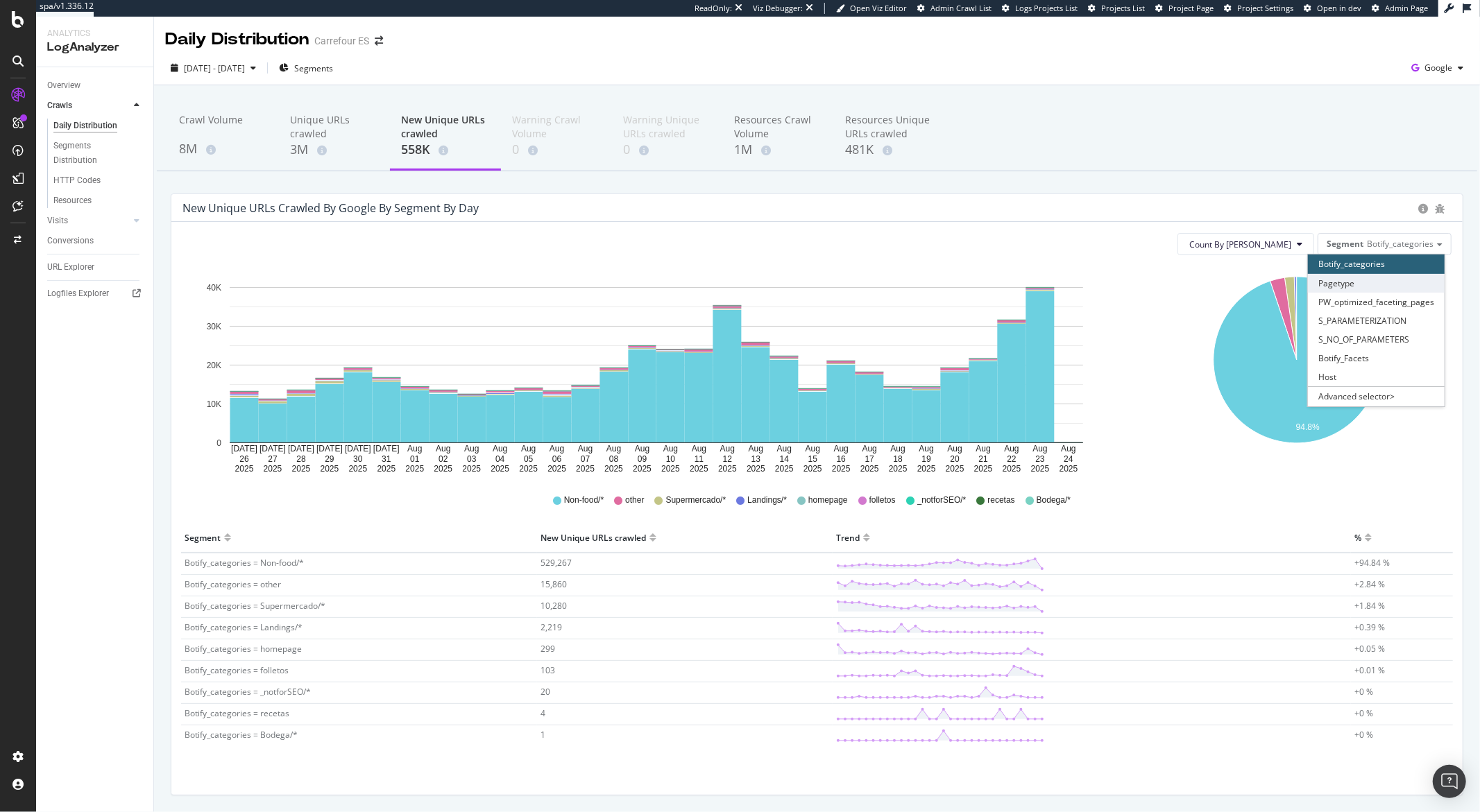
click at [1364, 287] on div "Pagetype" at bounding box center [1376, 283] width 137 height 19
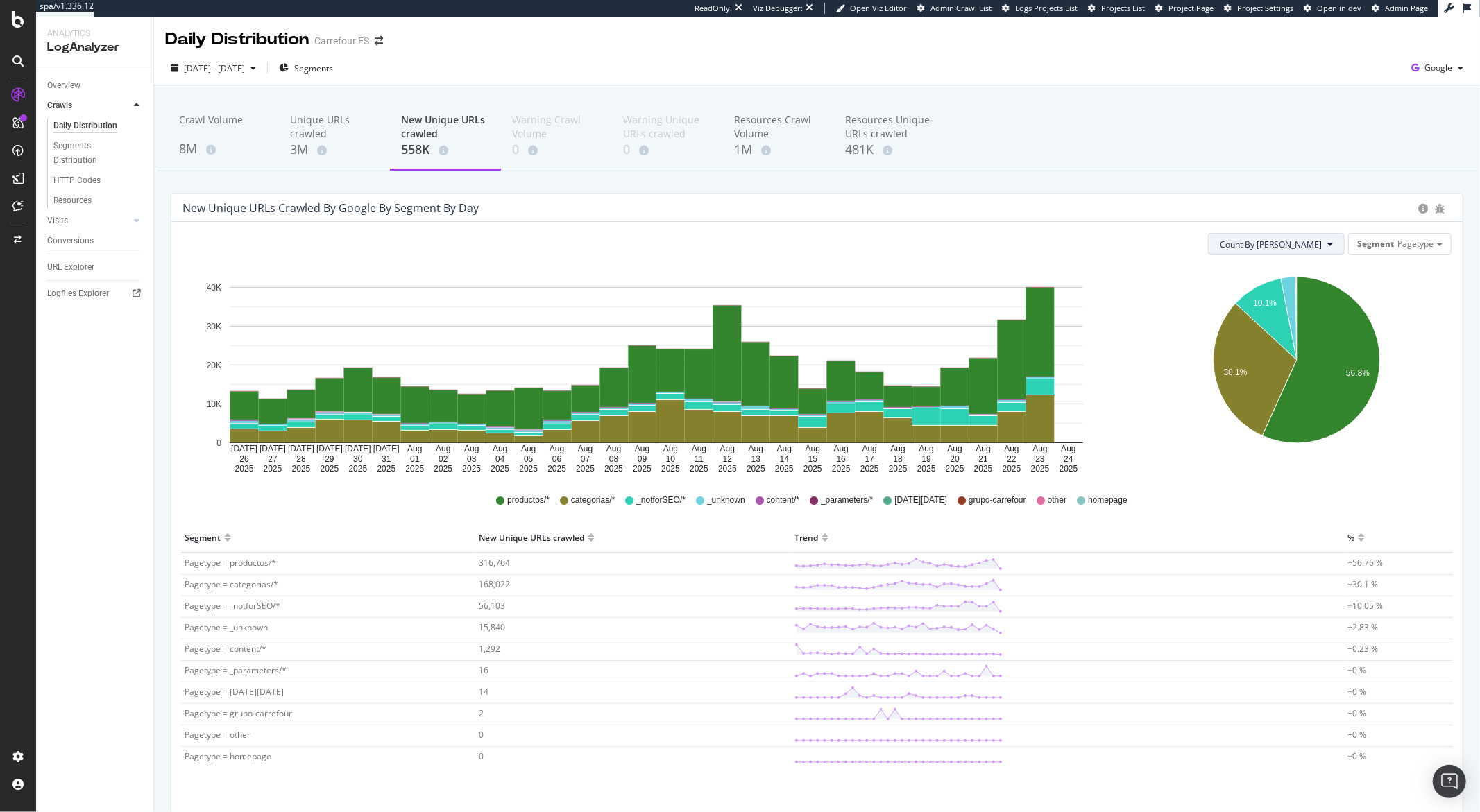
click at [1297, 247] on span "Count By Day" at bounding box center [1270, 244] width 102 height 12
click at [1282, 301] on icon "A chart." at bounding box center [1289, 318] width 16 height 83
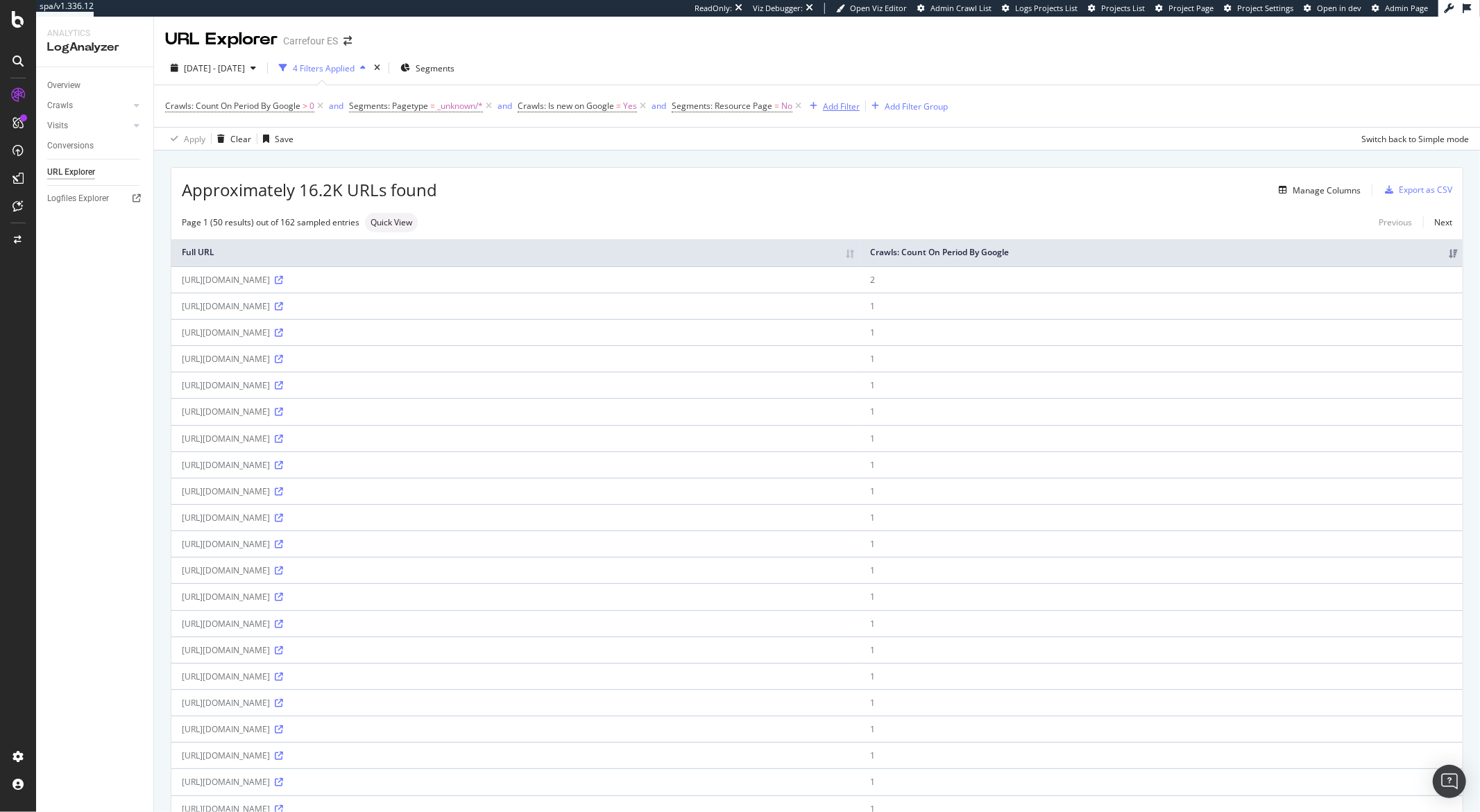
click at [833, 106] on div "Add Filter" at bounding box center [841, 106] width 36 height 12
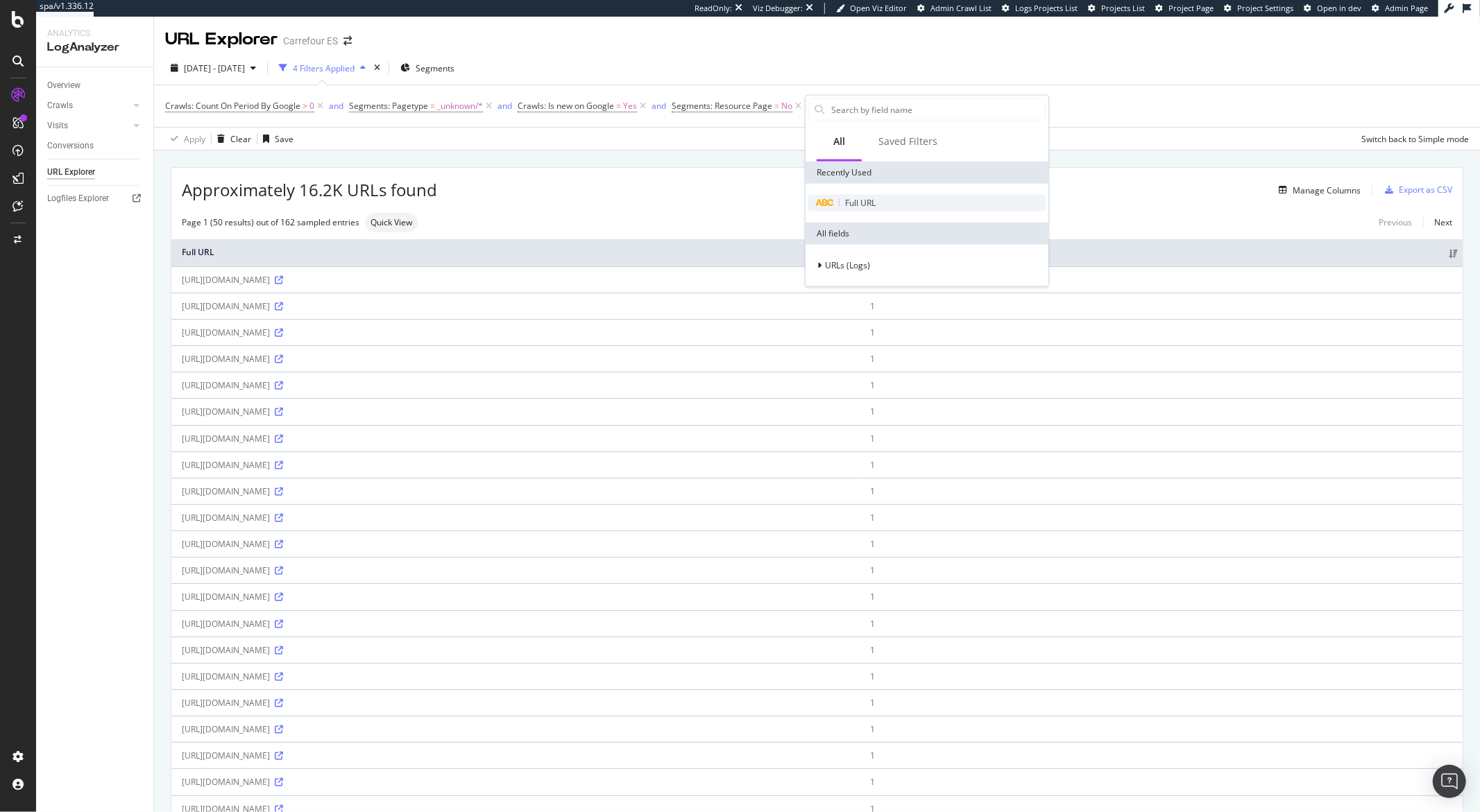
click at [851, 199] on span "Full URL" at bounding box center [860, 203] width 31 height 12
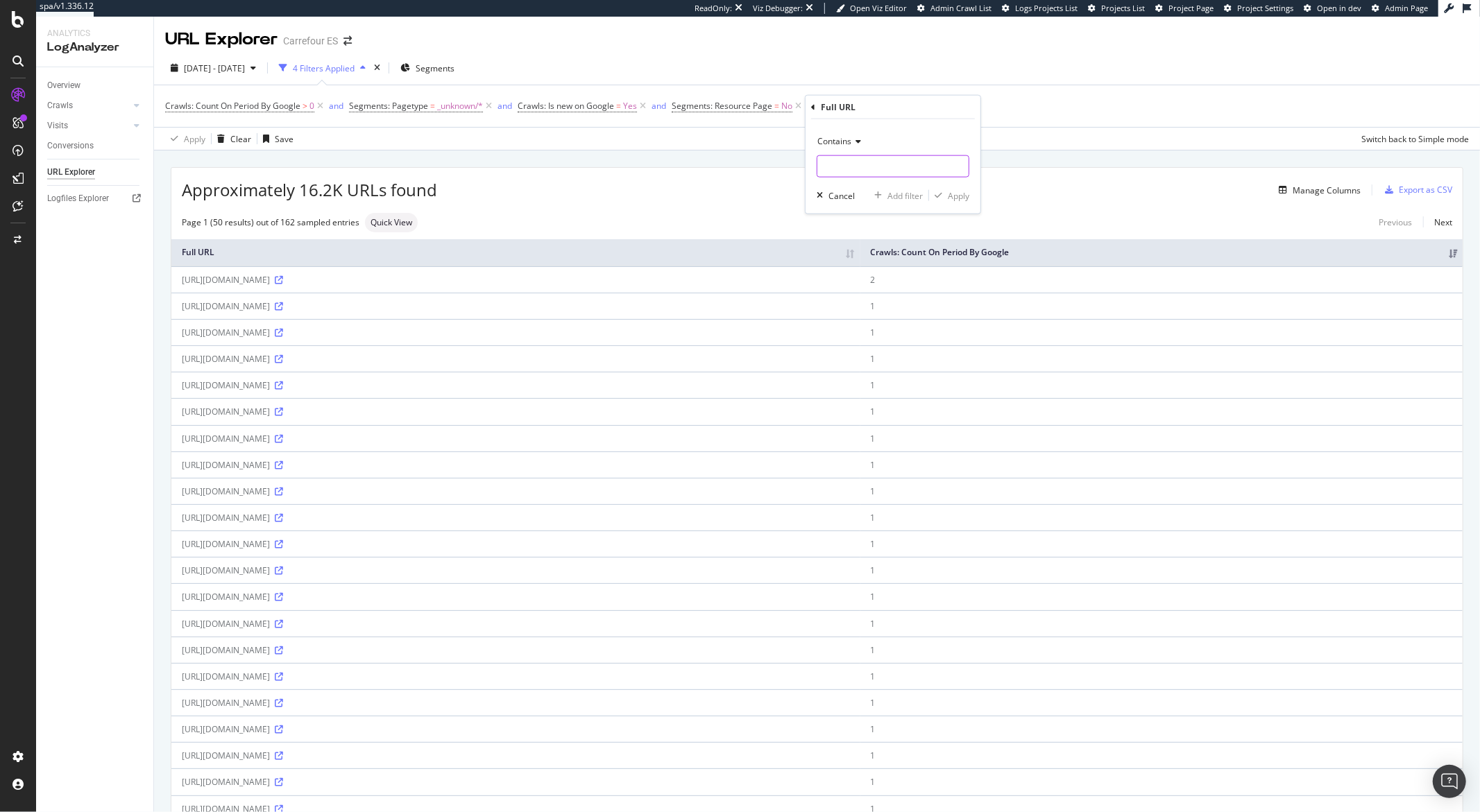
click at [848, 169] on input "text" at bounding box center [892, 167] width 151 height 23
type input "display"
click at [956, 199] on div "Apply" at bounding box center [958, 195] width 22 height 12
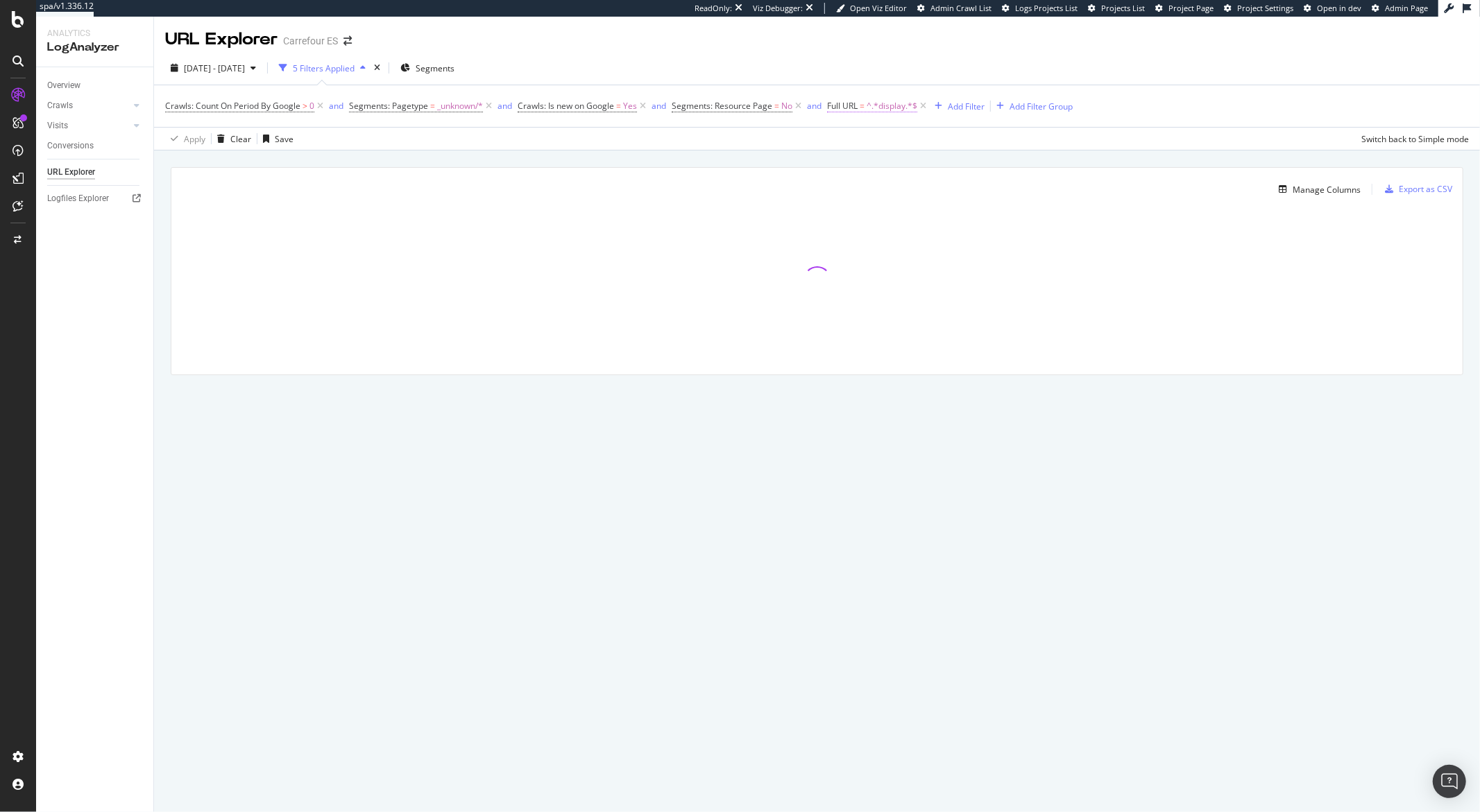
click at [896, 113] on span "^.*display.*$" at bounding box center [891, 106] width 50 height 20
click at [876, 139] on icon at bounding box center [880, 139] width 10 height 8
click at [884, 291] on span "Doesn't contain" at bounding box center [877, 294] width 60 height 12
click at [978, 192] on div "Apply" at bounding box center [982, 193] width 22 height 12
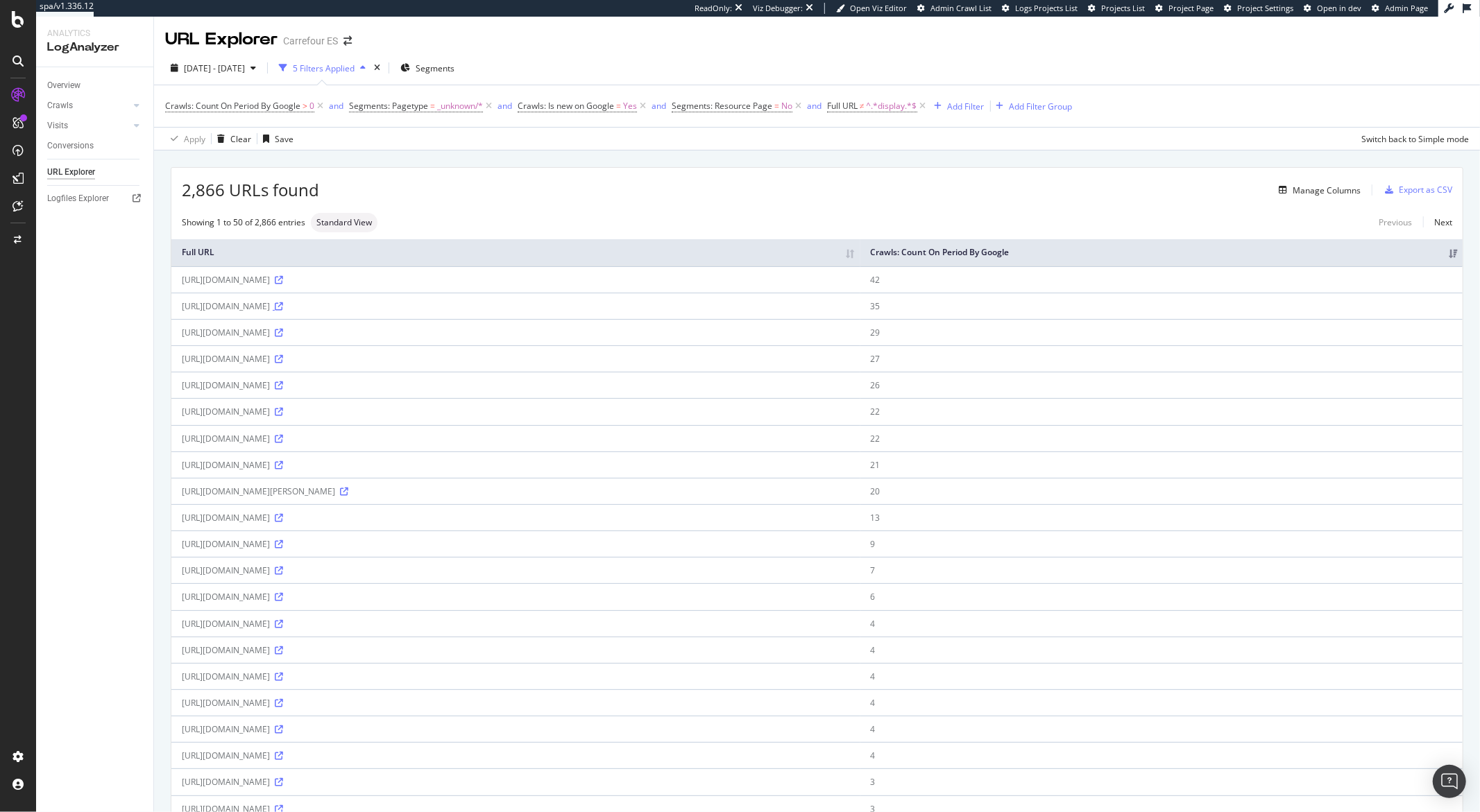
click at [283, 307] on icon at bounding box center [279, 306] width 8 height 8
click at [283, 283] on icon at bounding box center [279, 280] width 8 height 8
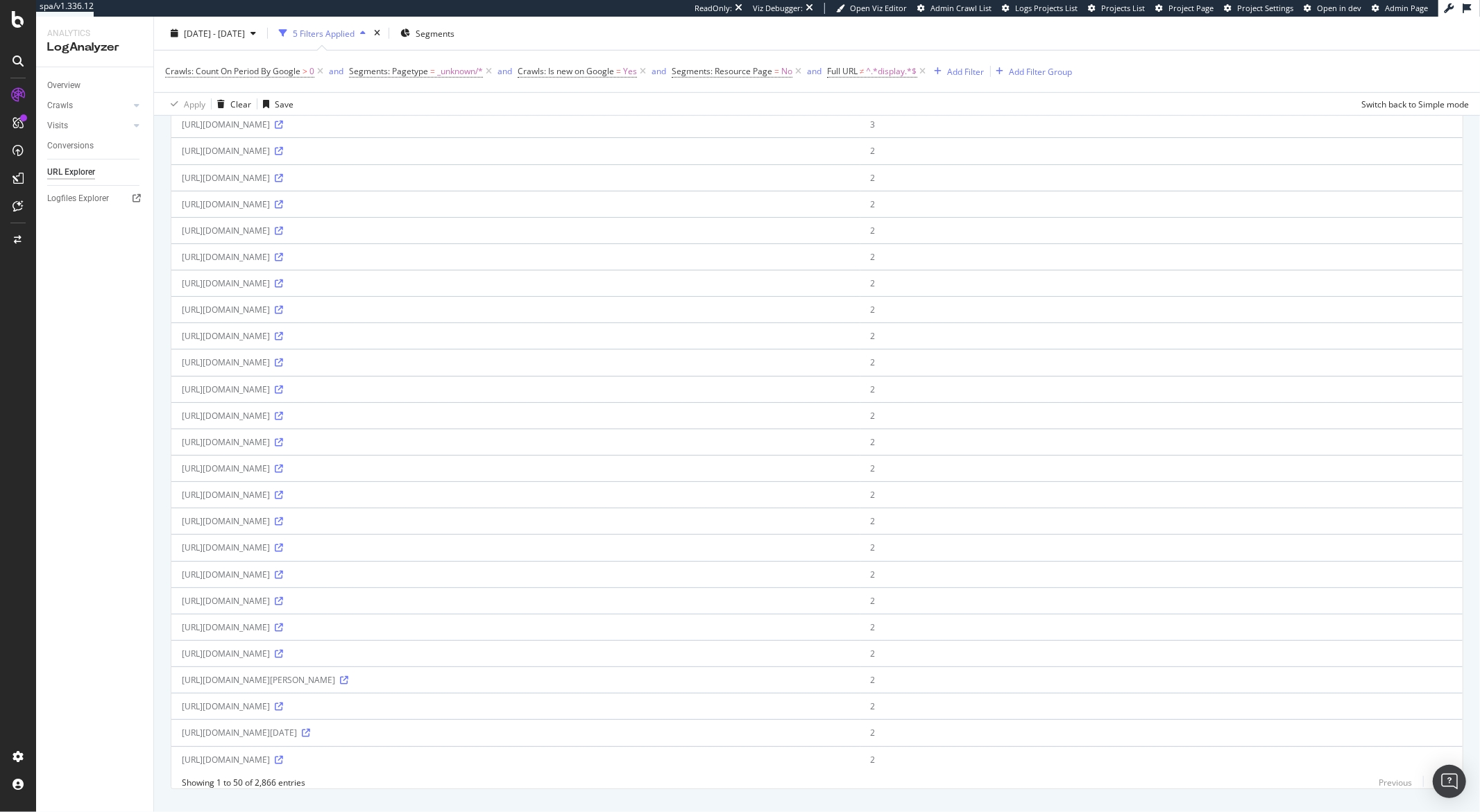
scroll to position [857, 0]
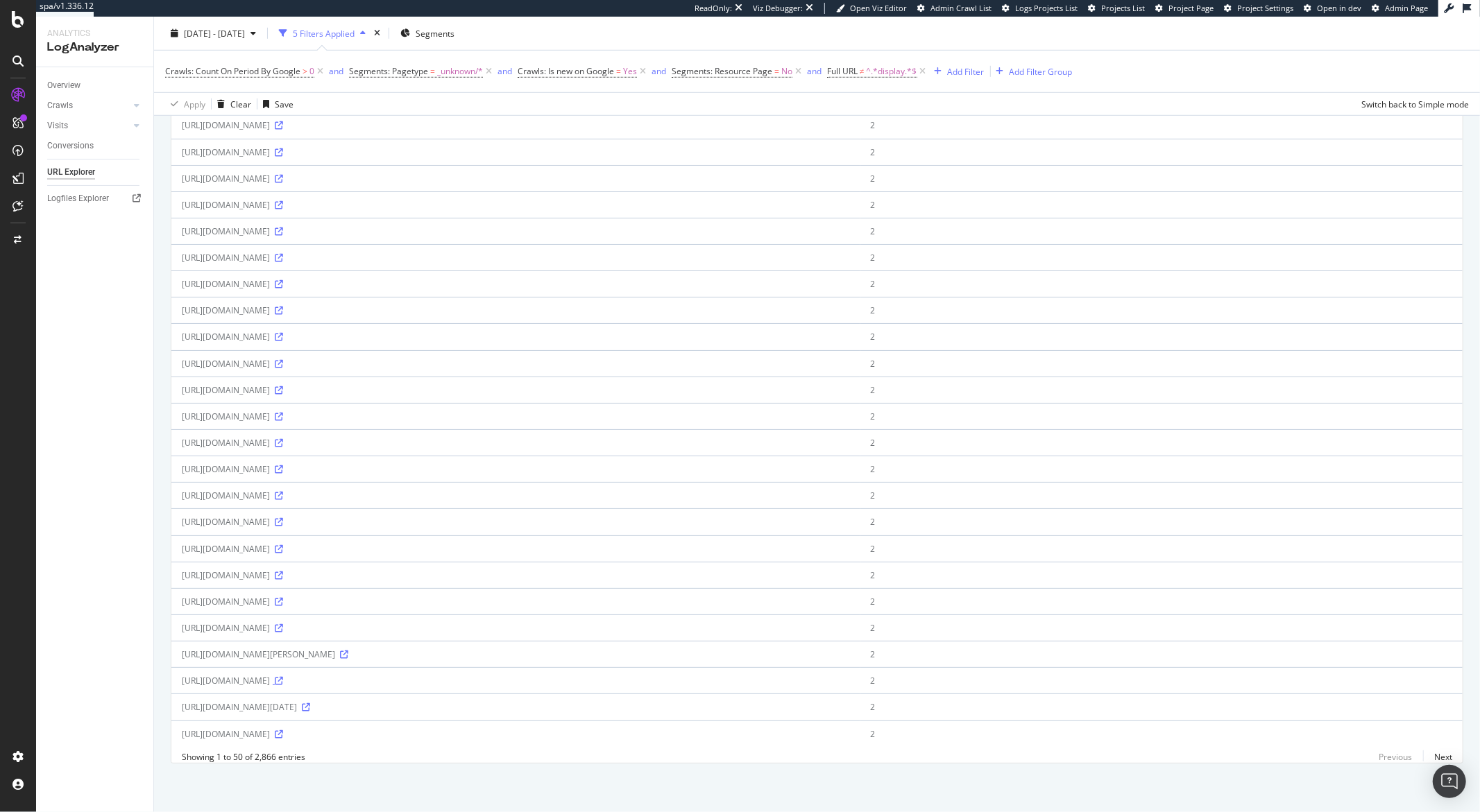
click at [283, 677] on icon at bounding box center [279, 681] width 8 height 8
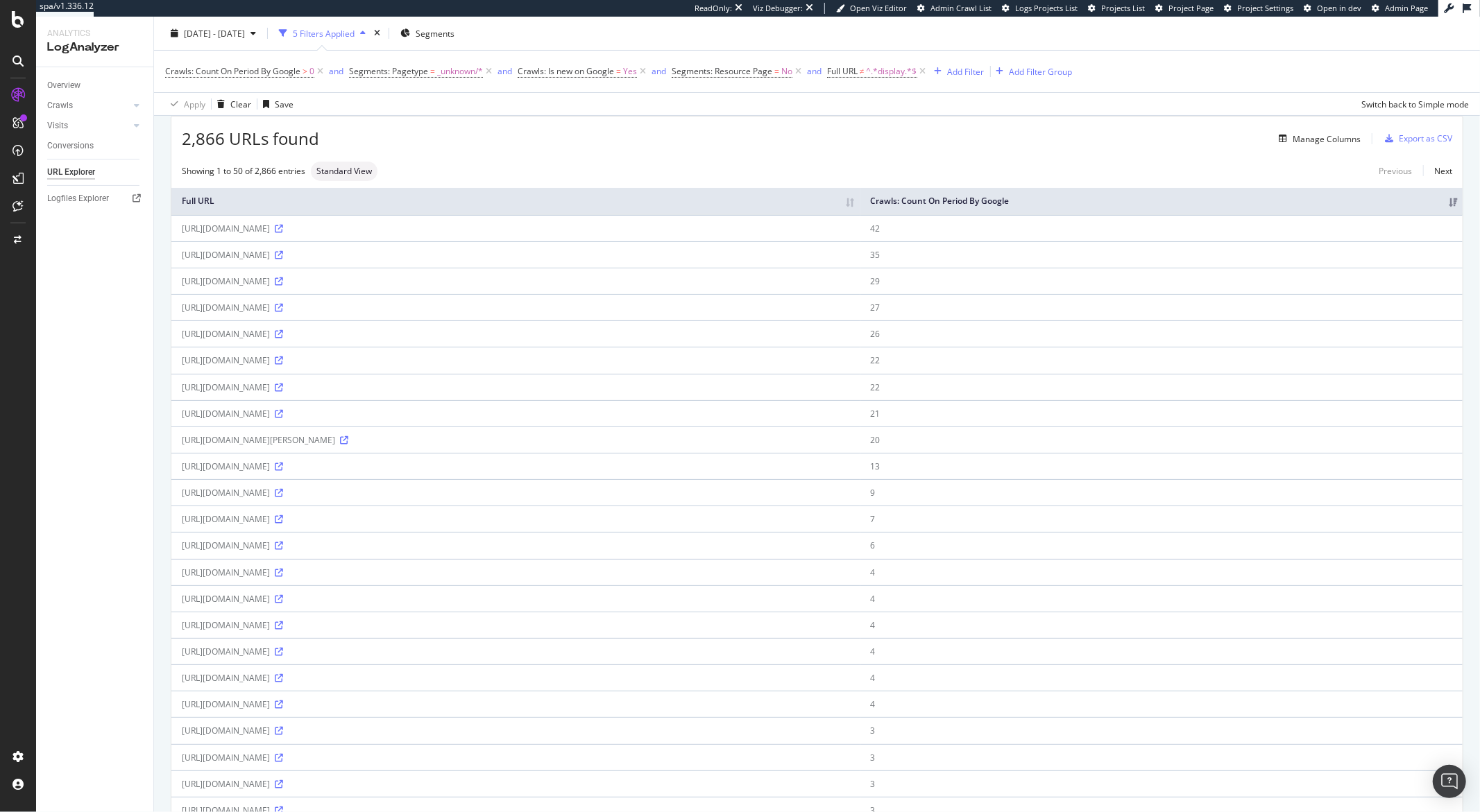
scroll to position [0, 0]
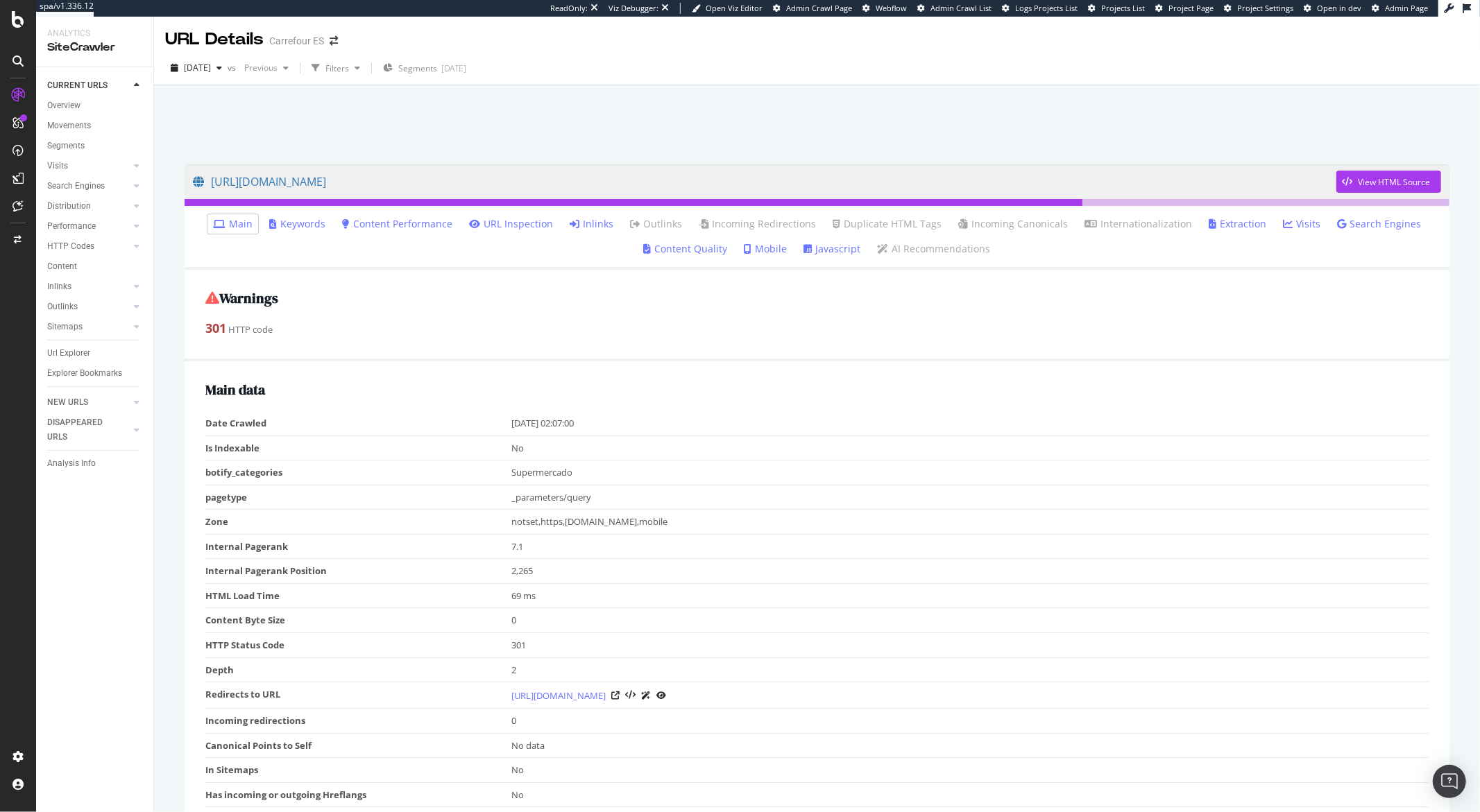
click at [598, 226] on link "Inlinks" at bounding box center [592, 224] width 43 height 14
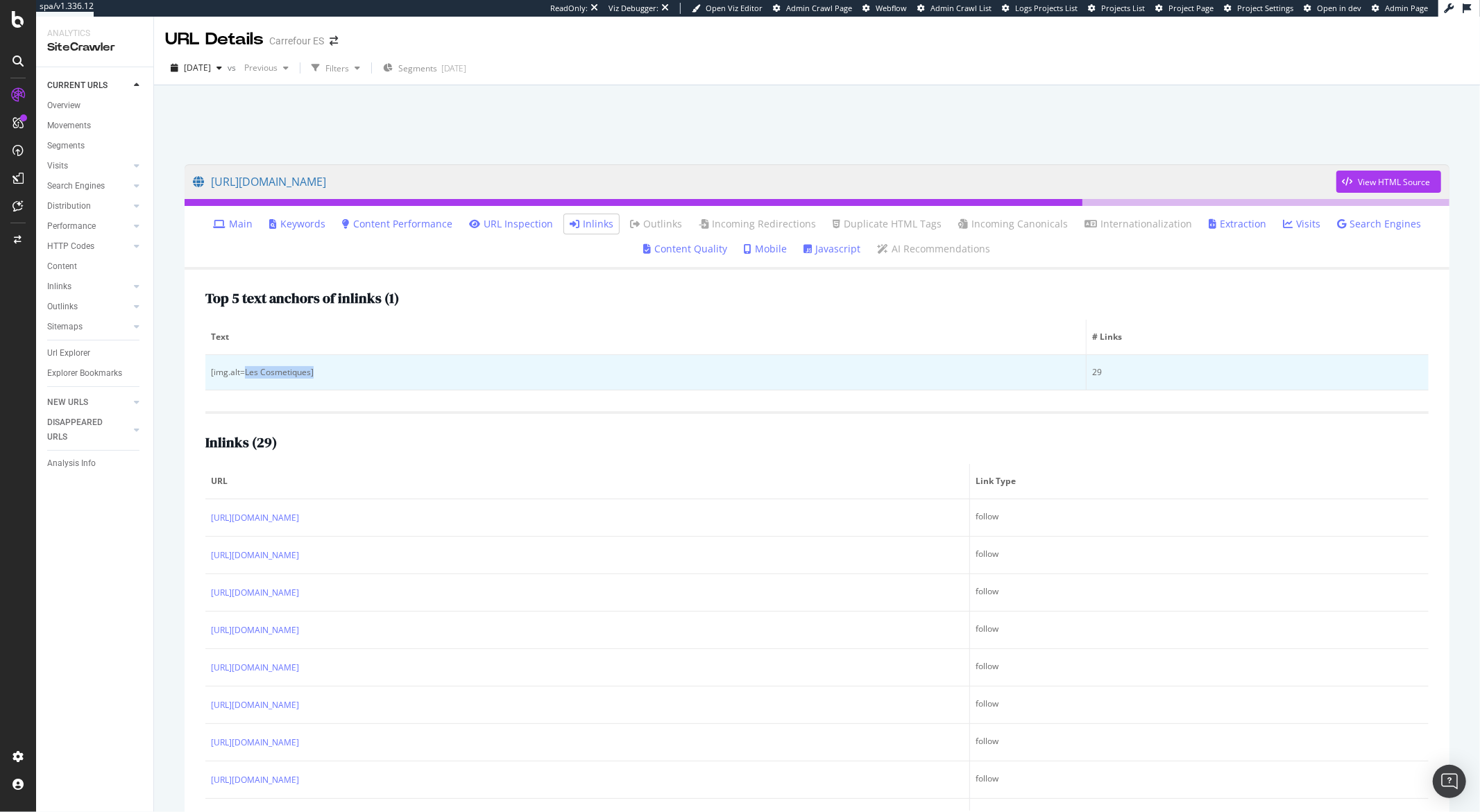
drag, startPoint x: 245, startPoint y: 373, endPoint x: 302, endPoint y: 380, distance: 57.4
click at [302, 380] on td "[img.alt=Les Cosmetiques]" at bounding box center [646, 372] width 881 height 35
copy div "Les Cosmetiques]"
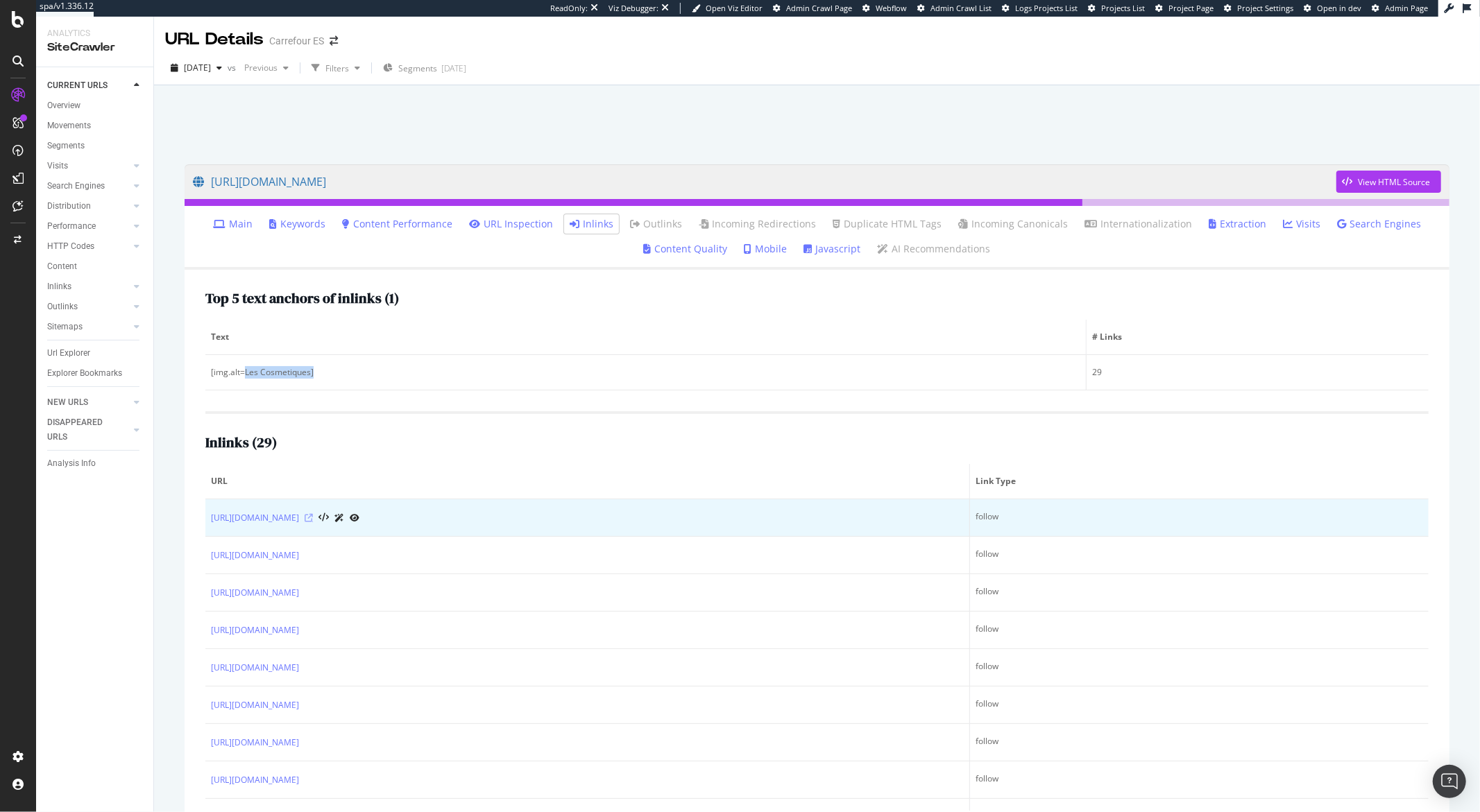
click at [313, 518] on icon at bounding box center [309, 517] width 8 height 8
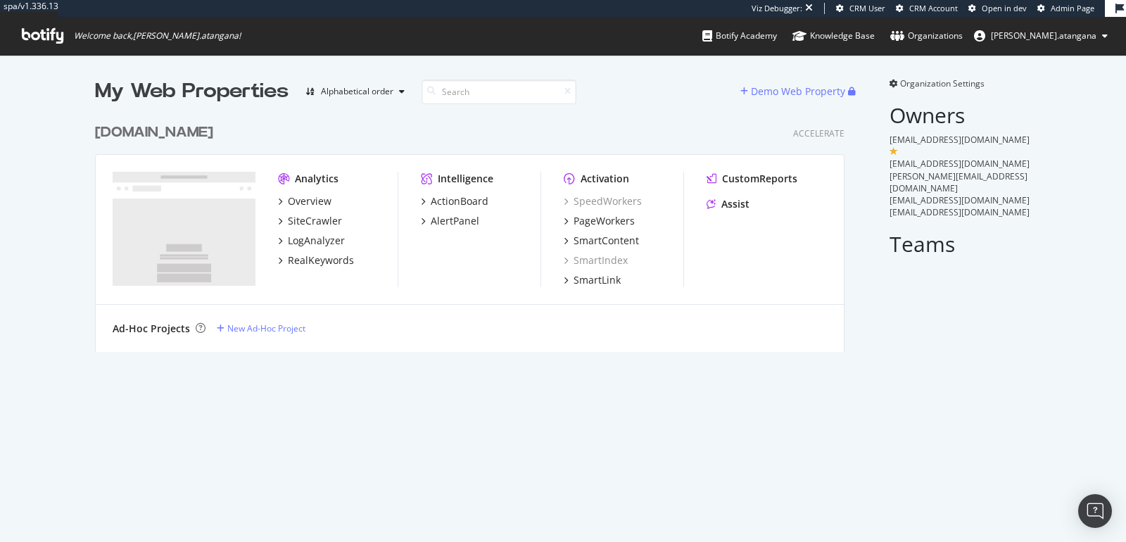
scroll to position [234, 749]
click at [292, 224] on div "SiteCrawler" at bounding box center [315, 221] width 54 height 14
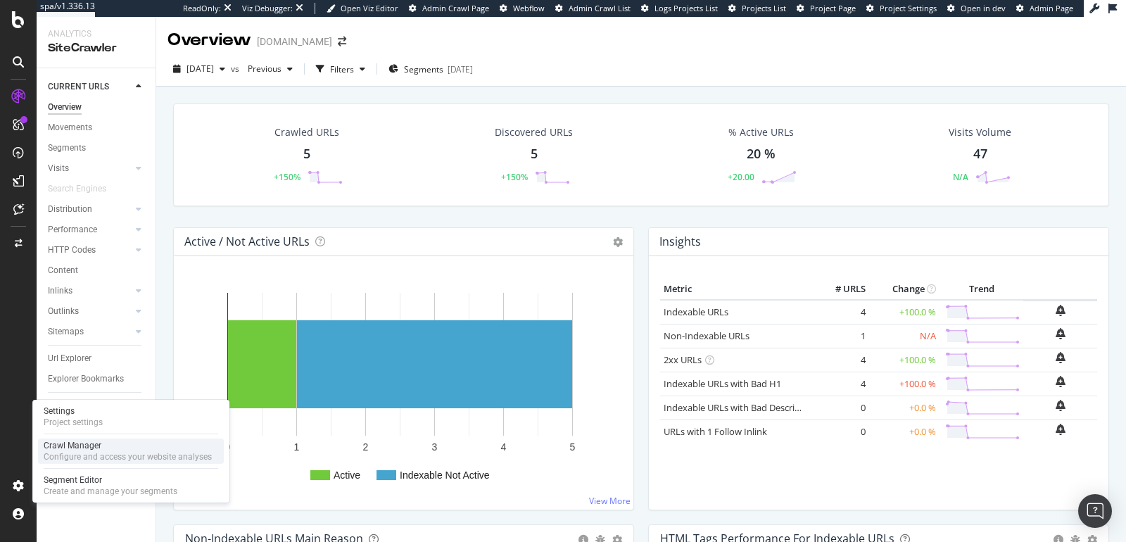
click at [76, 450] on div "Crawl Manager" at bounding box center [128, 445] width 168 height 11
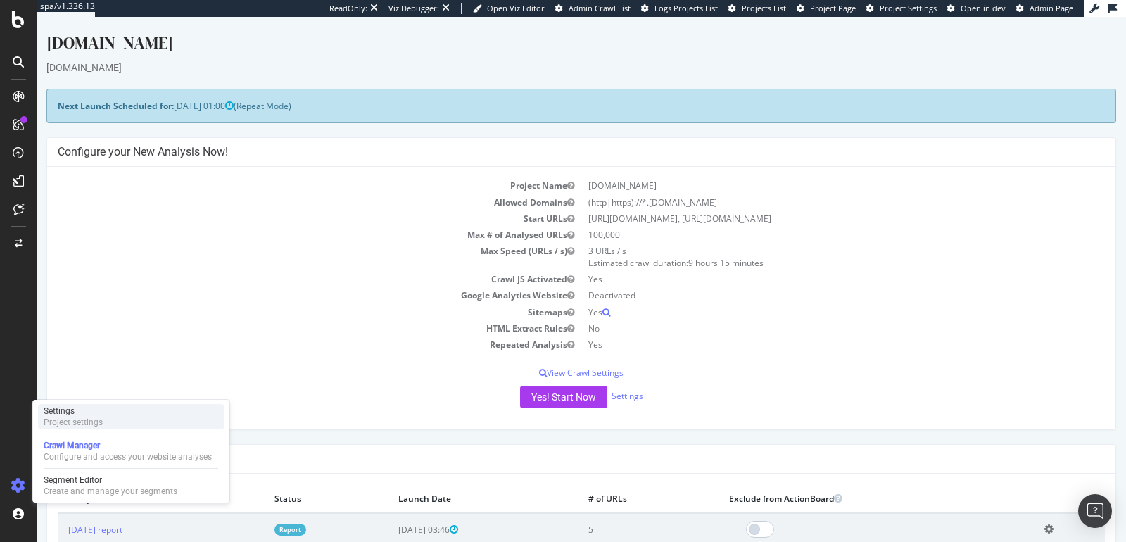
click at [67, 419] on div "Project settings" at bounding box center [73, 422] width 59 height 11
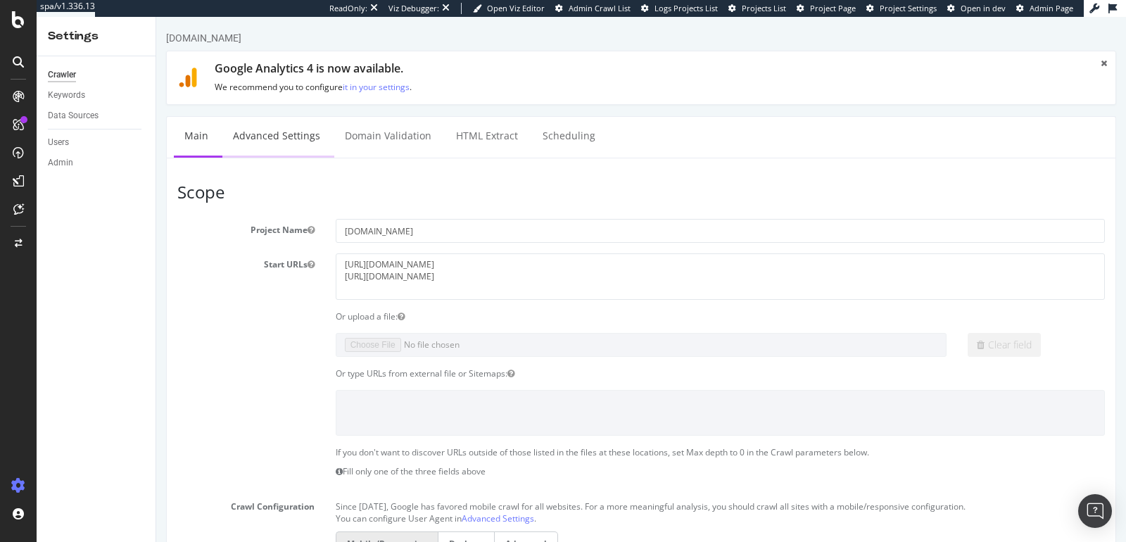
click at [292, 144] on link "Advanced Settings" at bounding box center [276, 136] width 108 height 39
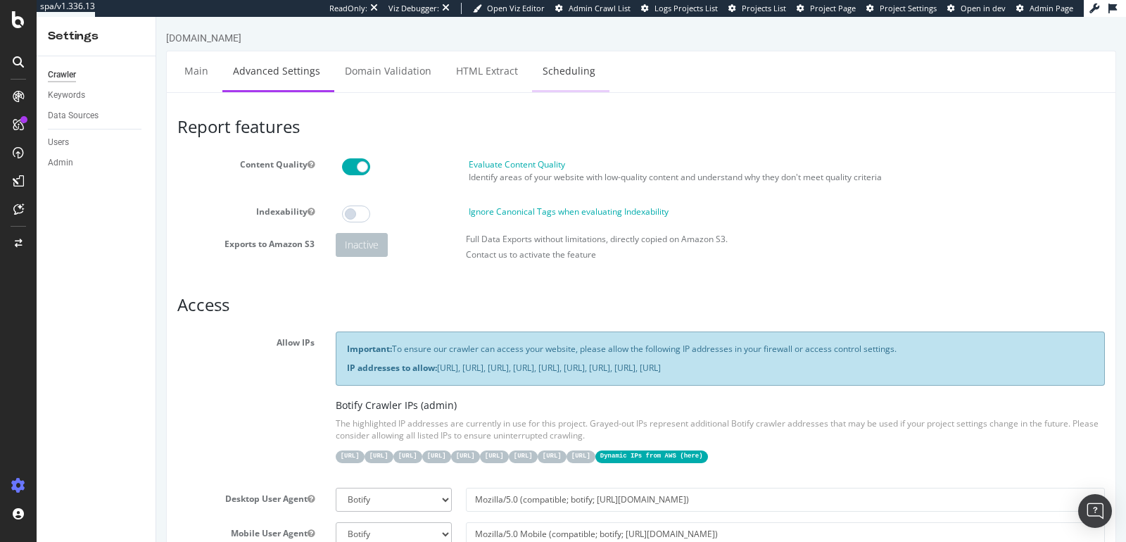
click at [547, 83] on link "Scheduling" at bounding box center [569, 70] width 74 height 39
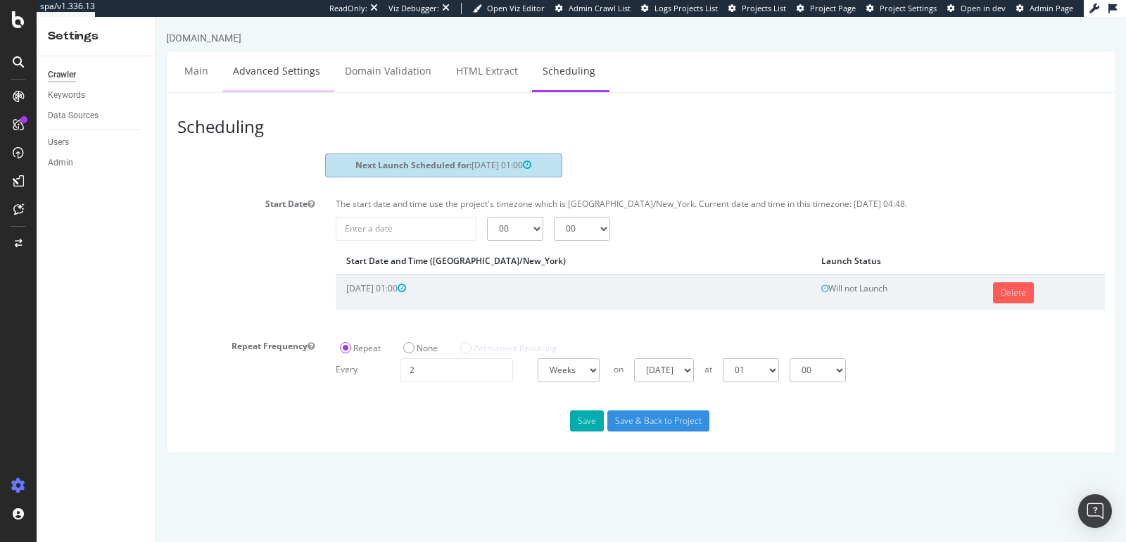
click at [254, 83] on link "Advanced Settings" at bounding box center [276, 70] width 108 height 39
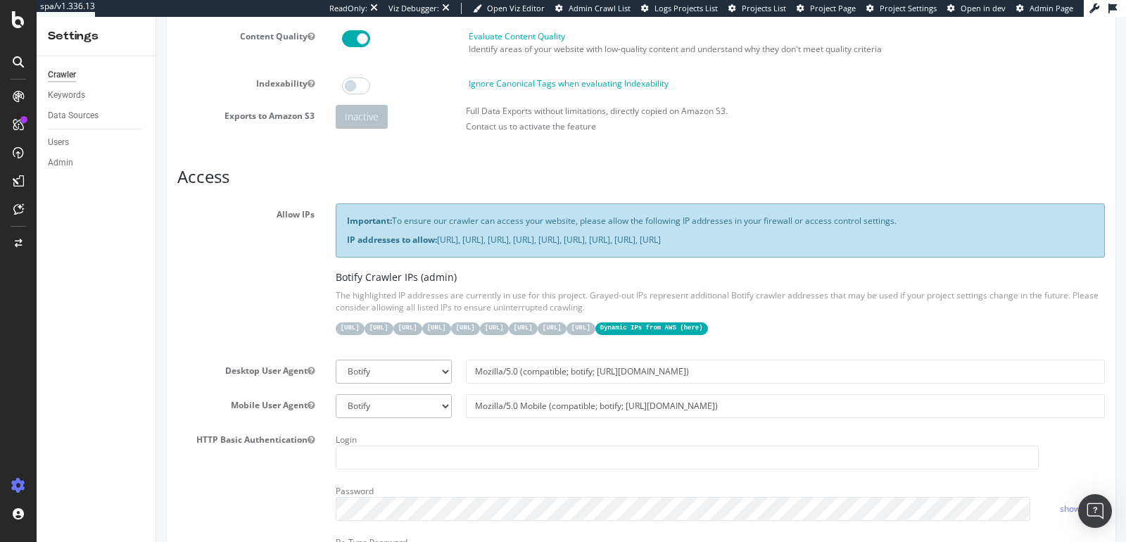
scroll to position [125, 0]
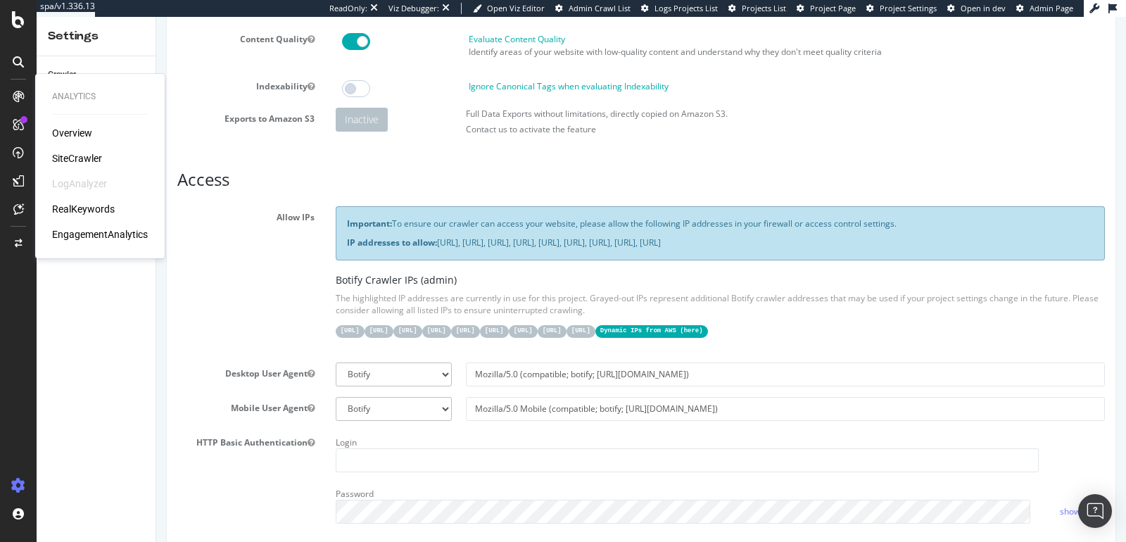
click at [70, 155] on div "SiteCrawler" at bounding box center [77, 158] width 50 height 14
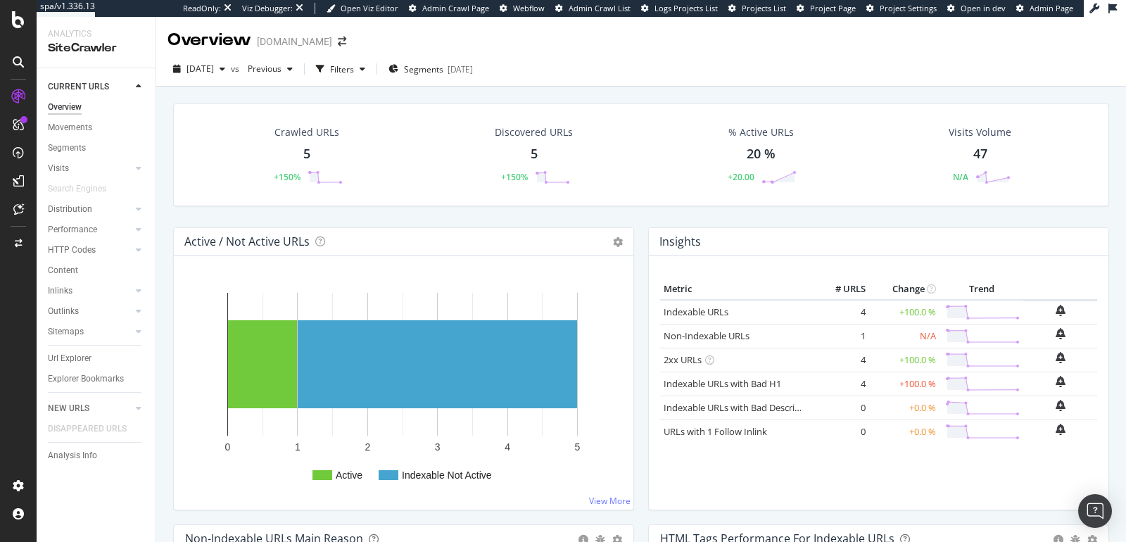
click at [289, 168] on div "Crawled URLs 5 +150%" at bounding box center [307, 154] width 100 height 73
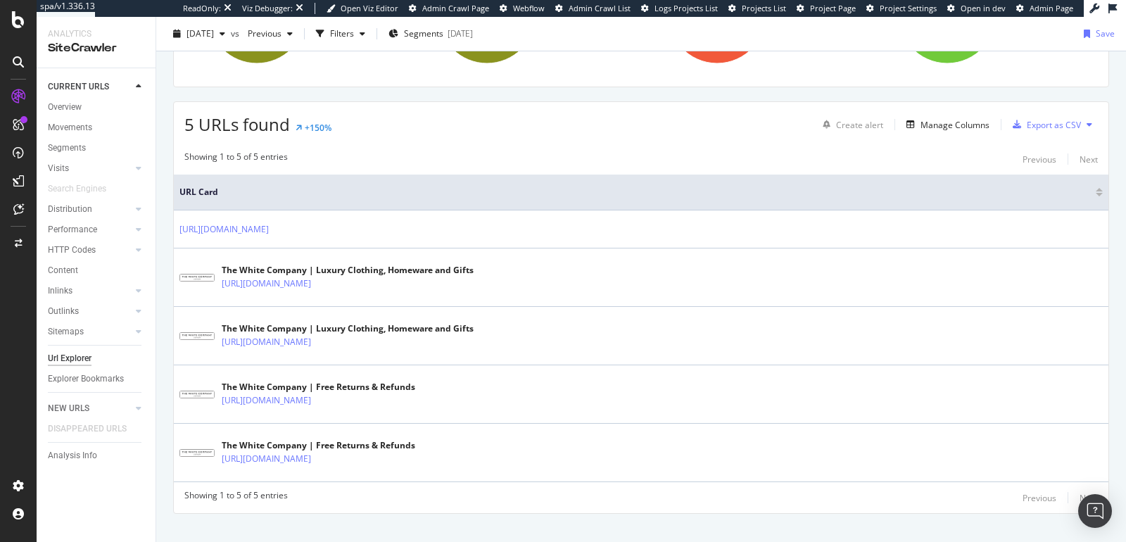
scroll to position [308, 0]
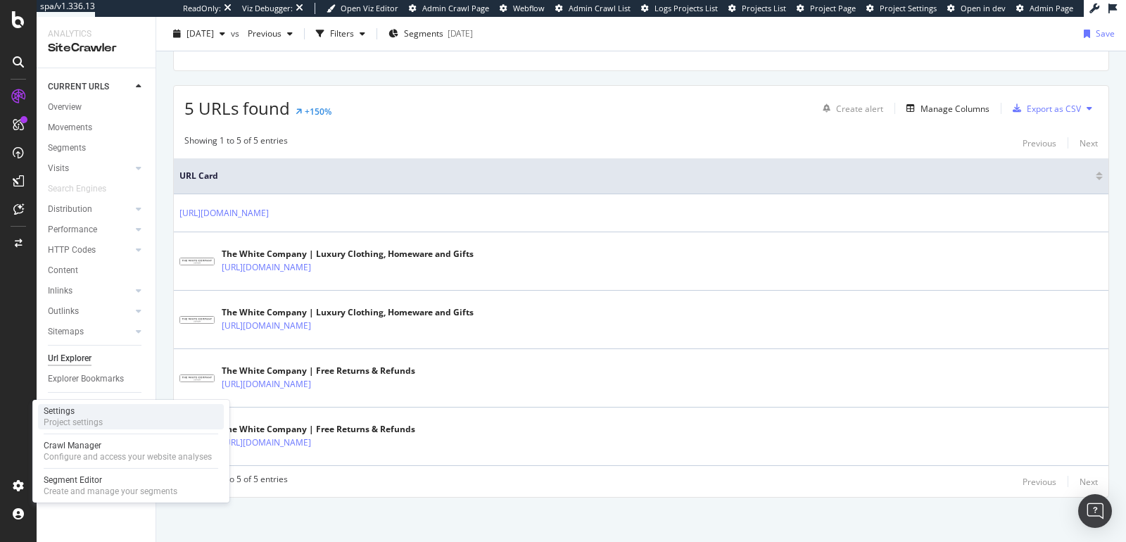
click at [63, 414] on div "Settings" at bounding box center [73, 410] width 59 height 11
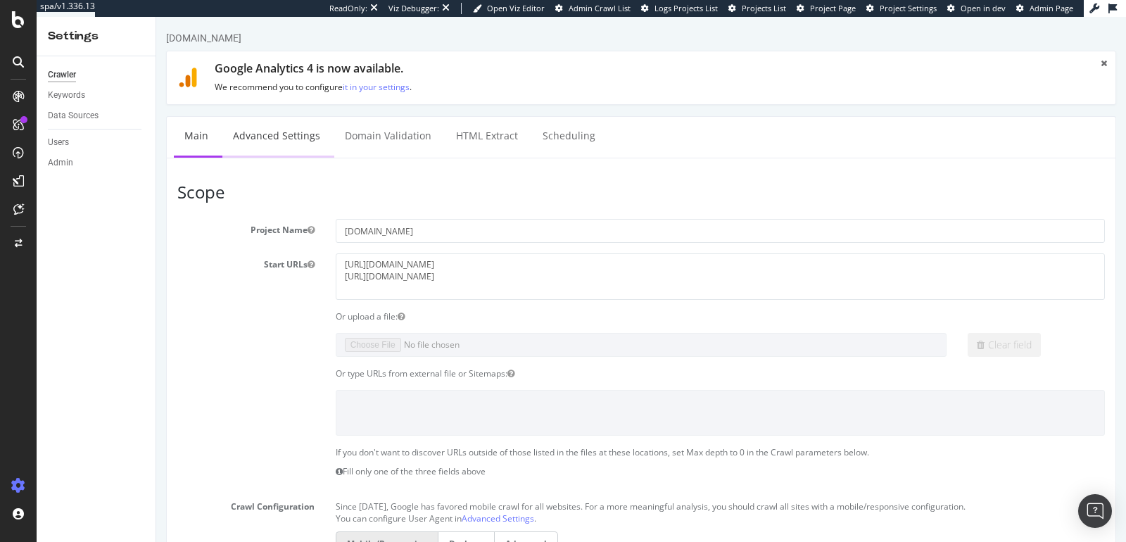
click at [236, 138] on link "Advanced Settings" at bounding box center [276, 136] width 108 height 39
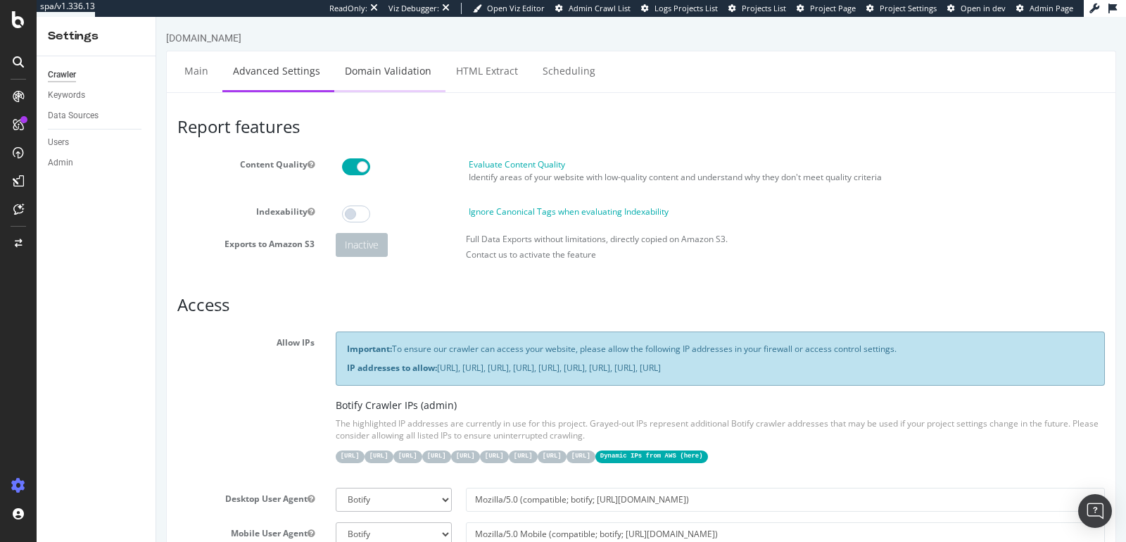
click at [384, 77] on link "Domain Validation" at bounding box center [388, 70] width 108 height 39
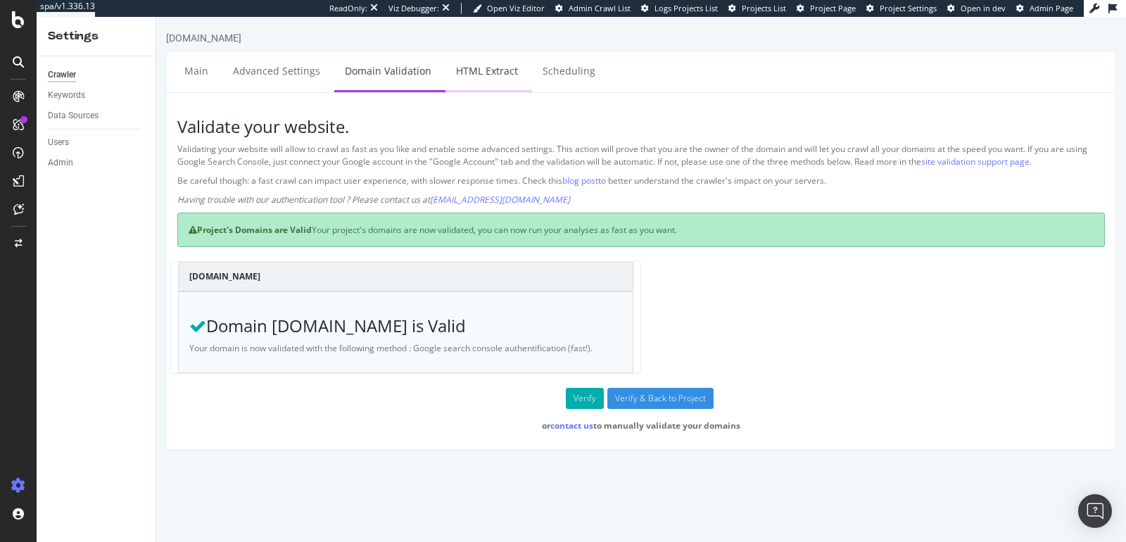
click at [464, 76] on link "HTML Extract" at bounding box center [486, 70] width 83 height 39
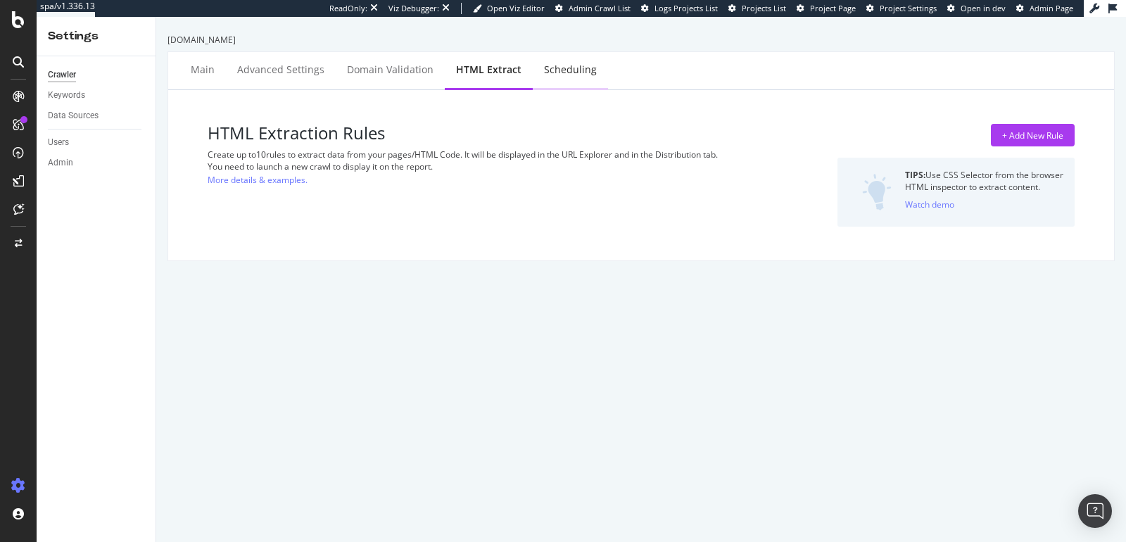
click at [582, 75] on div "Scheduling" at bounding box center [570, 70] width 53 height 14
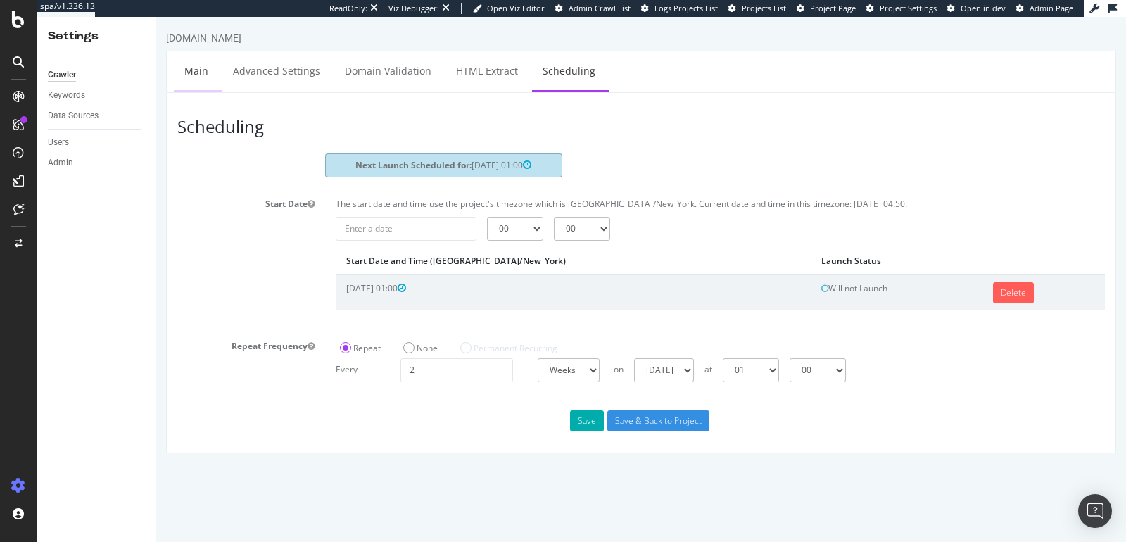
click at [194, 70] on link "Main" at bounding box center [196, 70] width 45 height 39
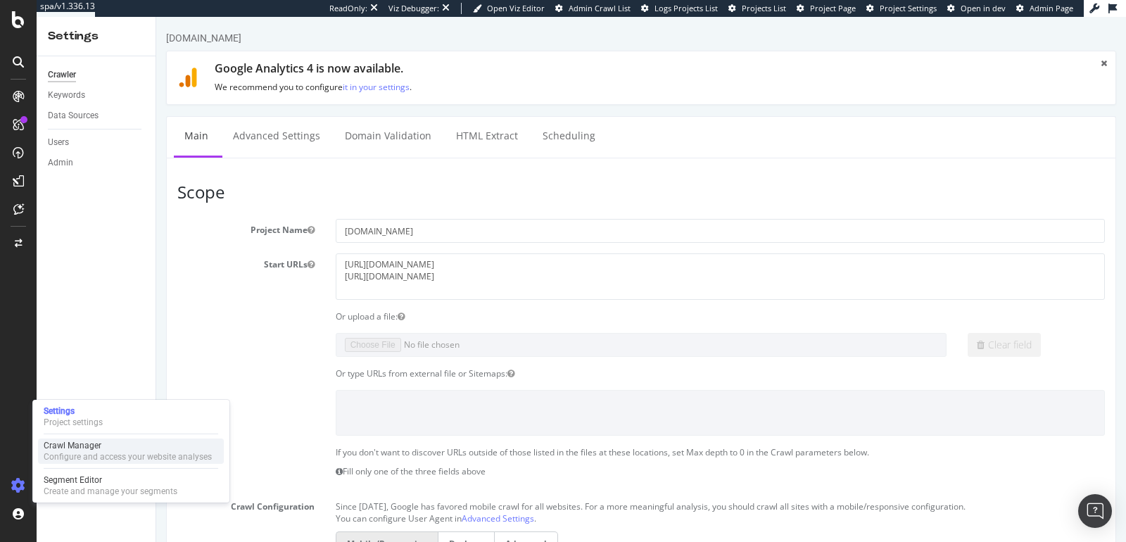
click at [79, 457] on div "Configure and access your website analyses" at bounding box center [128, 456] width 168 height 11
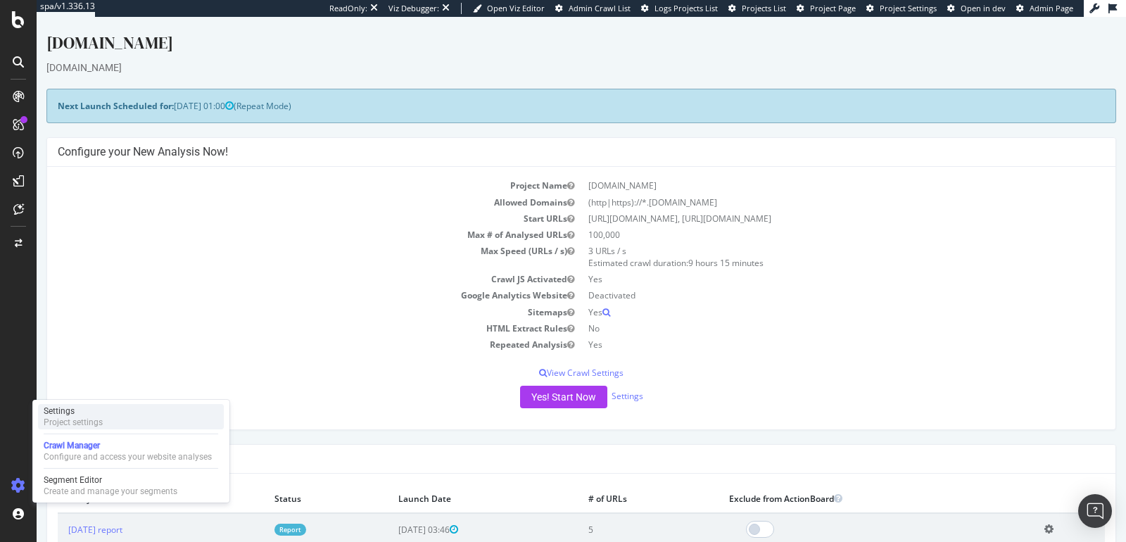
click at [82, 408] on div "Settings" at bounding box center [73, 410] width 59 height 11
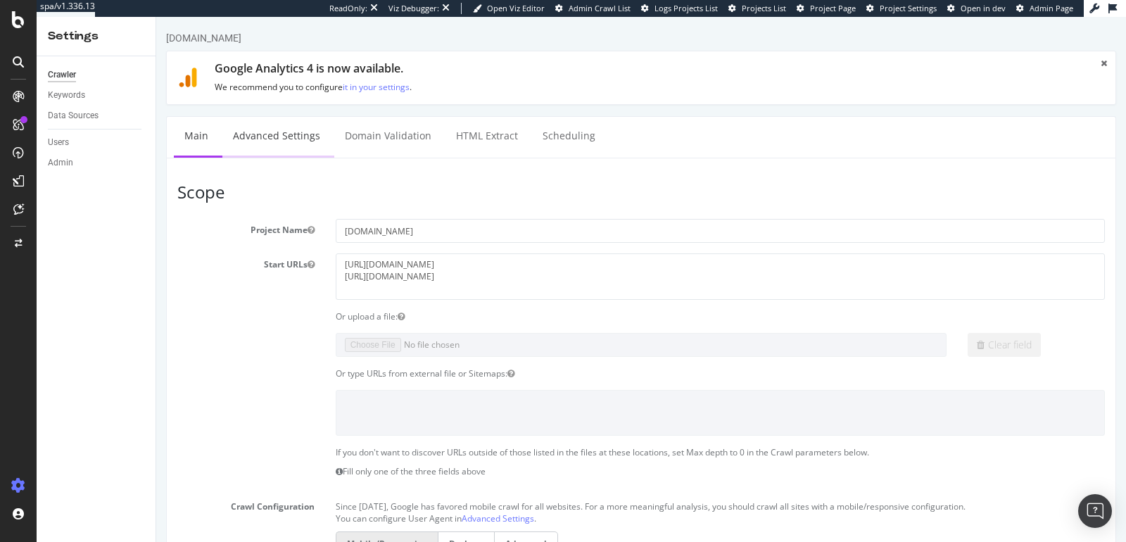
click at [290, 141] on link "Advanced Settings" at bounding box center [276, 136] width 108 height 39
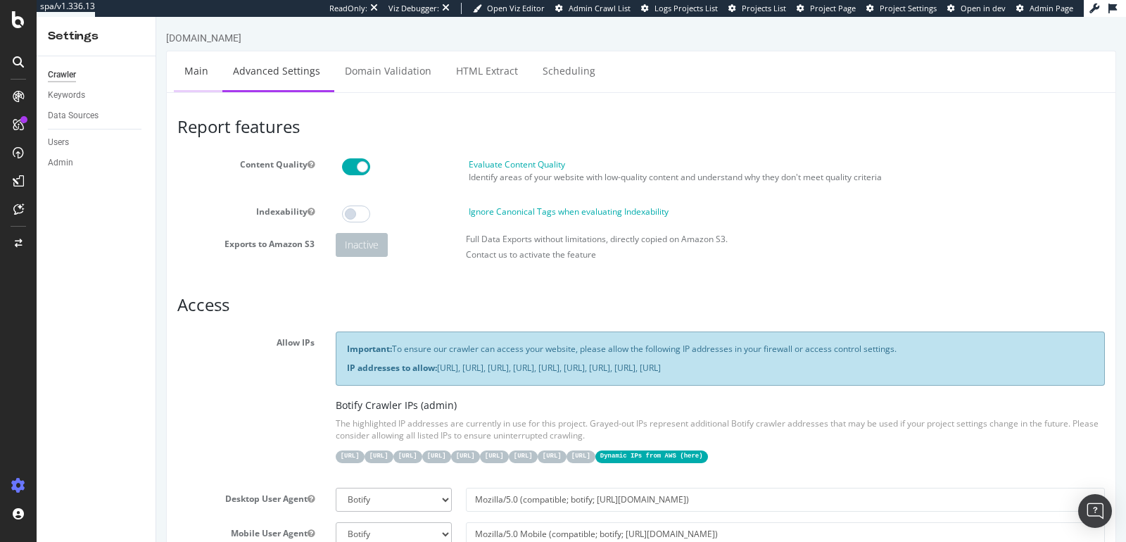
click at [191, 71] on link "Main" at bounding box center [196, 70] width 45 height 39
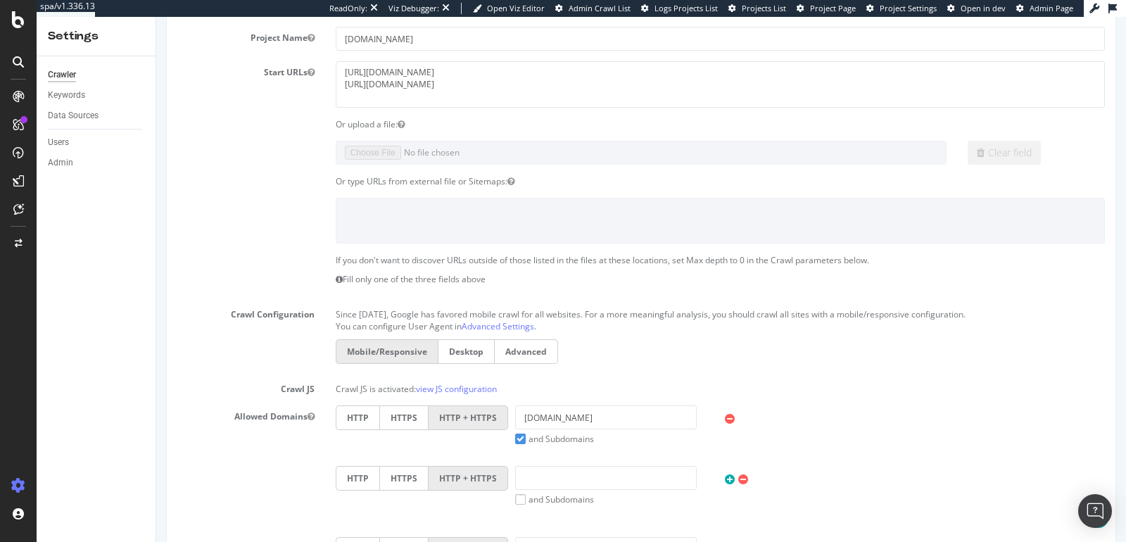
scroll to position [191, 0]
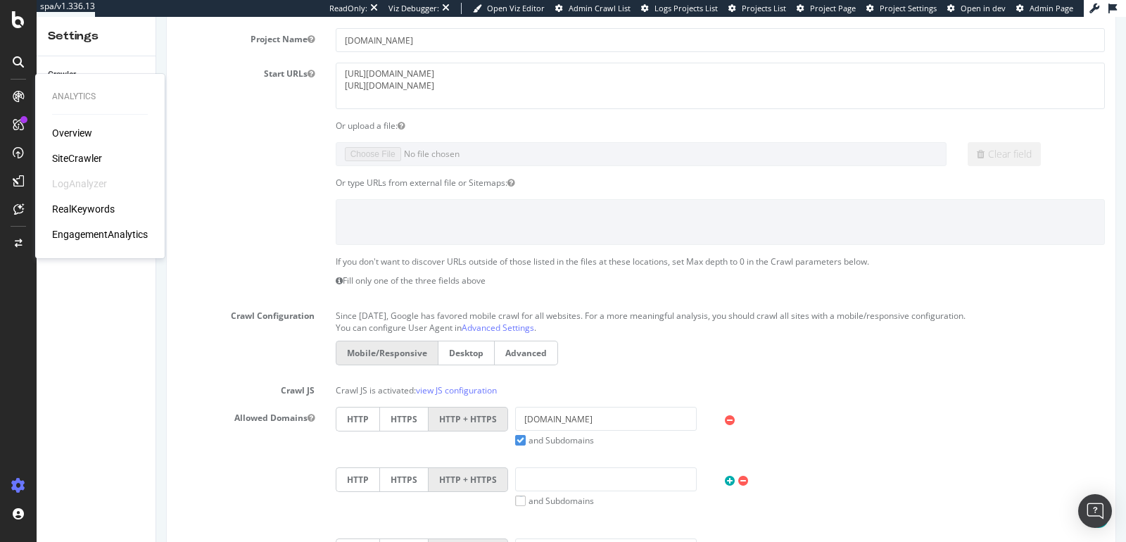
click at [60, 152] on div "SiteCrawler" at bounding box center [77, 158] width 50 height 14
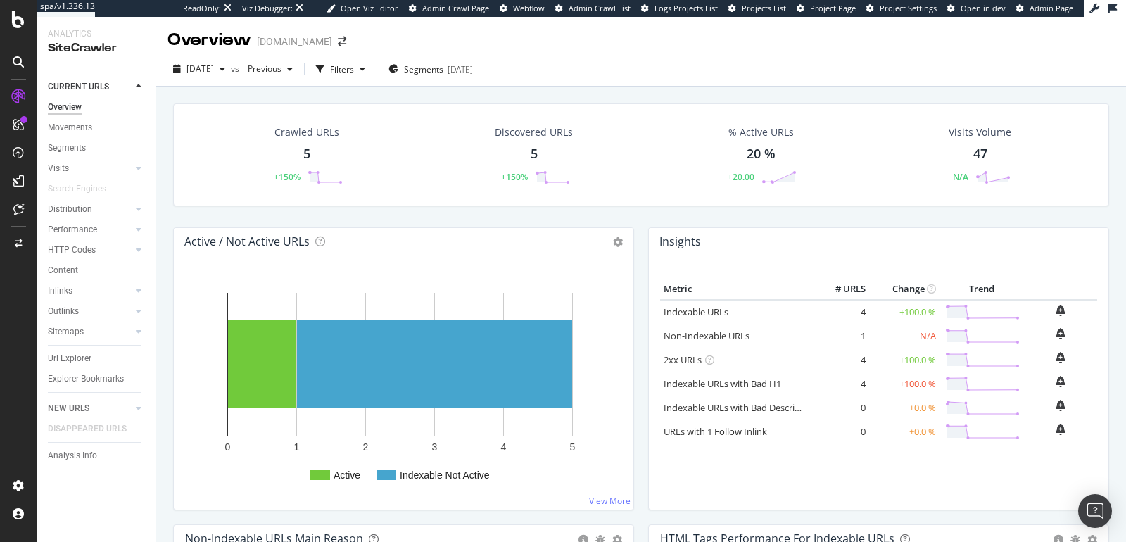
click at [298, 158] on div "Crawled URLs 5 +150%" at bounding box center [307, 154] width 100 height 73
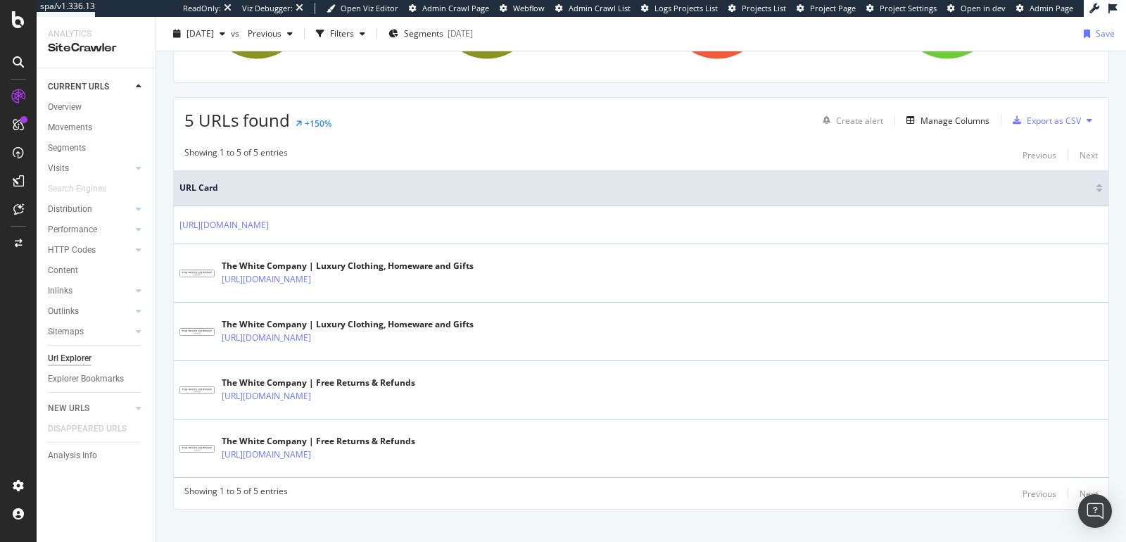
scroll to position [287, 0]
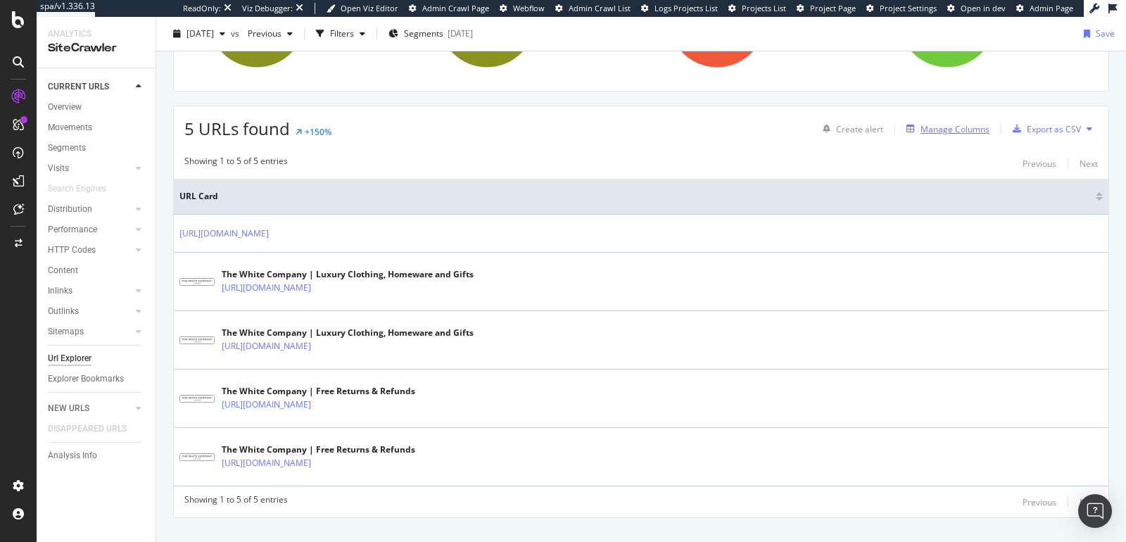
click at [920, 126] on div "Manage Columns" at bounding box center [954, 129] width 69 height 12
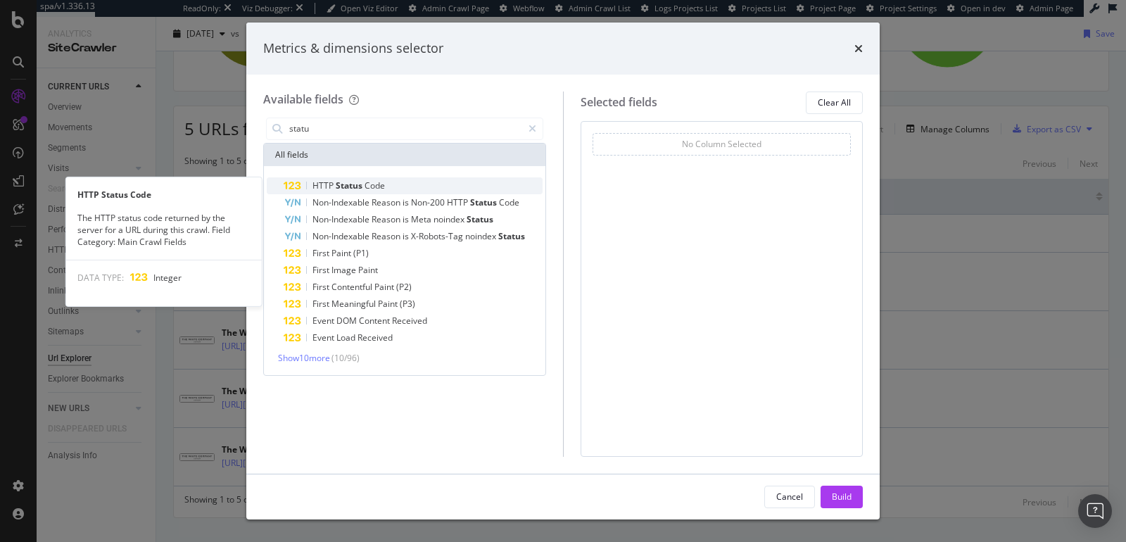
type input "statu"
click at [380, 185] on span "Code" at bounding box center [375, 185] width 20 height 12
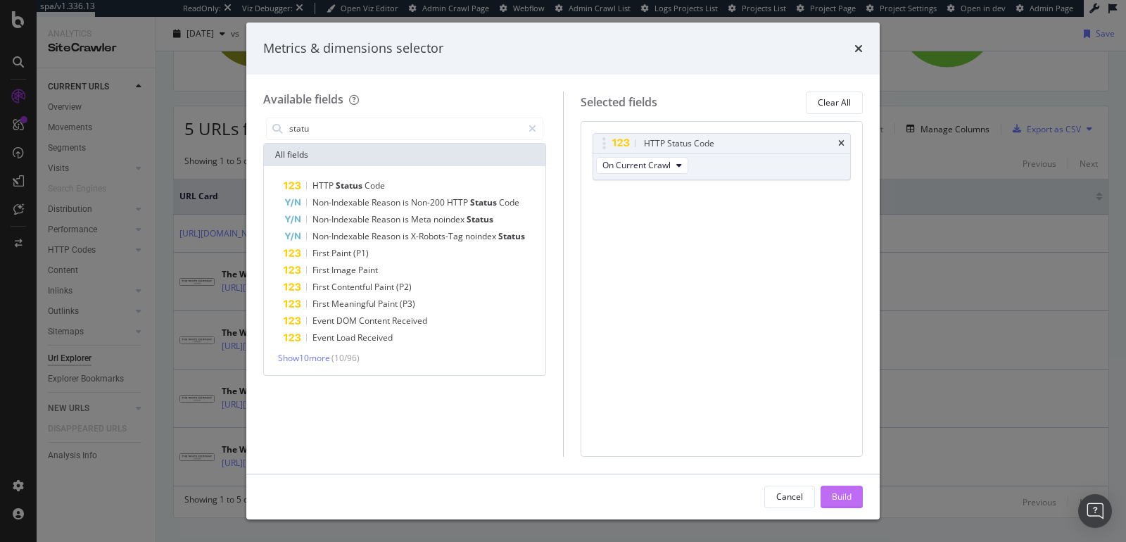
click at [832, 493] on div "Build" at bounding box center [842, 496] width 20 height 12
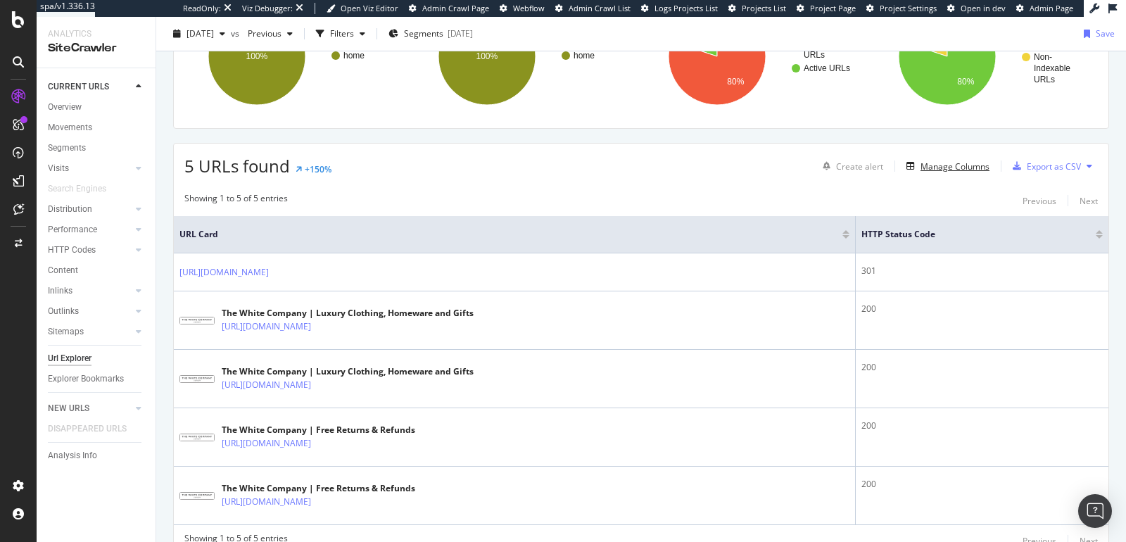
scroll to position [309, 0]
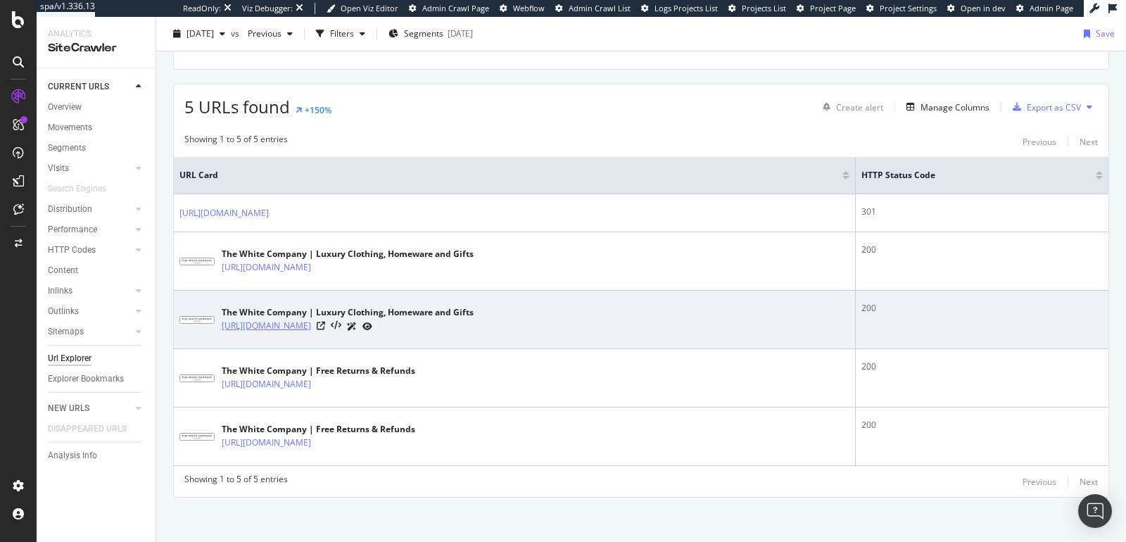
click at [311, 324] on link "https://www.thewhitecompany.com/uk/" at bounding box center [266, 326] width 89 height 14
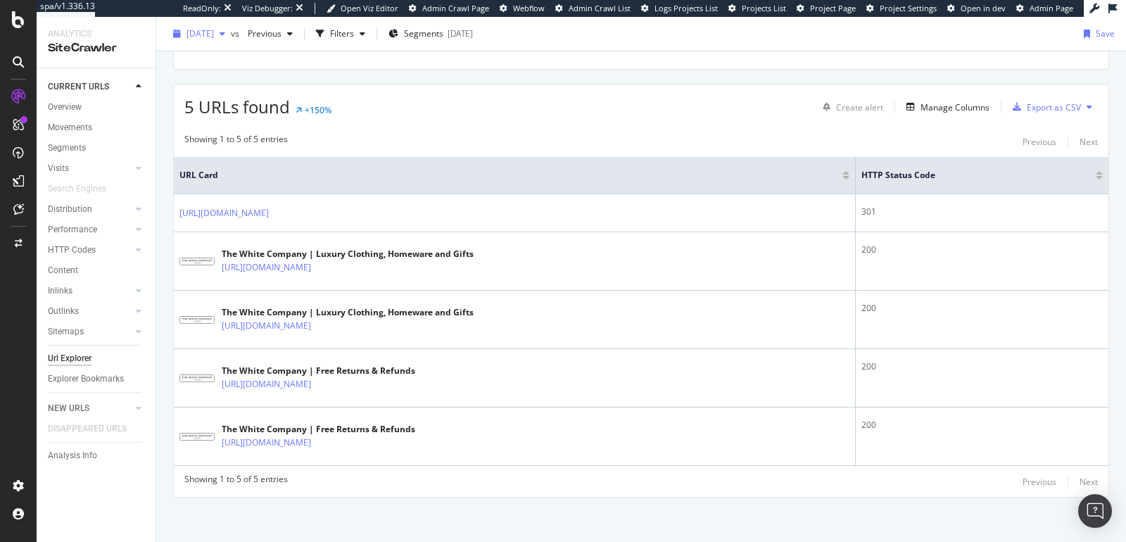
click at [214, 36] on span "2025 Aug. 22nd" at bounding box center [199, 33] width 27 height 12
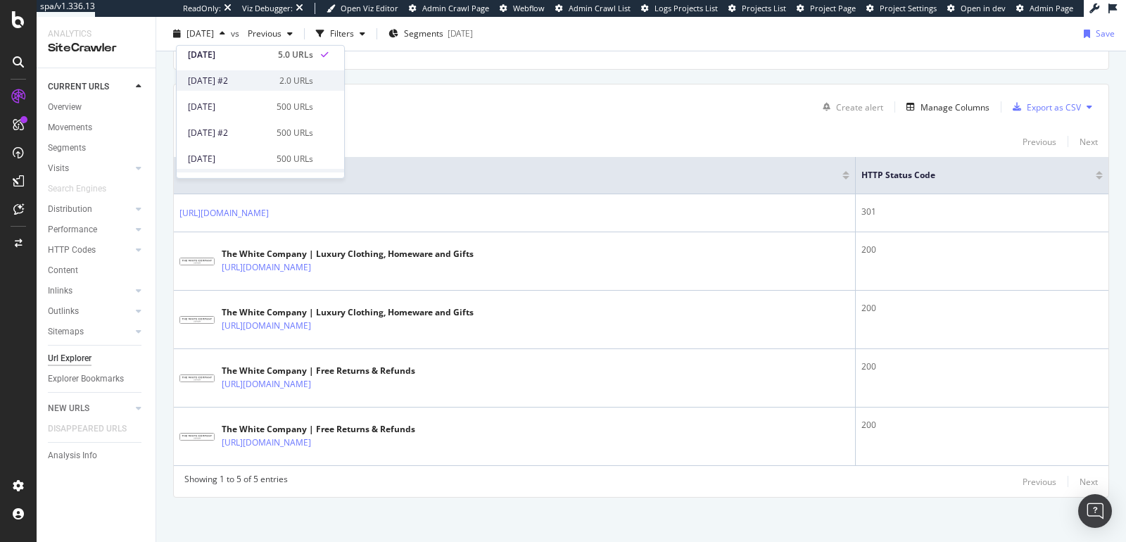
scroll to position [33, 0]
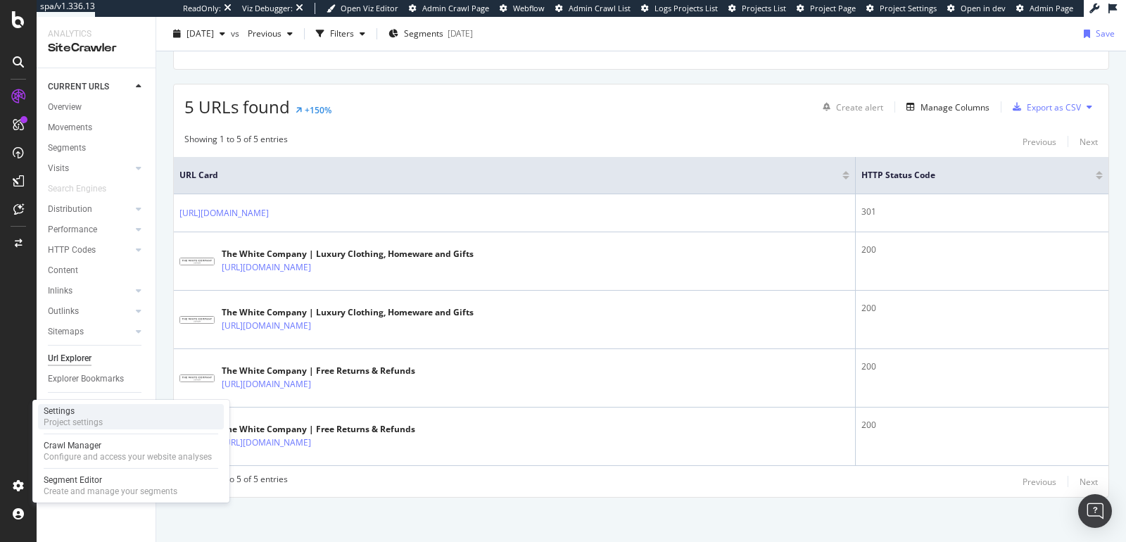
click at [63, 412] on div "Settings" at bounding box center [73, 410] width 59 height 11
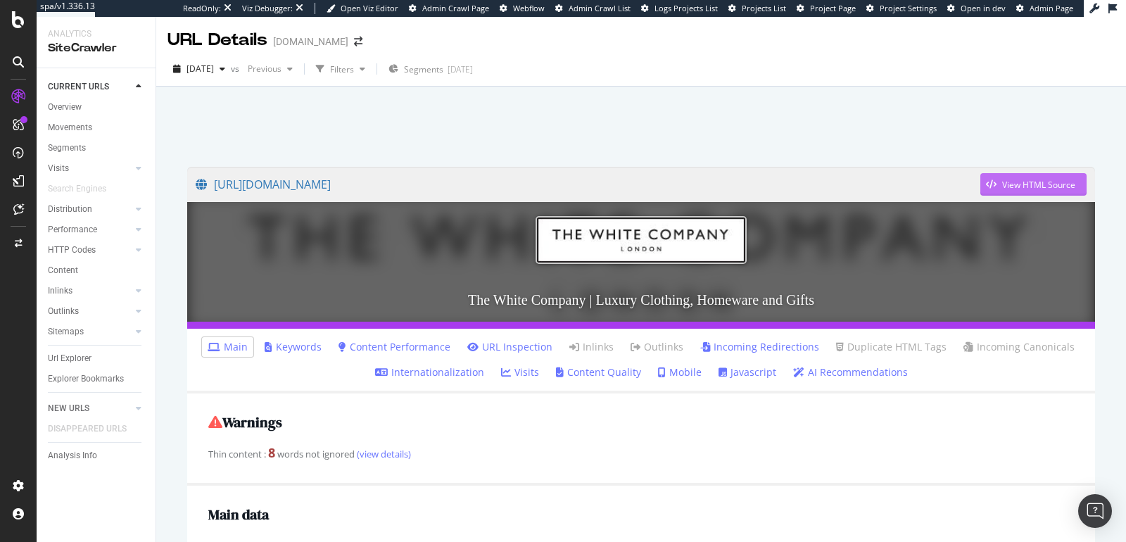
click at [1002, 182] on div "View HTML Source" at bounding box center [1038, 185] width 73 height 12
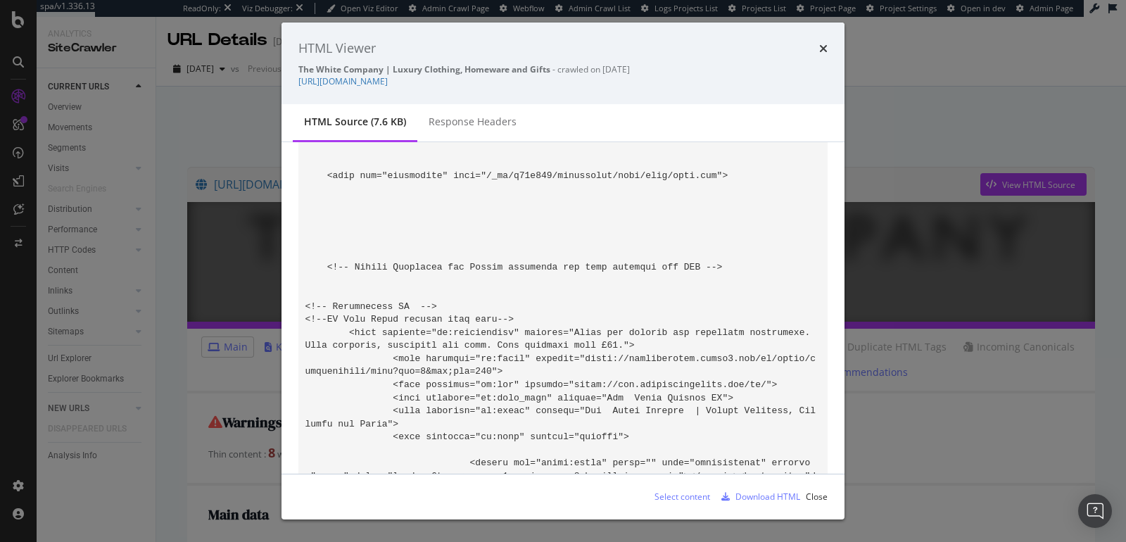
scroll to position [411, 0]
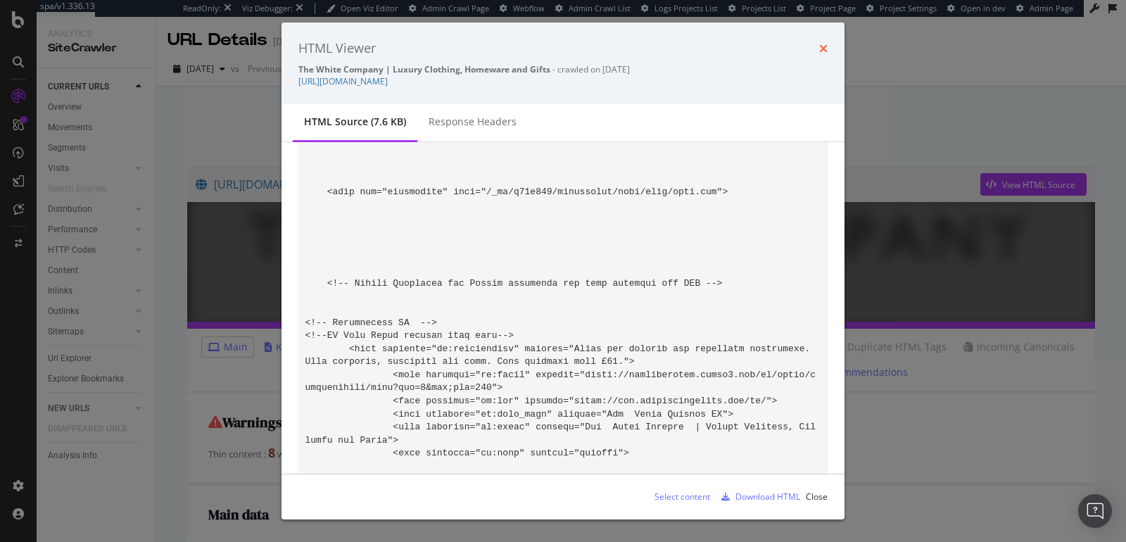
click at [822, 47] on icon "times" at bounding box center [823, 48] width 8 height 11
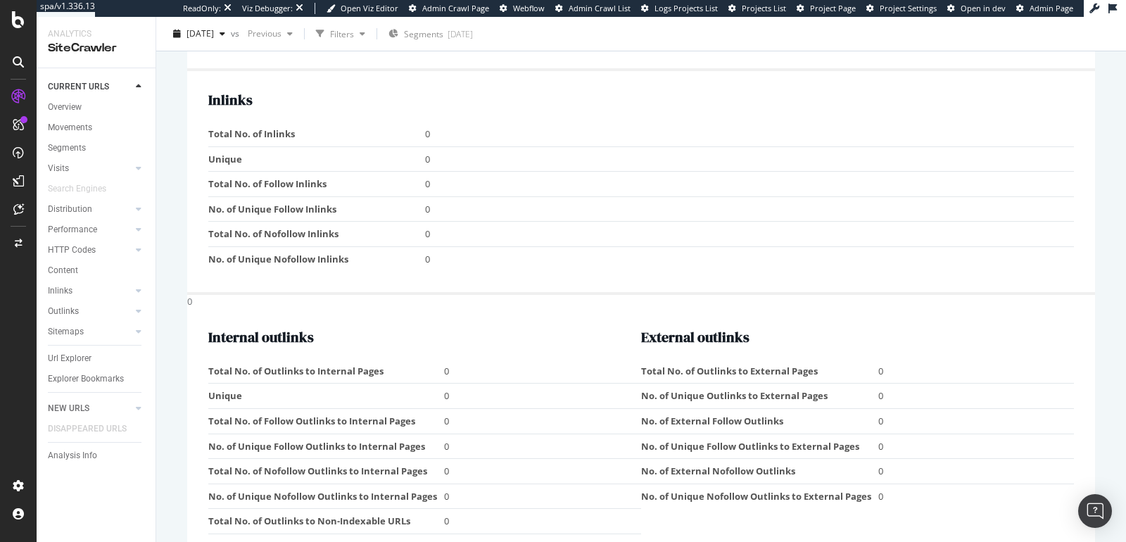
scroll to position [1464, 0]
click at [225, 35] on icon "button" at bounding box center [223, 34] width 6 height 8
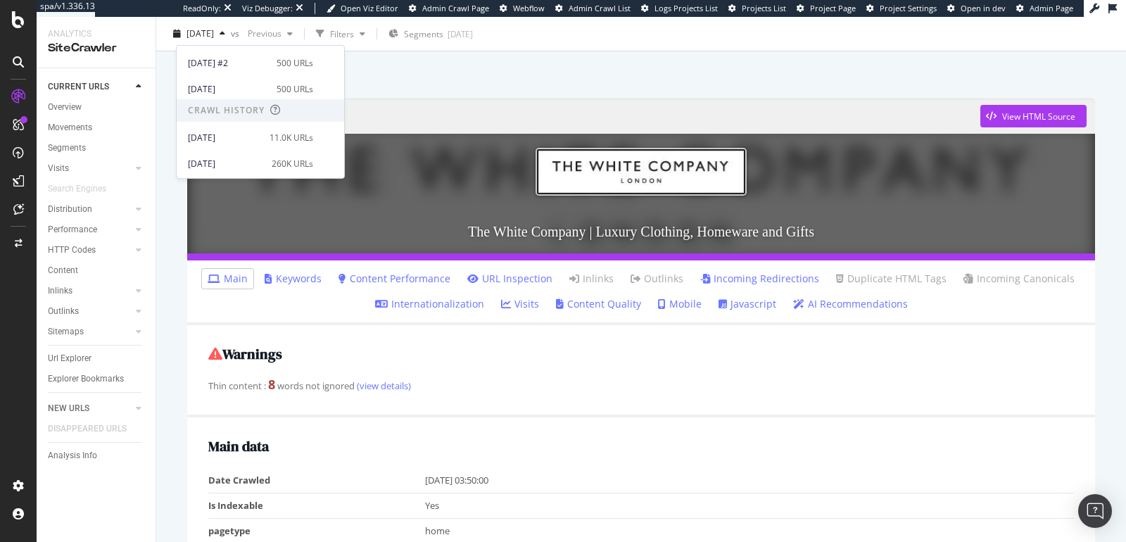
scroll to position [0, 0]
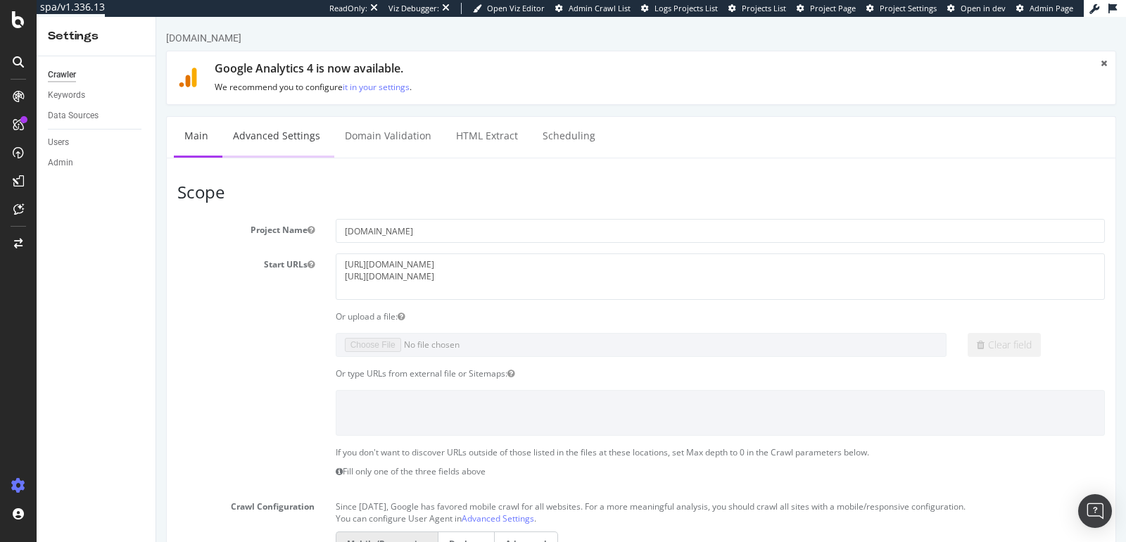
click at [272, 144] on link "Advanced Settings" at bounding box center [276, 136] width 108 height 39
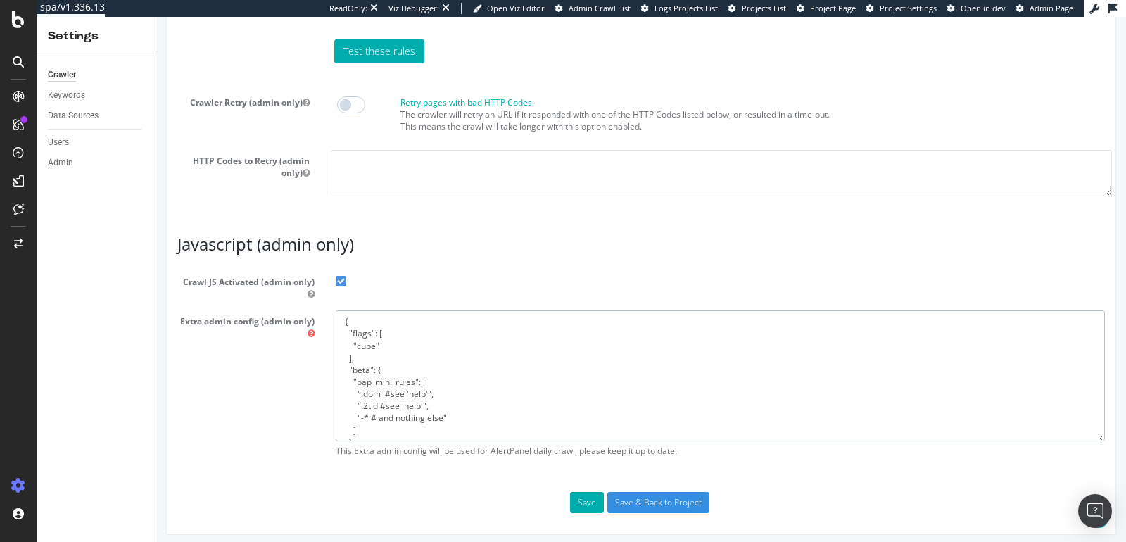
drag, startPoint x: 357, startPoint y: 406, endPoint x: 358, endPoint y: 199, distance: 206.9
click at [364, 419] on textarea "{ "flags": [ "cube" ], "beta": { "pap_mini_rules": [ "!dom #see 'help'", "!2tld…" at bounding box center [720, 375] width 769 height 130
click at [364, 427] on textarea "{ "flags": [ "cube" ], "beta": { "pap_mini_rules": [ "!dom #see 'help'", "!2tld…" at bounding box center [720, 375] width 769 height 130
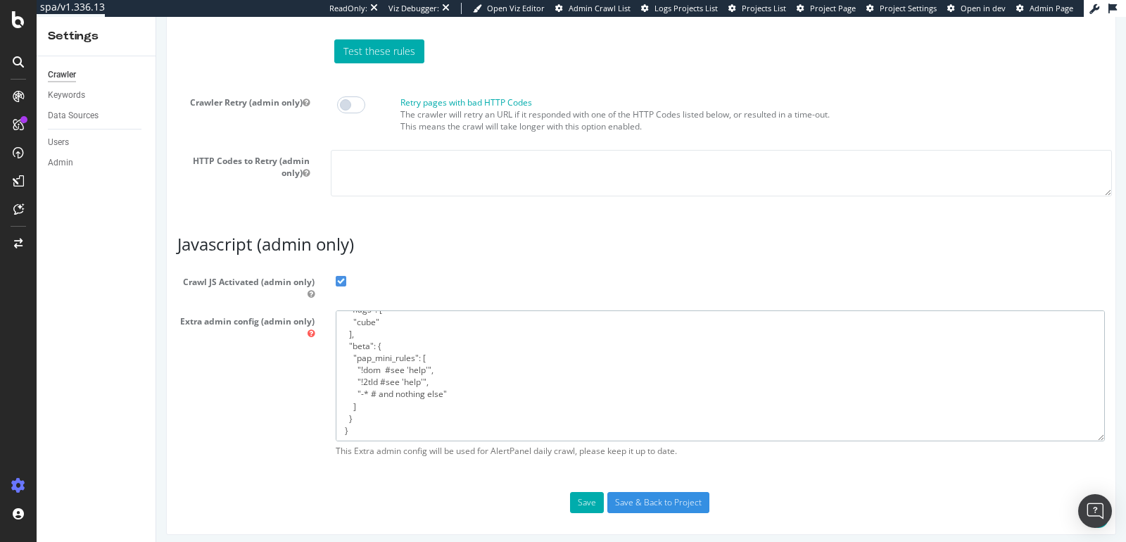
click at [357, 408] on textarea "{ "flags": [ "cube" ], "beta": { "pap_mini_rules": [ "!dom #see 'help'", "!2tld…" at bounding box center [720, 375] width 769 height 130
click at [357, 418] on textarea "{ "flags": [ "cube" ], "beta": { "pap_mini_rules": [ "!dom #see 'help'", "!2tld…" at bounding box center [720, 375] width 769 height 130
click at [376, 357] on textarea "{ "flags": [ "cube" ], "beta": { "pap_mini_rules": [ "!dom #see 'help'", "!2tld…" at bounding box center [720, 375] width 769 height 130
click at [427, 352] on textarea "{ "flags": [ "cube" ], "beta": { "pap_mini_rules": [ "!dom #see 'help'", "!2tld…" at bounding box center [720, 375] width 769 height 130
click at [357, 369] on textarea "{ "flags": [ "cube" ], "beta": { "pap_mini_rules": [ "!dom #see 'help'", "!2tld…" at bounding box center [720, 375] width 769 height 130
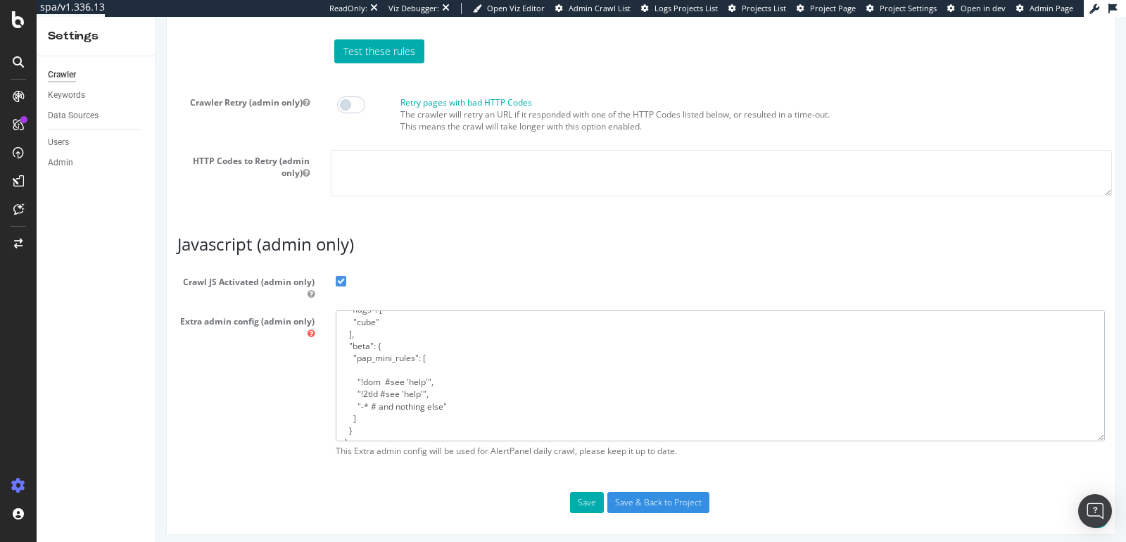
click at [358, 369] on textarea "{ "flags": [ "cube" ], "beta": { "pap_mini_rules": [ "!dom #see 'help'", "!2tld…" at bounding box center [720, 375] width 769 height 130
paste textarea ""!css","
click at [344, 367] on textarea "{ "flags": [ "cube" ], "beta": { "pap_mini_rules": [ "!dom #see 'help'", "!2tld…" at bounding box center [720, 375] width 769 height 130
type textarea "{ "flags": [ "cube" ], "beta": { "pap_mini_rules": [ "!css", "!dom #see 'help'"…"
click at [341, 358] on textarea "{ "flags": [ "cube" ], "beta": { "pap_mini_rules": [ "!dom #see 'help'", "!2tld…" at bounding box center [720, 375] width 769 height 130
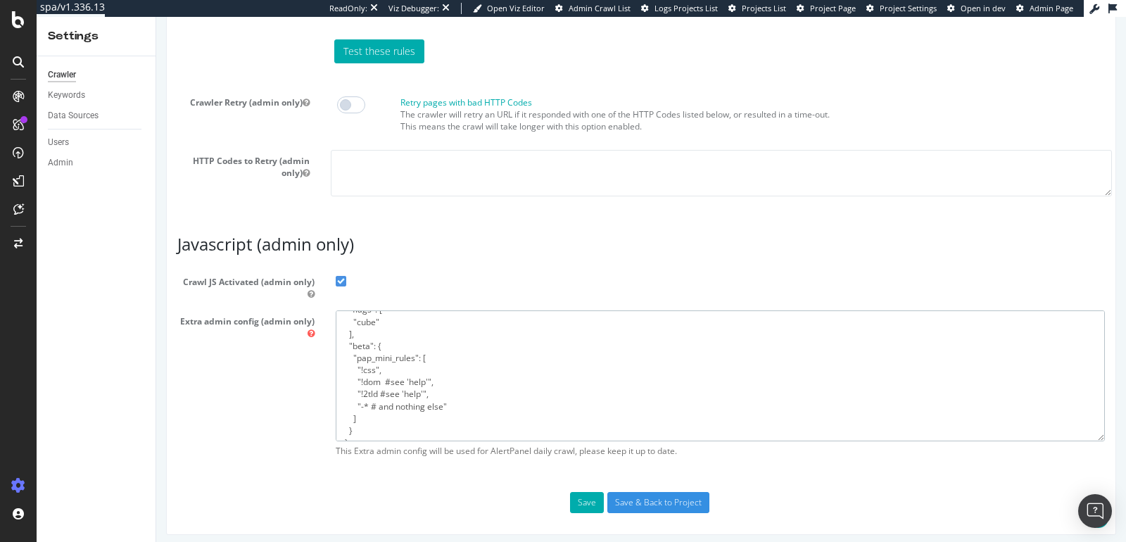
click at [381, 367] on textarea "{ "flags": [ "cube" ], "beta": { "pap_mini_rules": [ "!dom #see 'help'", "!2tld…" at bounding box center [720, 375] width 769 height 130
paste textarea "!workers"
click at [427, 355] on textarea "{ "flags": [ "cube" ], "beta": { "pap_mini_rules": [ "!dom #see 'help'", "!2tld…" at bounding box center [720, 375] width 769 height 130
paste textarea "+ *typekit.net/* + *amplience.net/*"
click at [351, 372] on textarea "{ "flags": [ "cube" ], "beta": { "pap_mini_rules": [ "!dom #see 'help'", "!2tld…" at bounding box center [720, 375] width 769 height 130
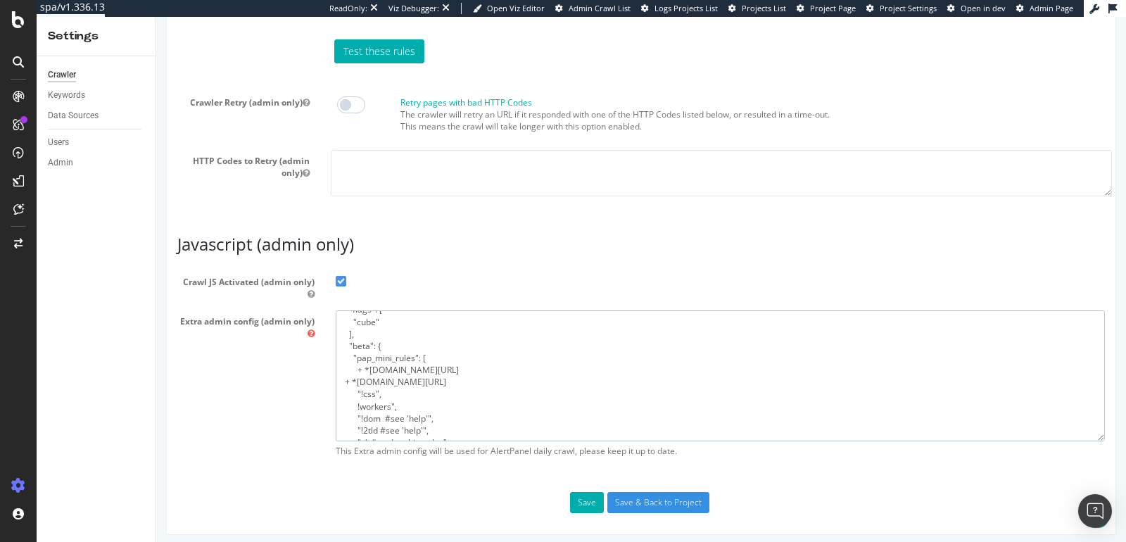
click at [357, 365] on textarea "{ "flags": [ "cube" ], "beta": { "pap_mini_rules": [ "!dom #see 'help'", "!2tld…" at bounding box center [720, 375] width 769 height 130
click at [355, 367] on textarea "{ "flags": [ "cube" ], "beta": { "pap_mini_rules": [ "!dom #see 'help'", "!2tld…" at bounding box center [720, 375] width 769 height 130
click at [421, 368] on textarea "{ "flags": [ "cube" ], "beta": { "pap_mini_rules": [ "!dom #see 'help'", "!2tld…" at bounding box center [720, 375] width 769 height 130
click at [343, 376] on textarea "{ "flags": [ "cube" ], "beta": { "pap_mini_rules": [ "!dom #see 'help'", "!2tld…" at bounding box center [720, 375] width 769 height 130
click at [423, 380] on textarea "{ "flags": [ "cube" ], "beta": { "pap_mini_rules": [ "!dom #see 'help'", "!2tld…" at bounding box center [720, 375] width 769 height 130
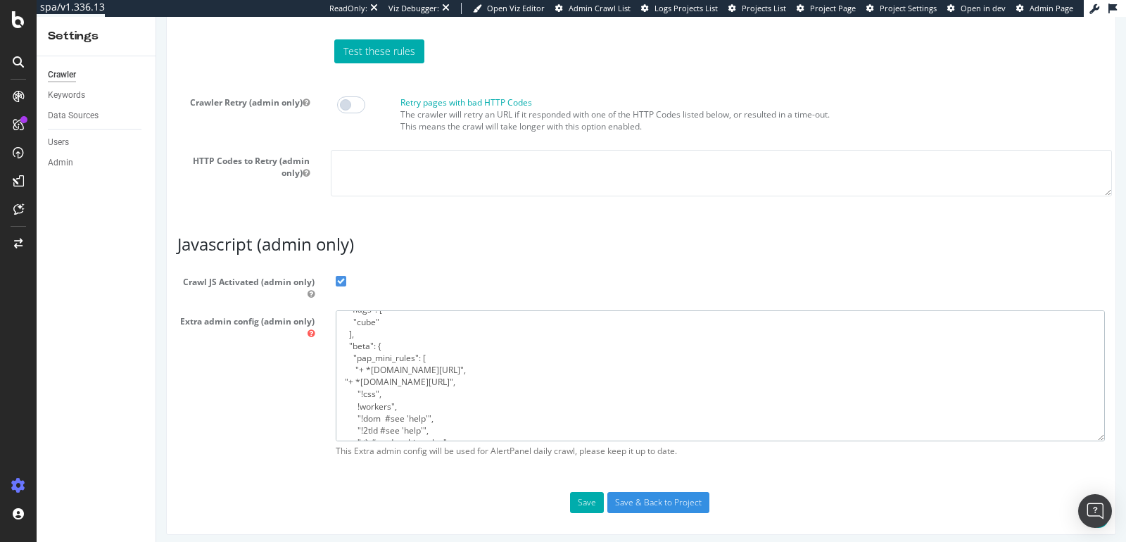
click at [341, 379] on textarea "{ "flags": [ "cube" ], "beta": { "pap_mini_rules": [ "!dom #see 'help'", "!2tld…" at bounding box center [720, 375] width 769 height 130
click at [342, 362] on textarea "{ "flags": [ "cube" ], "beta": { "pap_mini_rules": [ "!dom #see 'help'", "!2tld…" at bounding box center [720, 375] width 769 height 130
click at [390, 403] on textarea "{ "flags": [ "cube" ], "beta": { "pap_mini_rules": [ "!dom #see 'help'", "!2tld…" at bounding box center [720, 375] width 769 height 130
type textarea "{ "flags": [ "cube" ], "beta": { "pap_mini_rules": [ "+ *typekit.net/*", "+ *am…"
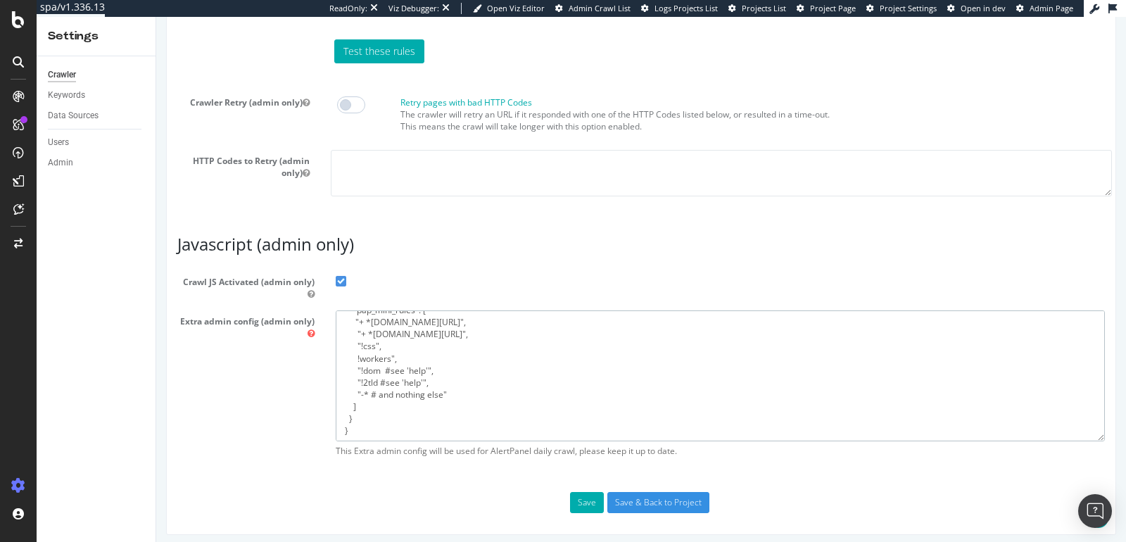
click at [380, 415] on textarea "{ "flags": [ "cube" ], "beta": { "pap_mini_rules": [ "!dom #see 'help'", "!2tld…" at bounding box center [720, 375] width 769 height 130
click at [570, 492] on button "Save" at bounding box center [587, 502] width 34 height 21
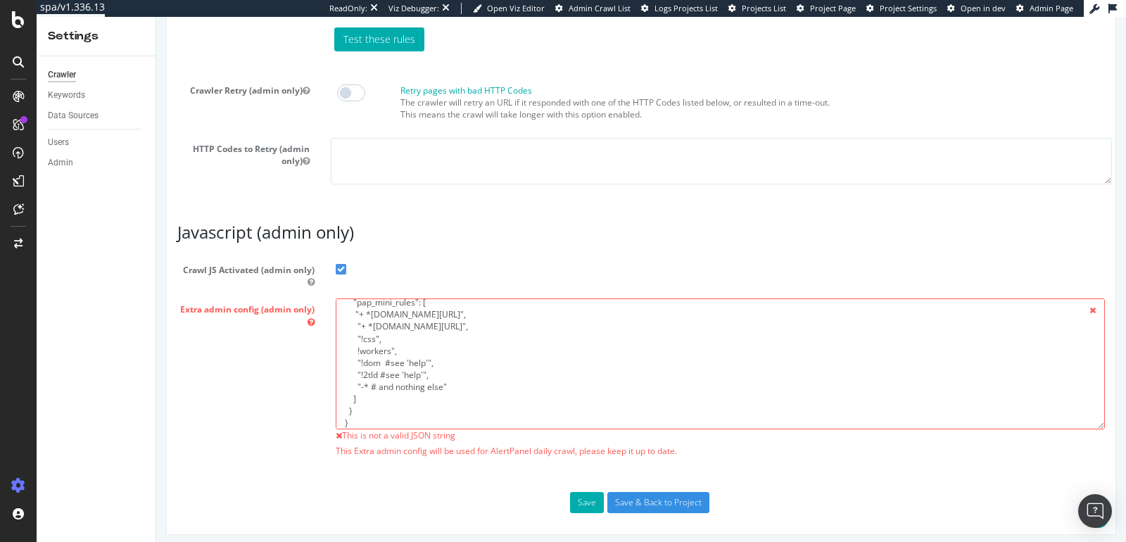
scroll to position [72, 0]
click at [386, 364] on textarea "{ "flags": [ "cube" ], "beta": { "pap_mini_rules": [ "+ *typekit.net/*", "+ *am…" at bounding box center [720, 363] width 769 height 130
click at [355, 341] on textarea "{ "flags": [ "cube" ], "beta": { "pap_mini_rules": [ "+ *typekit.net/*", "+ *am…" at bounding box center [720, 363] width 769 height 130
type textarea "{ "flags": [ "cube" ], "beta": { "pap_mini_rules": [ "+ *typekit.net/*", "+ *am…"
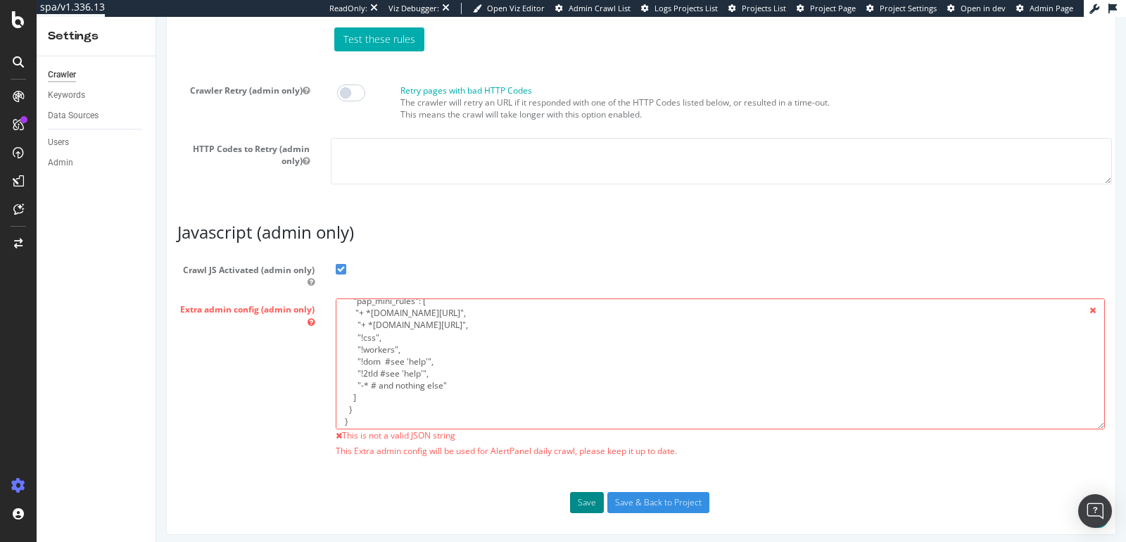
click at [576, 499] on button "Save" at bounding box center [587, 502] width 34 height 21
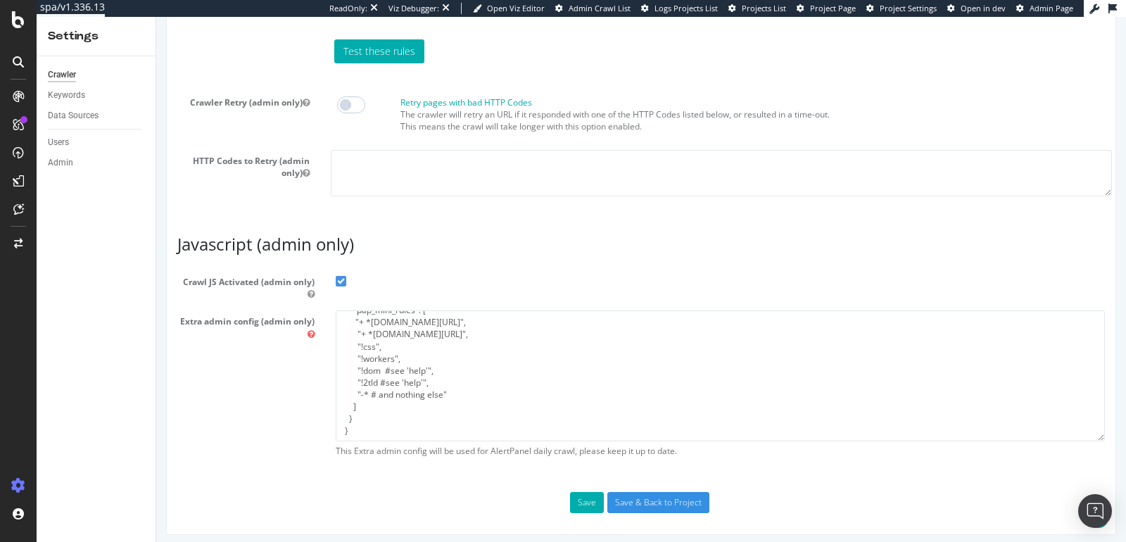
scroll to position [72, 0]
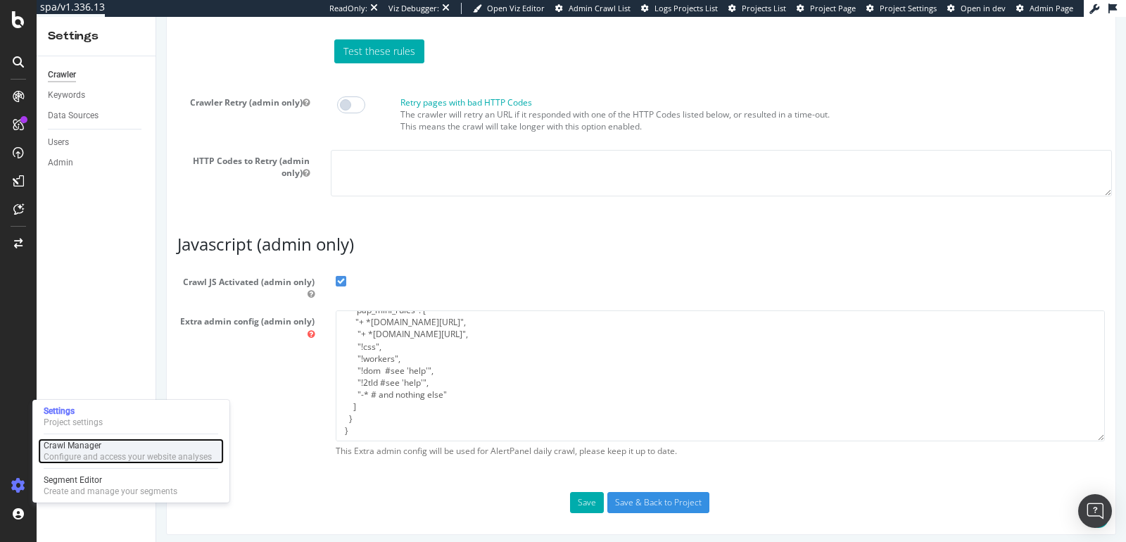
click at [93, 448] on div "Crawl Manager" at bounding box center [128, 445] width 168 height 11
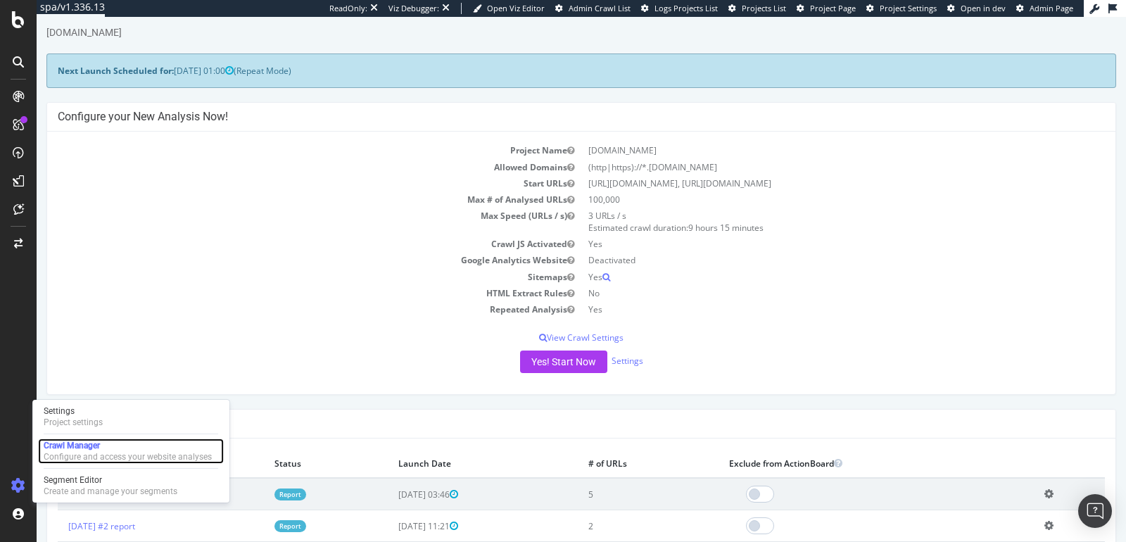
scroll to position [109, 0]
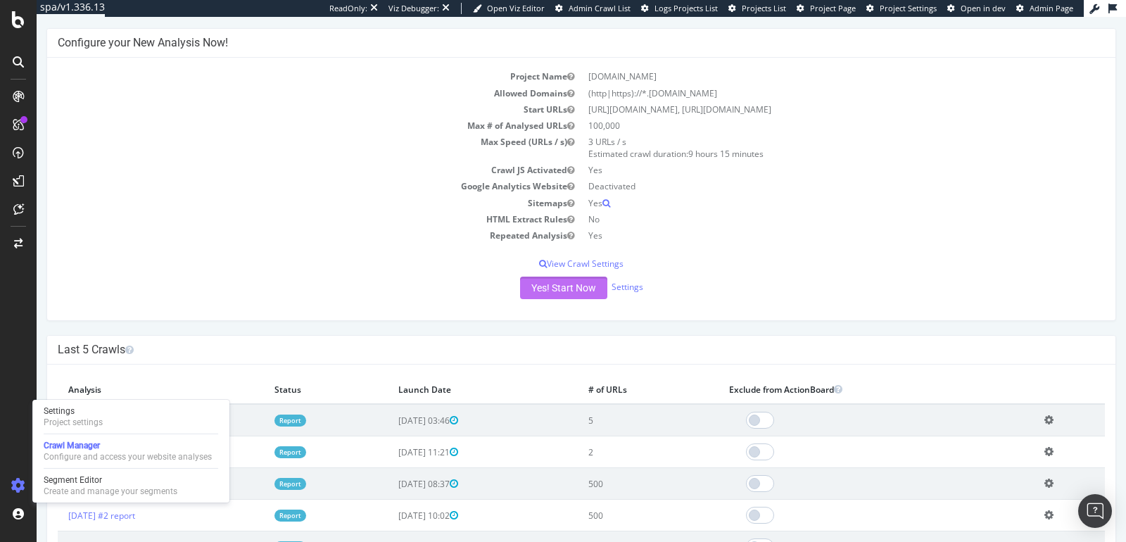
click at [539, 291] on button "Yes! Start Now" at bounding box center [563, 288] width 87 height 23
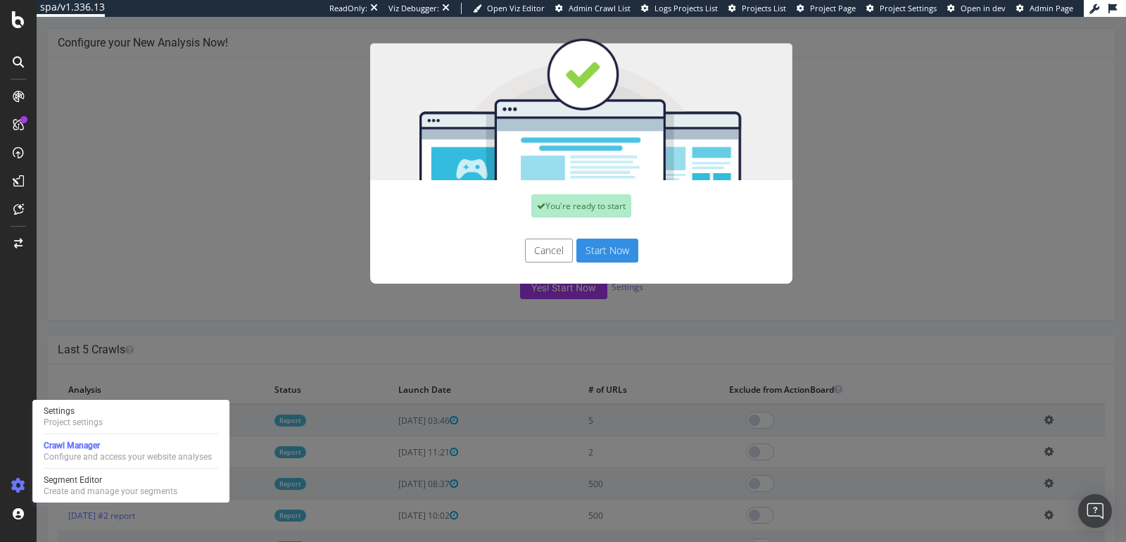
click at [599, 258] on button "Start Now" at bounding box center [607, 251] width 62 height 24
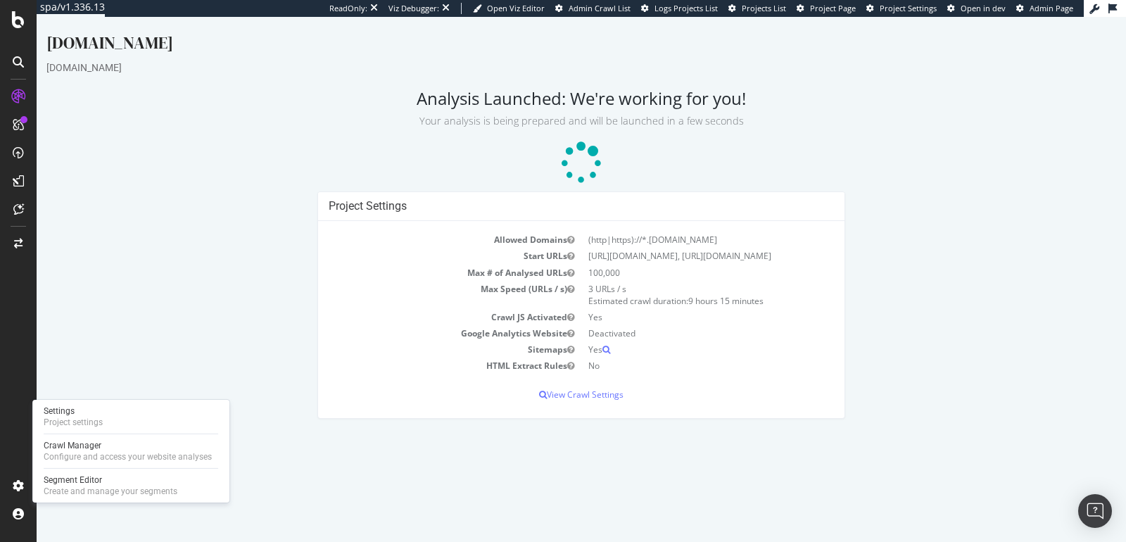
click at [172, 259] on div "Project Settings Allowed Domains (http|https)://*.thewhitecompany.com Start URL…" at bounding box center [581, 311] width 1084 height 241
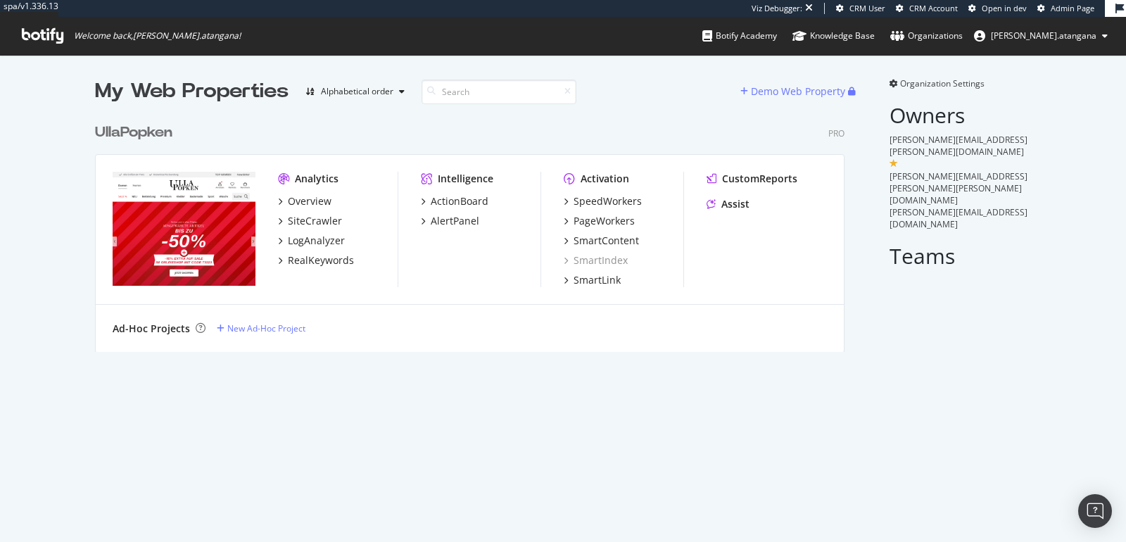
scroll to position [234, 749]
click at [293, 203] on div "Overview" at bounding box center [310, 201] width 44 height 14
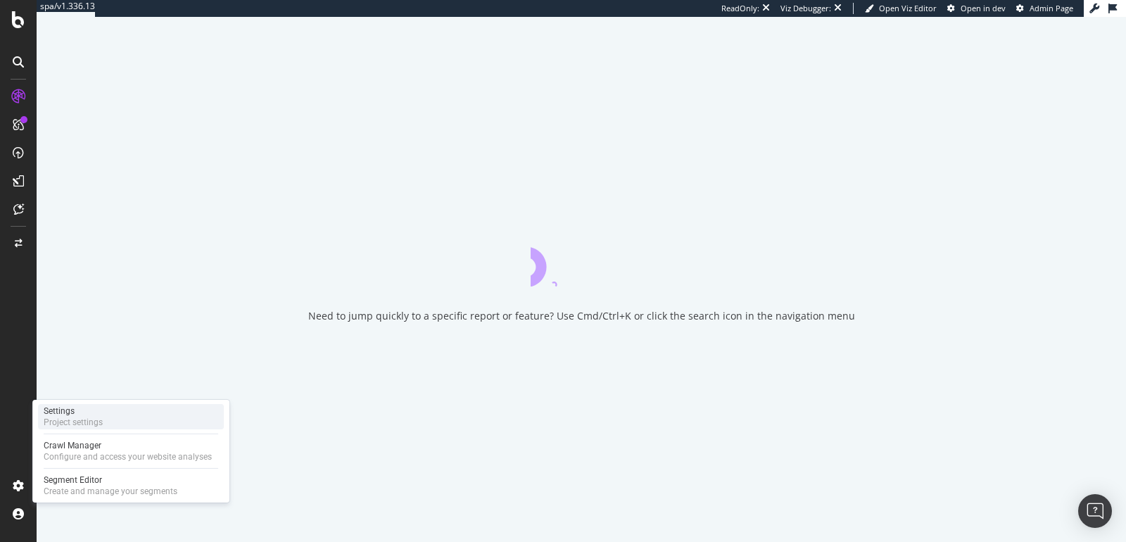
click at [63, 419] on div "Project settings" at bounding box center [73, 422] width 59 height 11
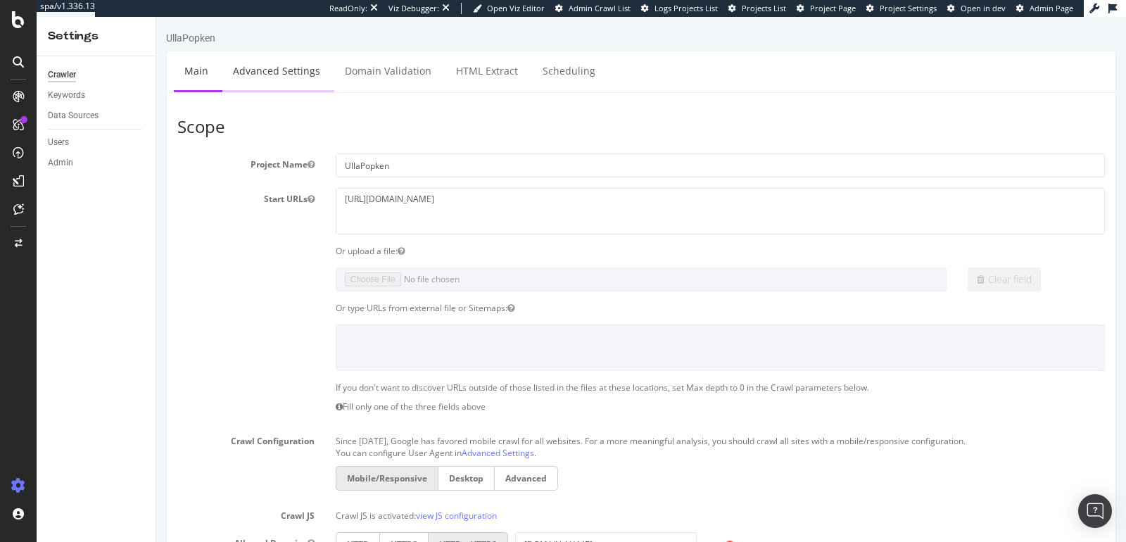
click at [265, 70] on link "Advanced Settings" at bounding box center [276, 70] width 108 height 39
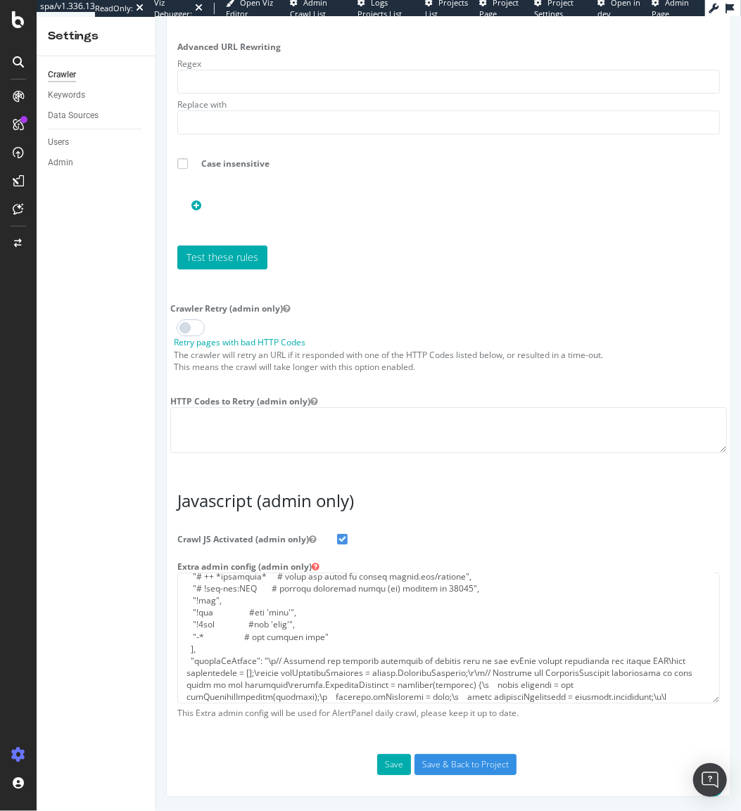
scroll to position [332, 0]
drag, startPoint x: 217, startPoint y: 604, endPoint x: 191, endPoint y: 604, distance: 26.7
click at [191, 541] on textarea at bounding box center [448, 638] width 543 height 130
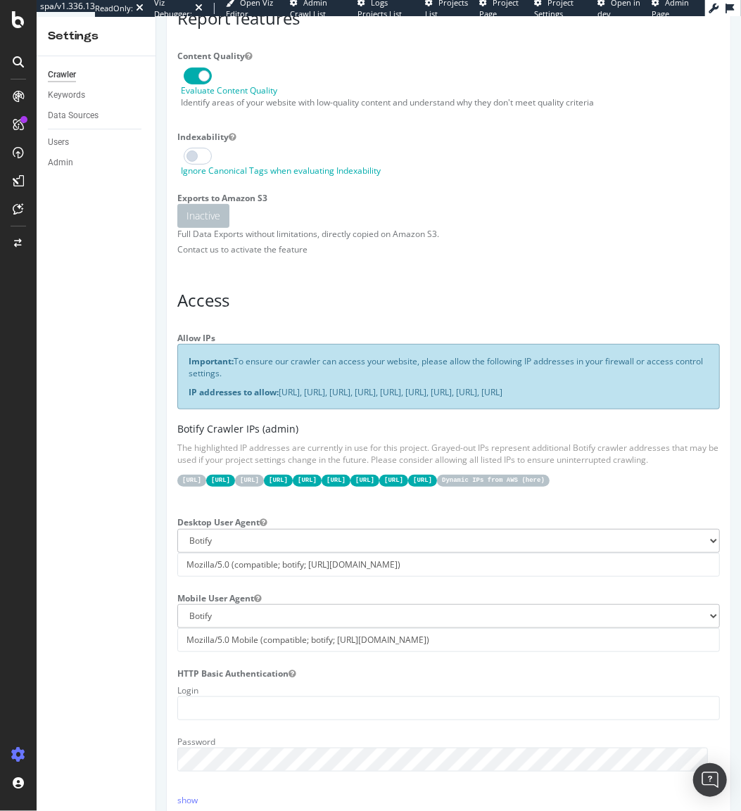
scroll to position [0, 0]
